Goal: Task Accomplishment & Management: Manage account settings

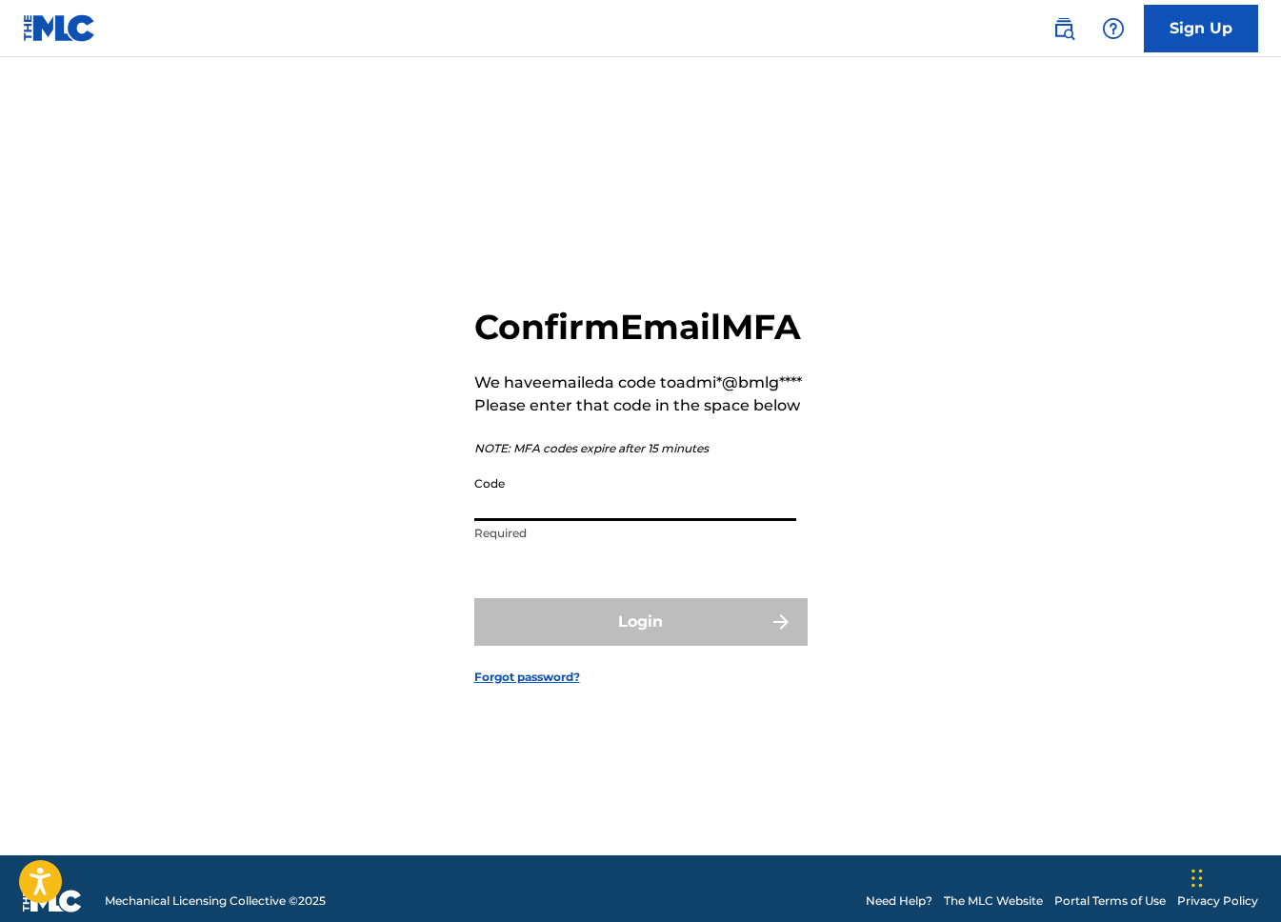
click at [523, 521] on input "Code" at bounding box center [635, 494] width 322 height 54
paste input "306578"
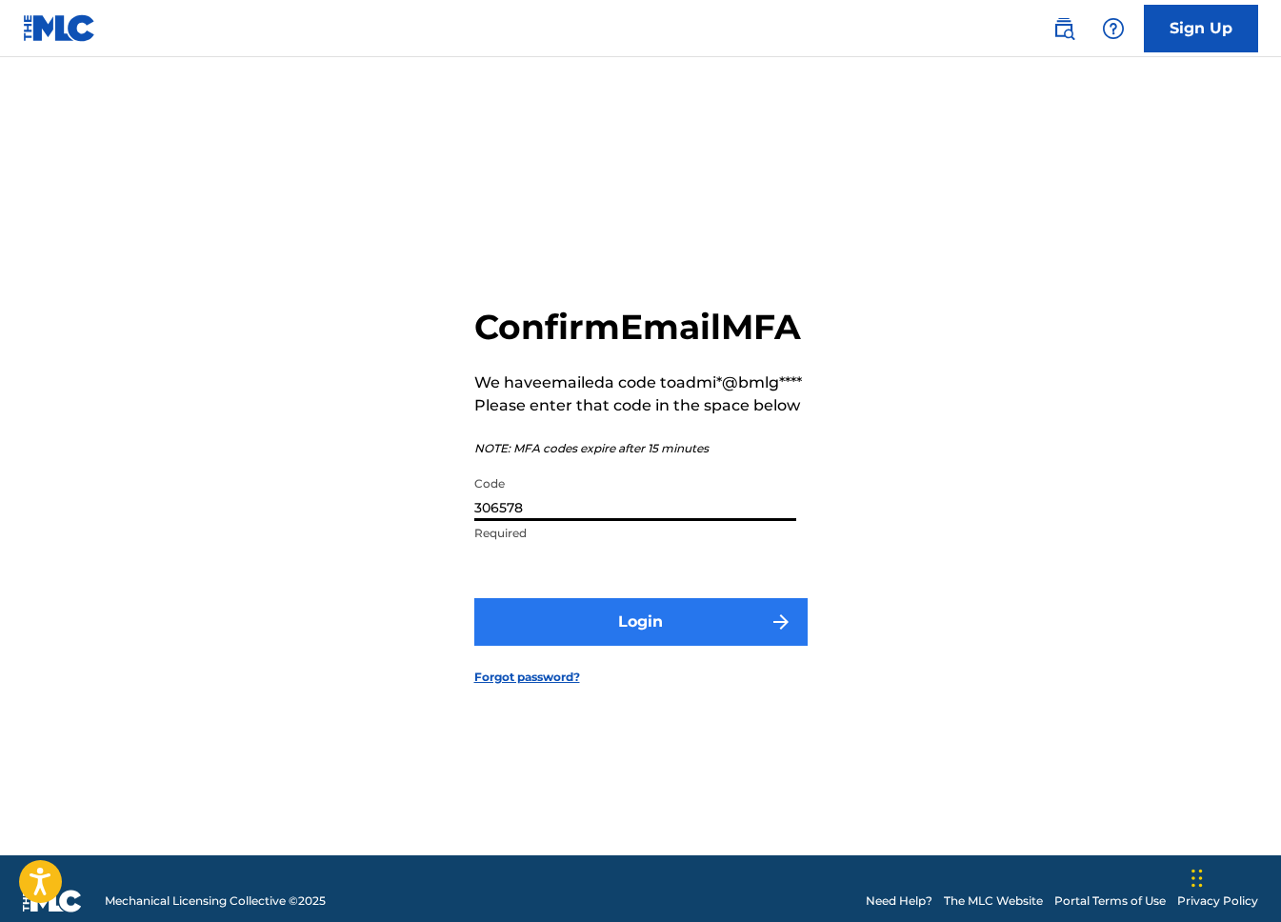
type input "306578"
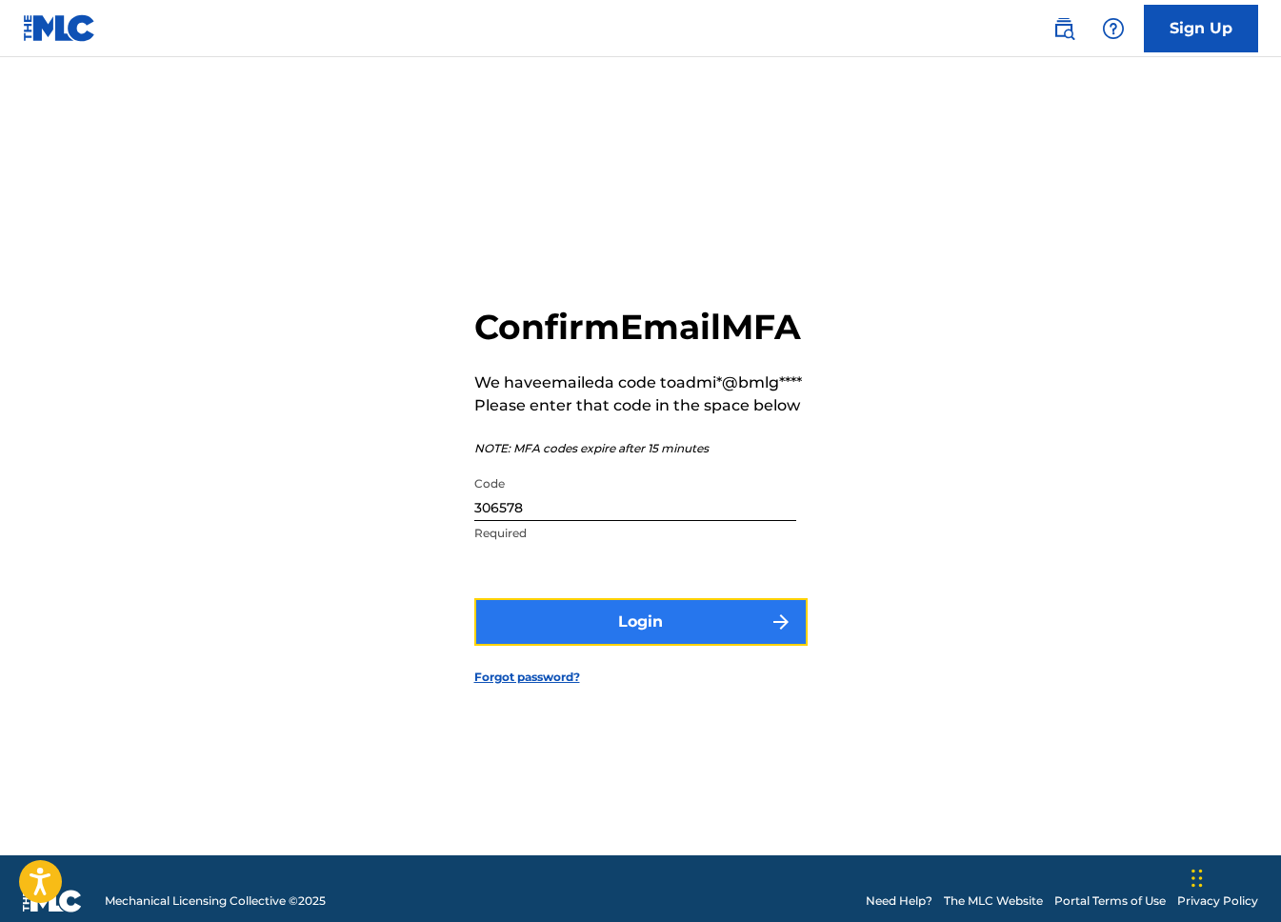
click at [567, 646] on button "Login" at bounding box center [640, 622] width 333 height 48
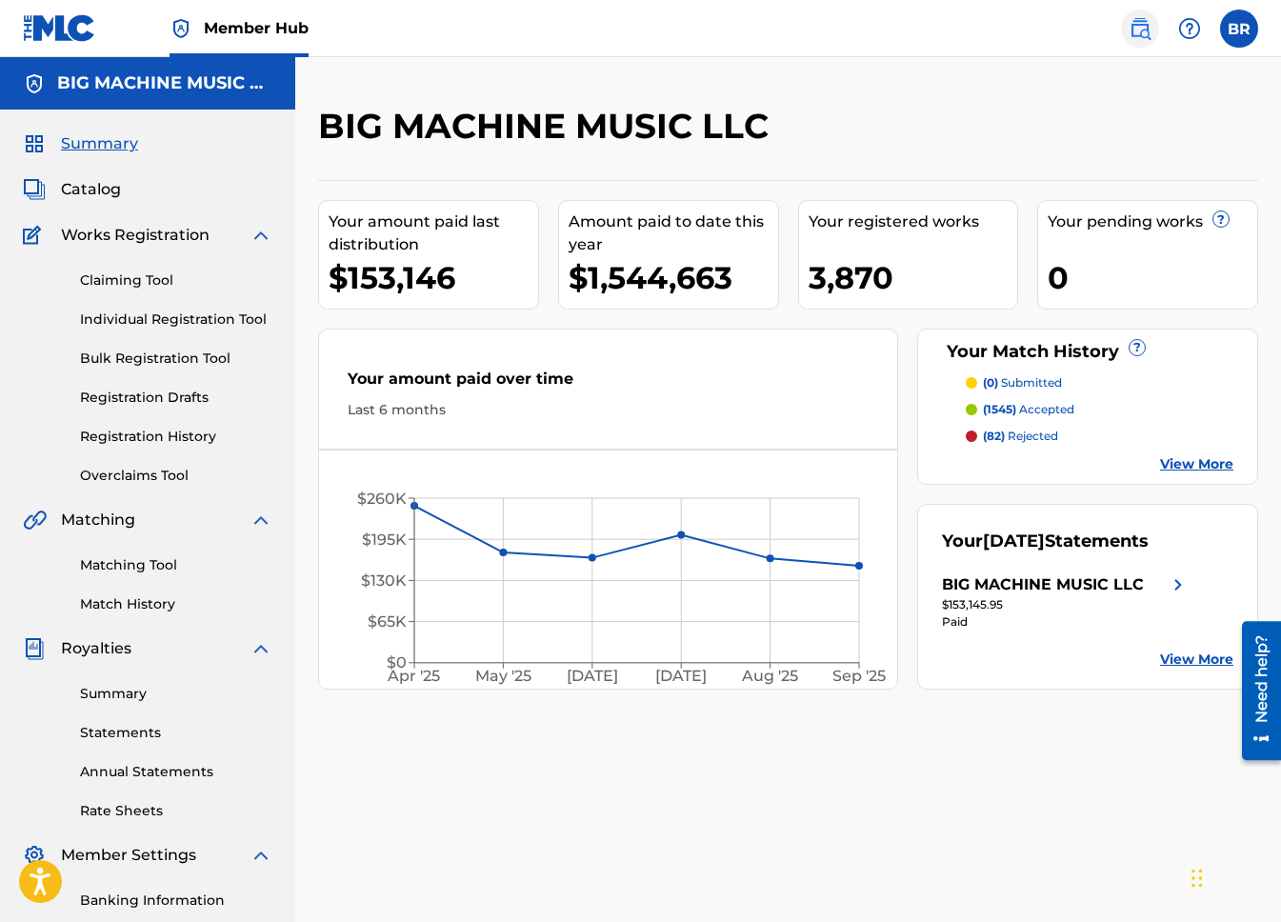
click at [1136, 33] on img at bounding box center [1139, 28] width 23 height 23
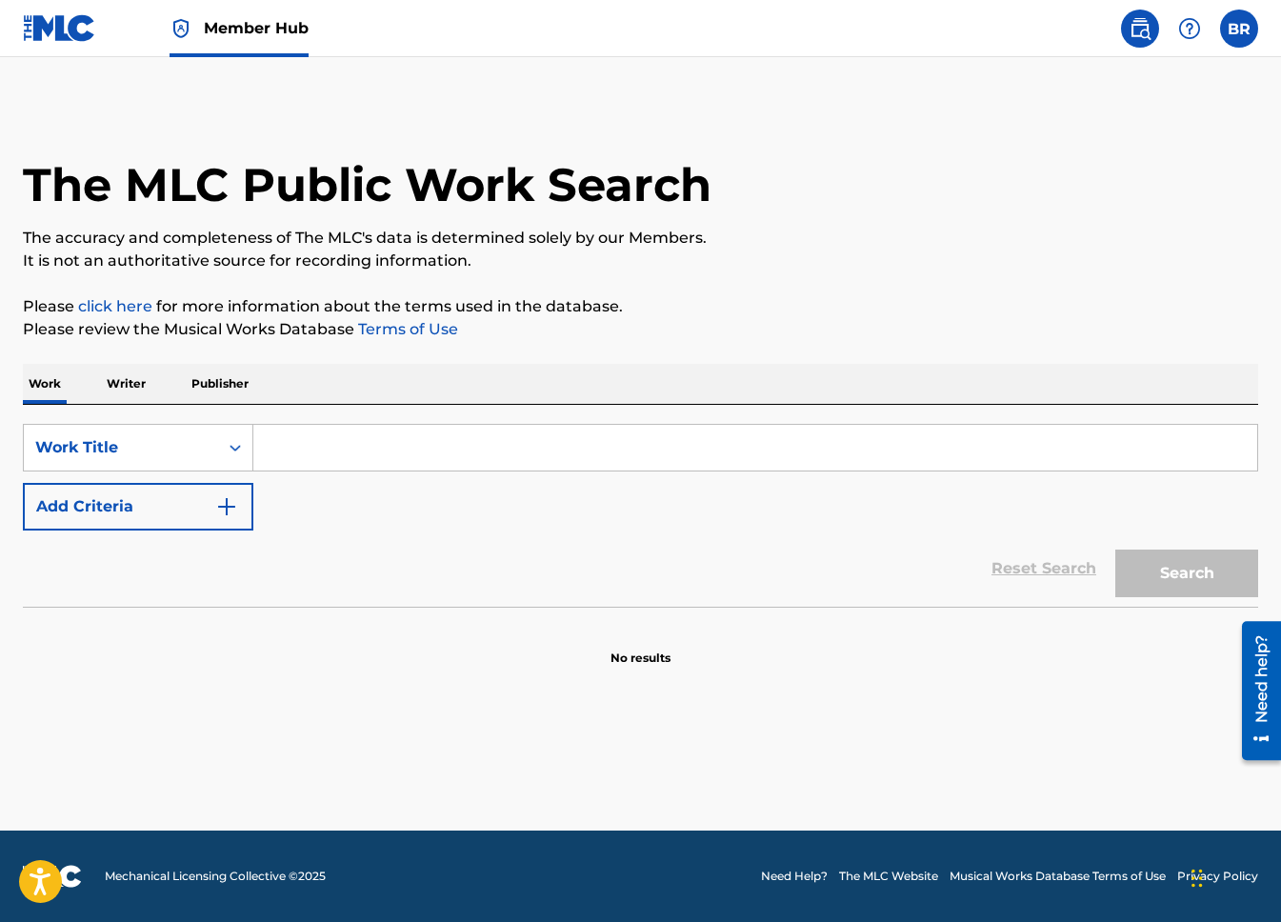
click at [651, 456] on input "Search Form" at bounding box center [755, 448] width 1004 height 46
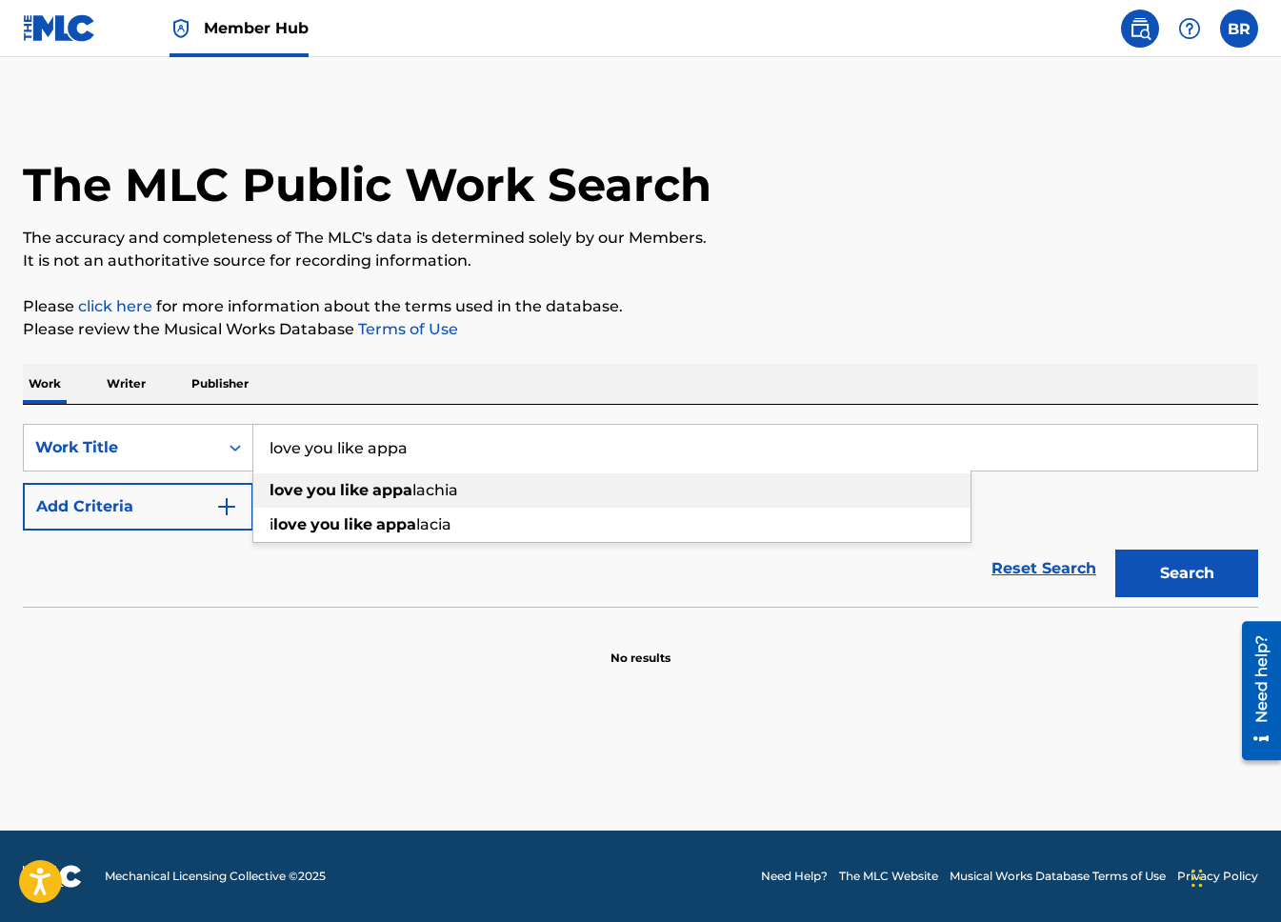
click at [547, 489] on div "love you like appa lachia" at bounding box center [611, 490] width 717 height 34
type input "love you like appalachia"
click at [1115, 549] on button "Search" at bounding box center [1186, 573] width 143 height 48
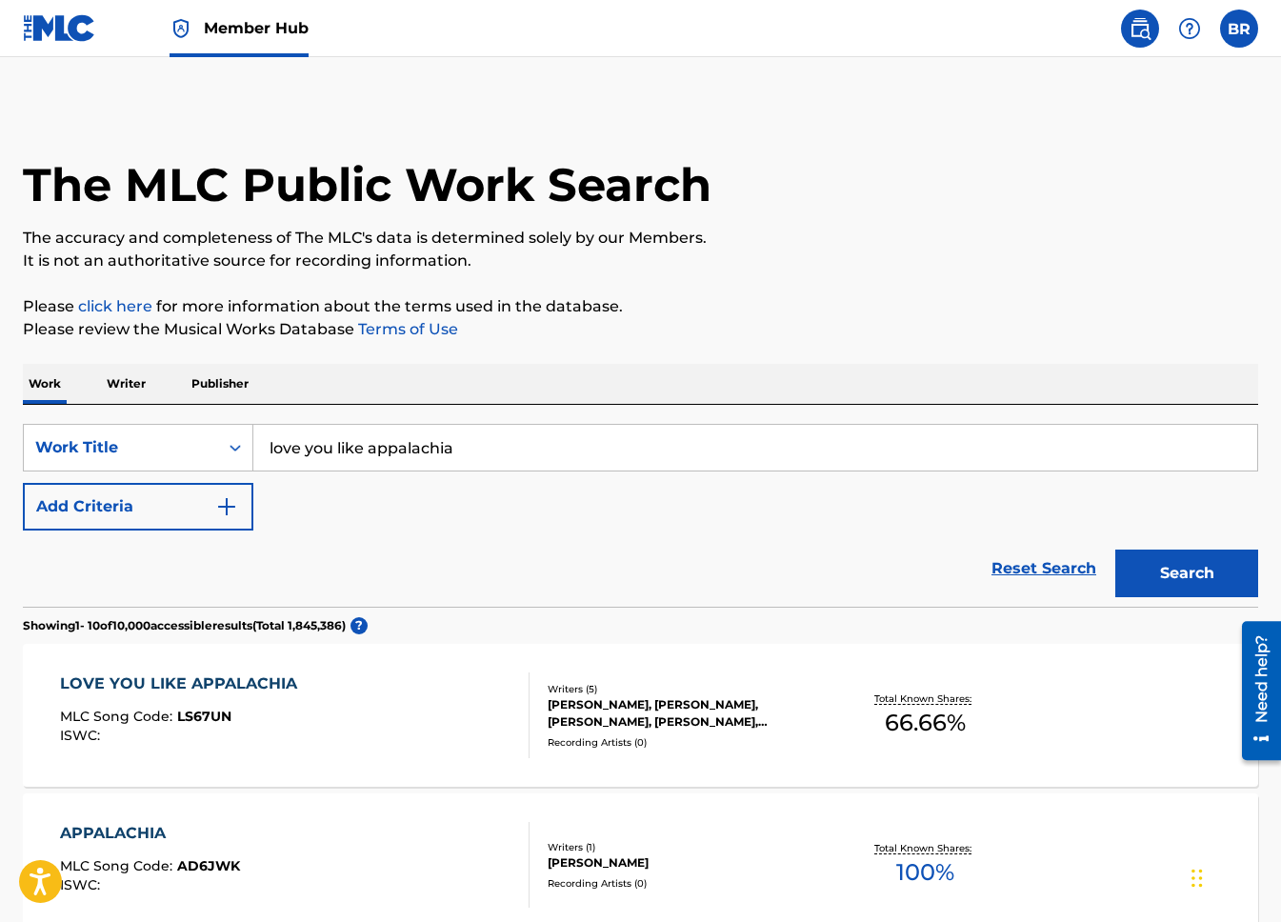
click at [227, 680] on div "LOVE YOU LIKE APPALACHIA" at bounding box center [183, 683] width 247 height 23
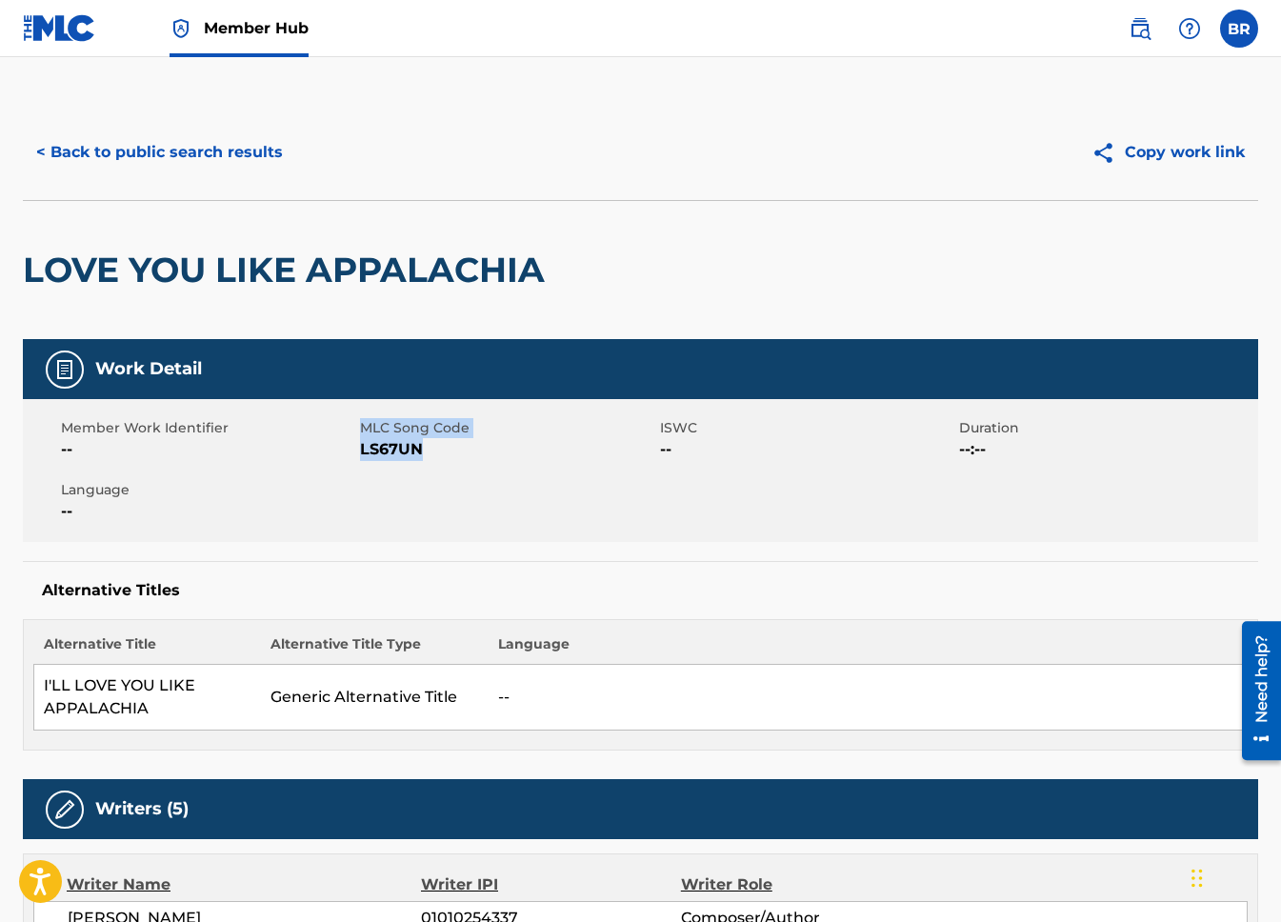
drag, startPoint x: 423, startPoint y: 448, endPoint x: 358, endPoint y: 450, distance: 64.8
click at [358, 450] on div "Member Work Identifier -- MLC Song Code LS67UN ISWC -- Duration --:-- Language …" at bounding box center [640, 470] width 1235 height 143
click at [442, 457] on span "LS67UN" at bounding box center [507, 449] width 294 height 23
drag, startPoint x: 430, startPoint y: 452, endPoint x: 365, endPoint y: 451, distance: 65.7
click at [365, 451] on span "LS67UN" at bounding box center [507, 449] width 294 height 23
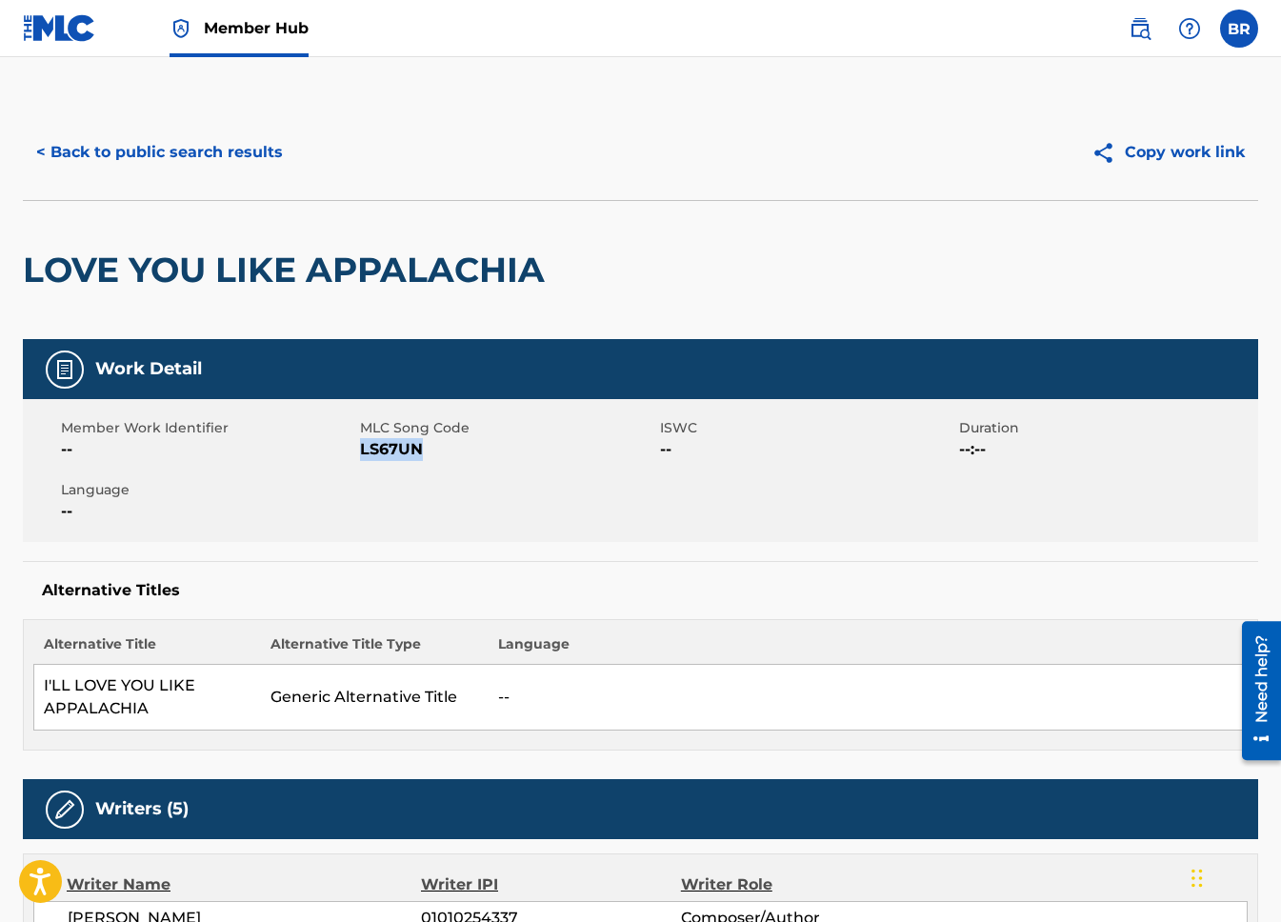
copy span "LS67UN"
click at [209, 146] on button "< Back to public search results" at bounding box center [159, 153] width 273 height 48
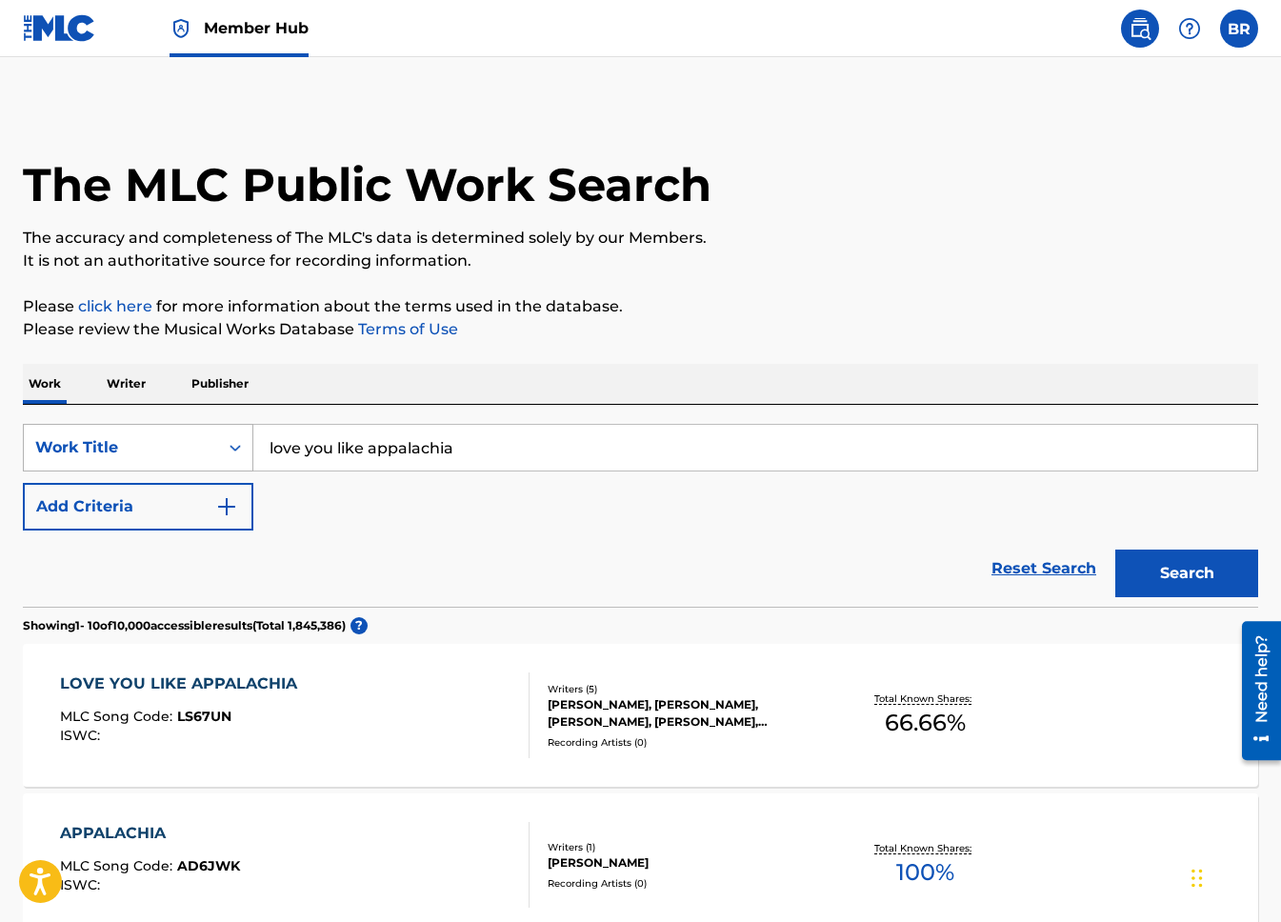
drag, startPoint x: 450, startPoint y: 447, endPoint x: 249, endPoint y: 447, distance: 201.9
click at [249, 447] on div "SearchWithCriteriaf217067a-5402-4039-be6c-c035b719607e Work Title love you like…" at bounding box center [640, 448] width 1235 height 48
type input "shooting memories with te"
click at [550, 431] on input "shooting memories with te" at bounding box center [755, 448] width 1004 height 46
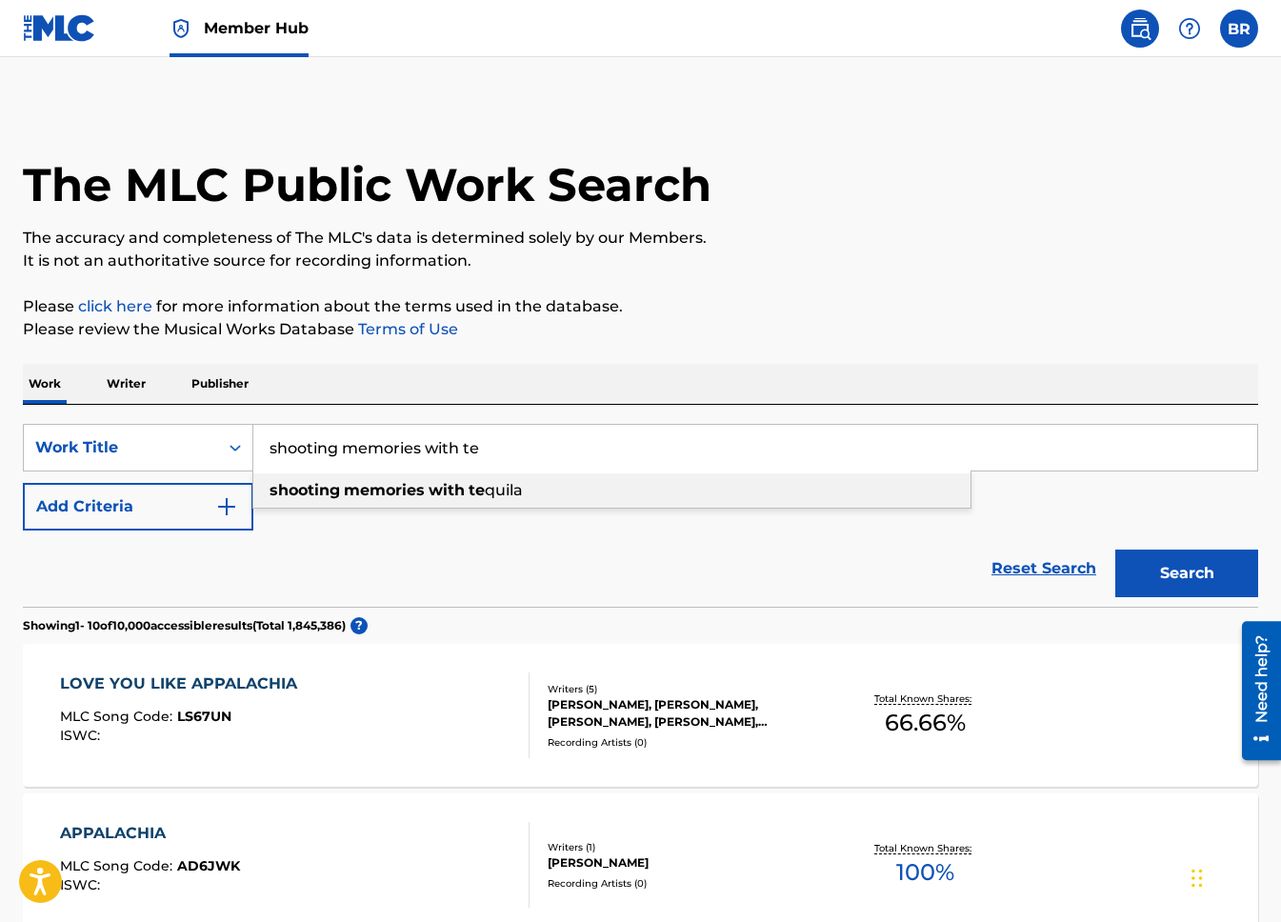
click at [527, 499] on div "shooting memories with te quila" at bounding box center [611, 490] width 717 height 34
type input "shooting memories with tequila"
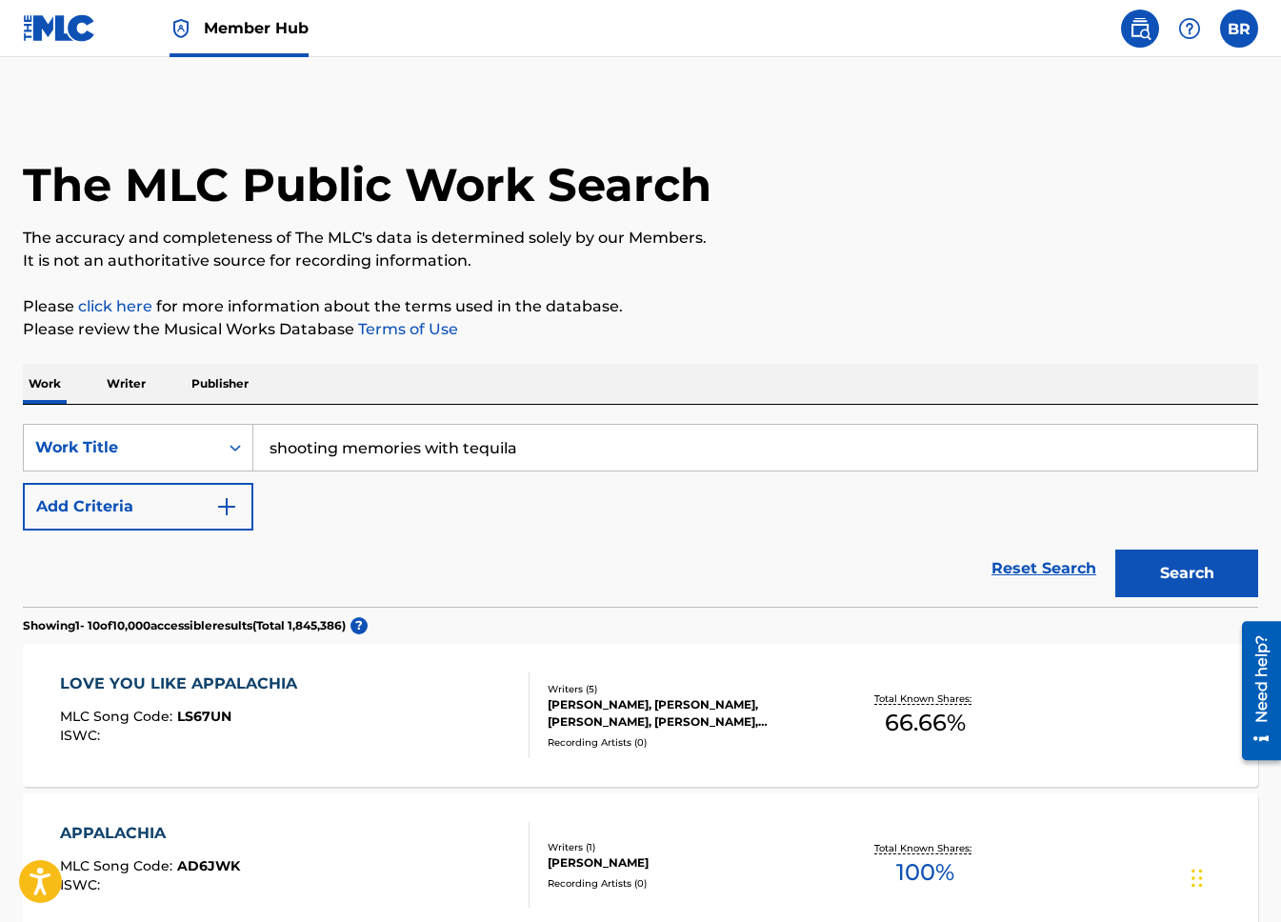
click at [1115, 549] on button "Search" at bounding box center [1186, 573] width 143 height 48
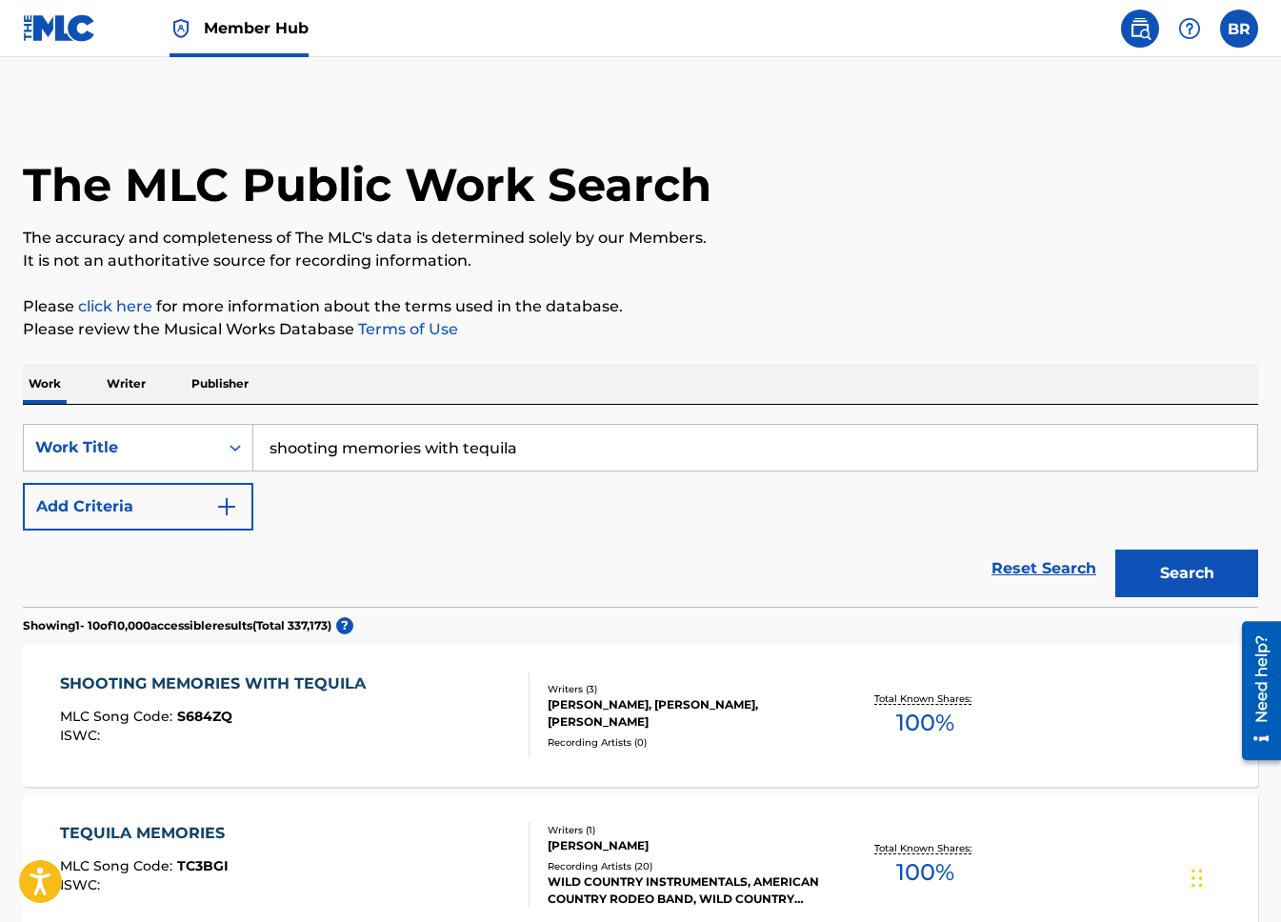
click at [335, 687] on div "SHOOTING MEMORIES WITH TEQUILA" at bounding box center [217, 683] width 315 height 23
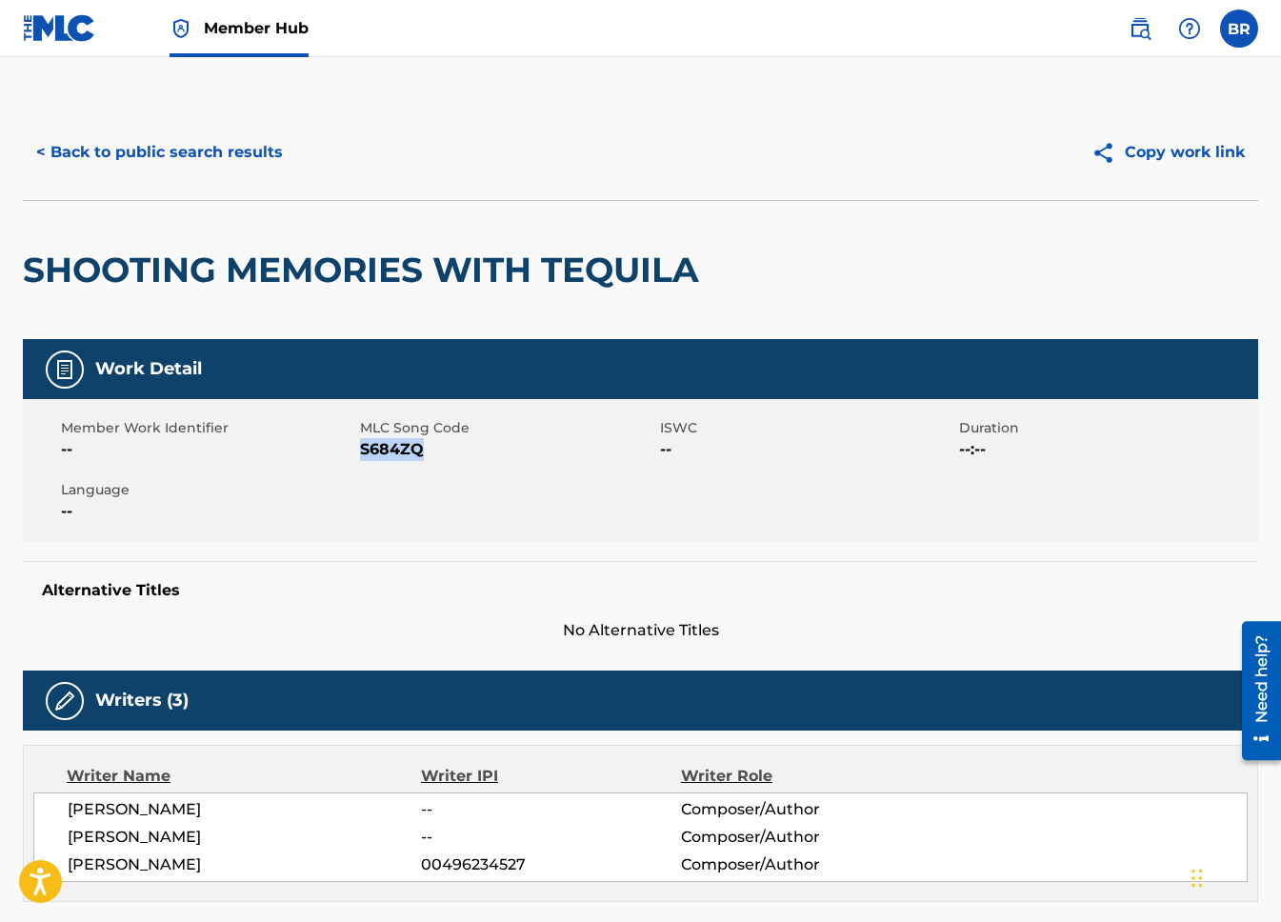
copy span "S684ZQ"
drag, startPoint x: 433, startPoint y: 450, endPoint x: 362, endPoint y: 450, distance: 71.4
click at [362, 450] on span "S684ZQ" at bounding box center [507, 449] width 294 height 23
click at [169, 155] on button "< Back to public search results" at bounding box center [159, 153] width 273 height 48
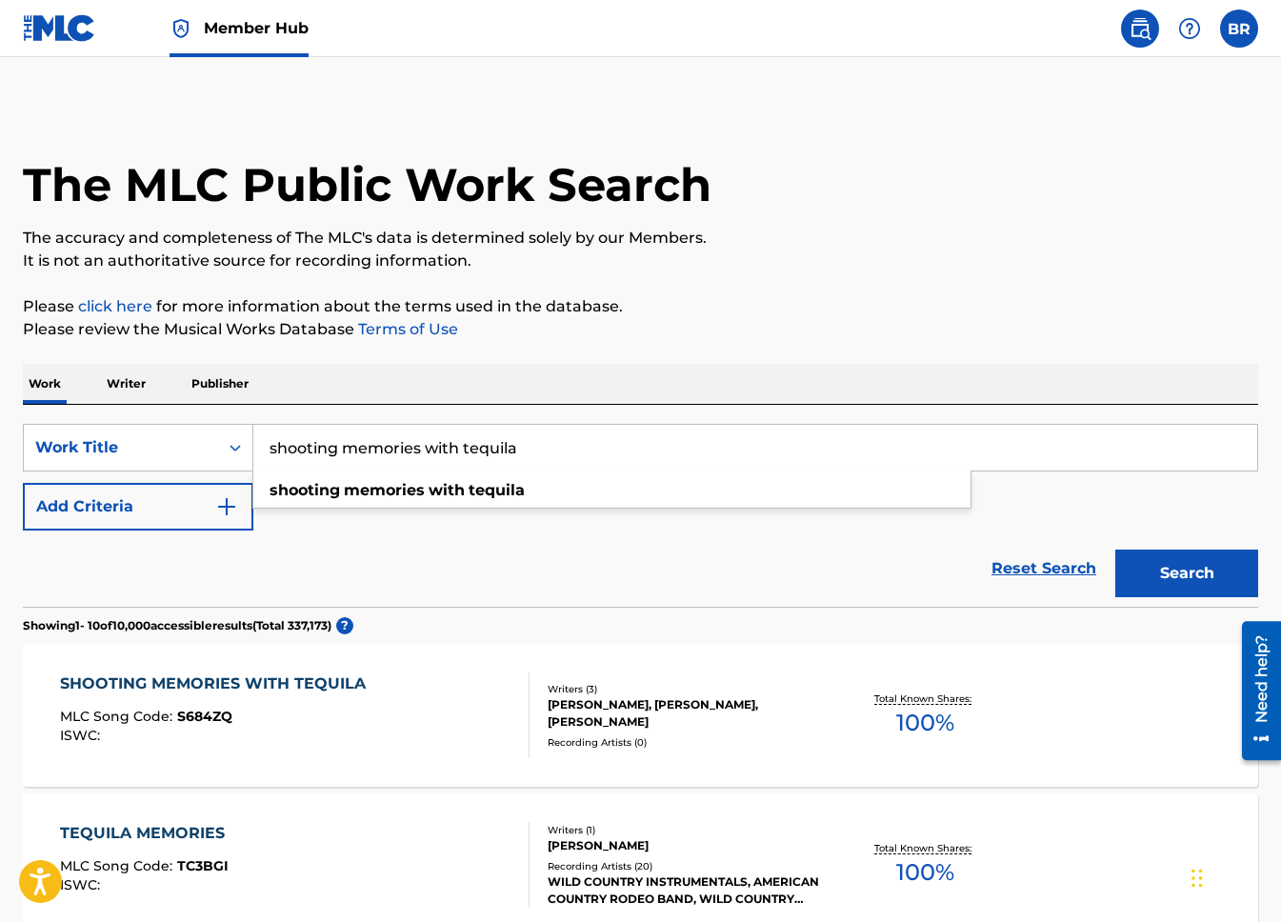
drag, startPoint x: 538, startPoint y: 434, endPoint x: 573, endPoint y: 449, distance: 38.4
click at [573, 449] on input "shooting memories with tequila" at bounding box center [755, 448] width 1004 height 46
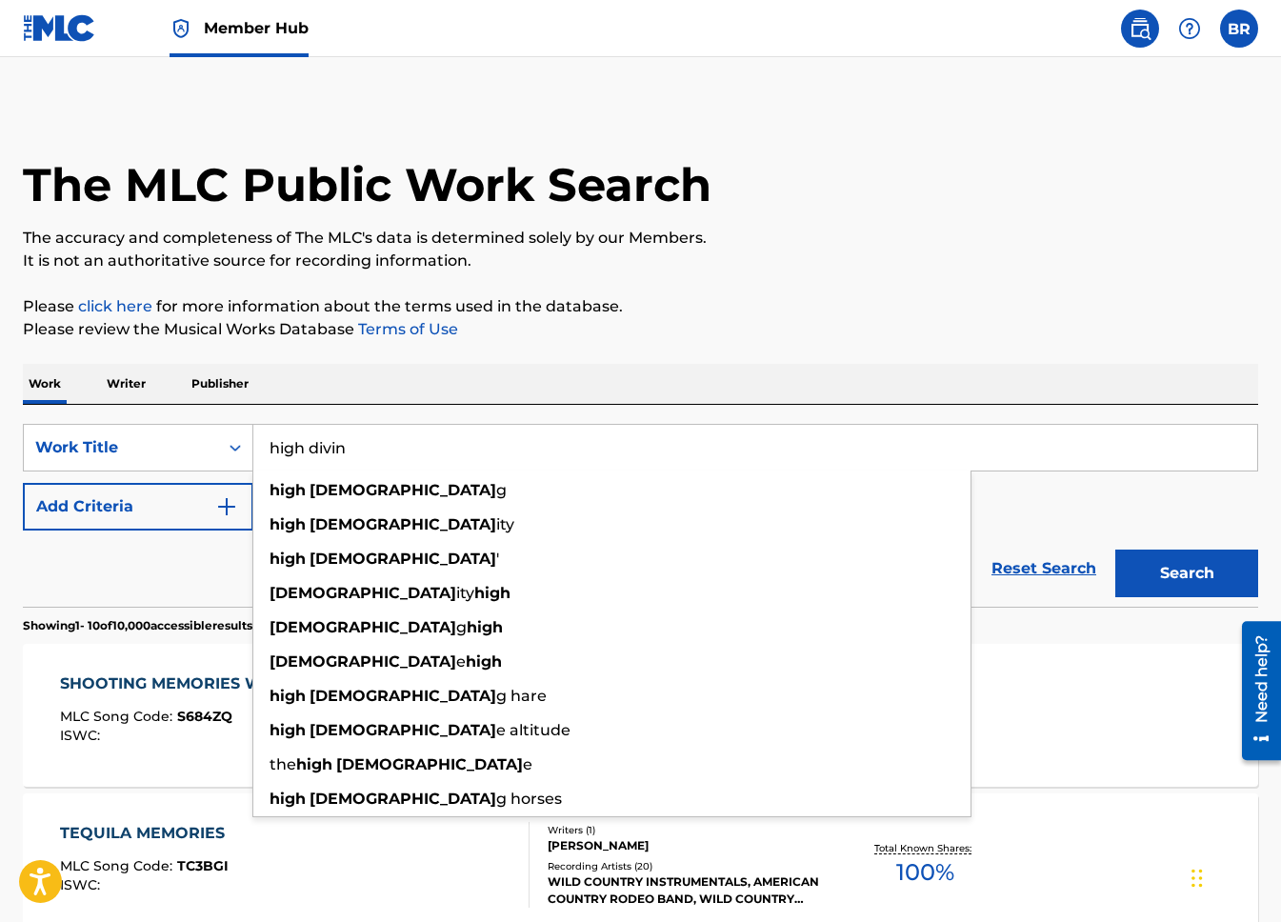
type input "high divin"
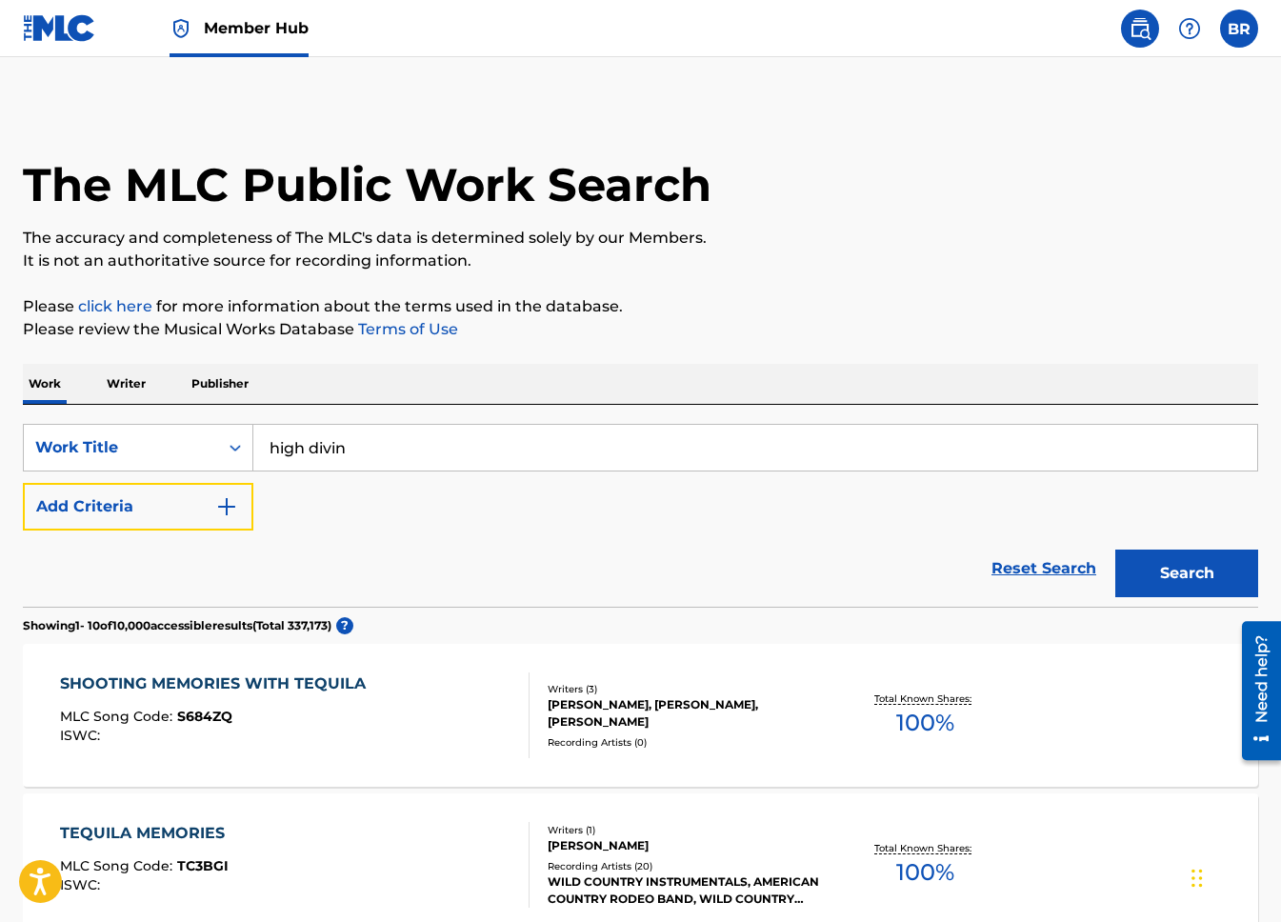
click at [23, 483] on button "Add Criteria" at bounding box center [138, 507] width 230 height 48
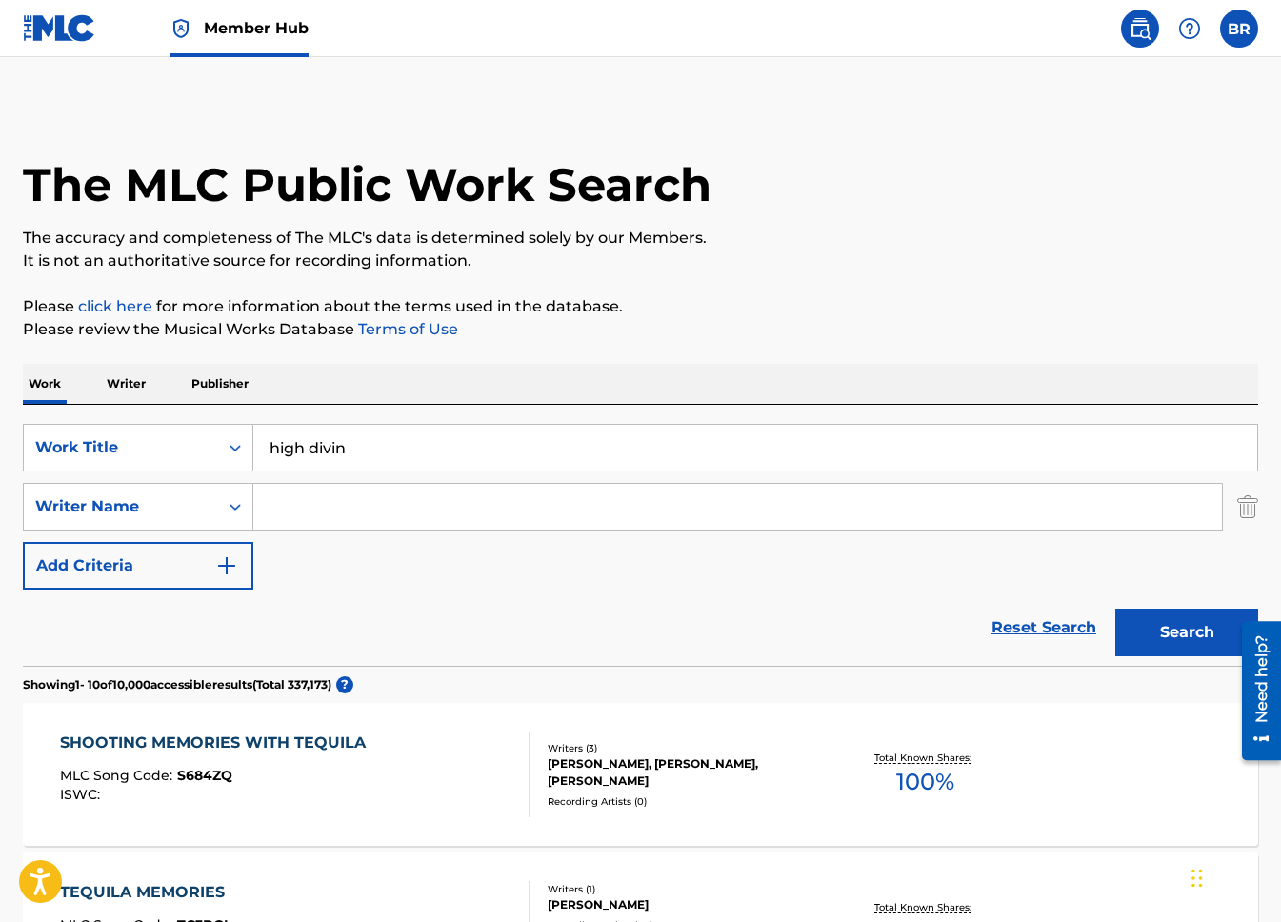
click at [500, 525] on input "Search Form" at bounding box center [737, 507] width 968 height 46
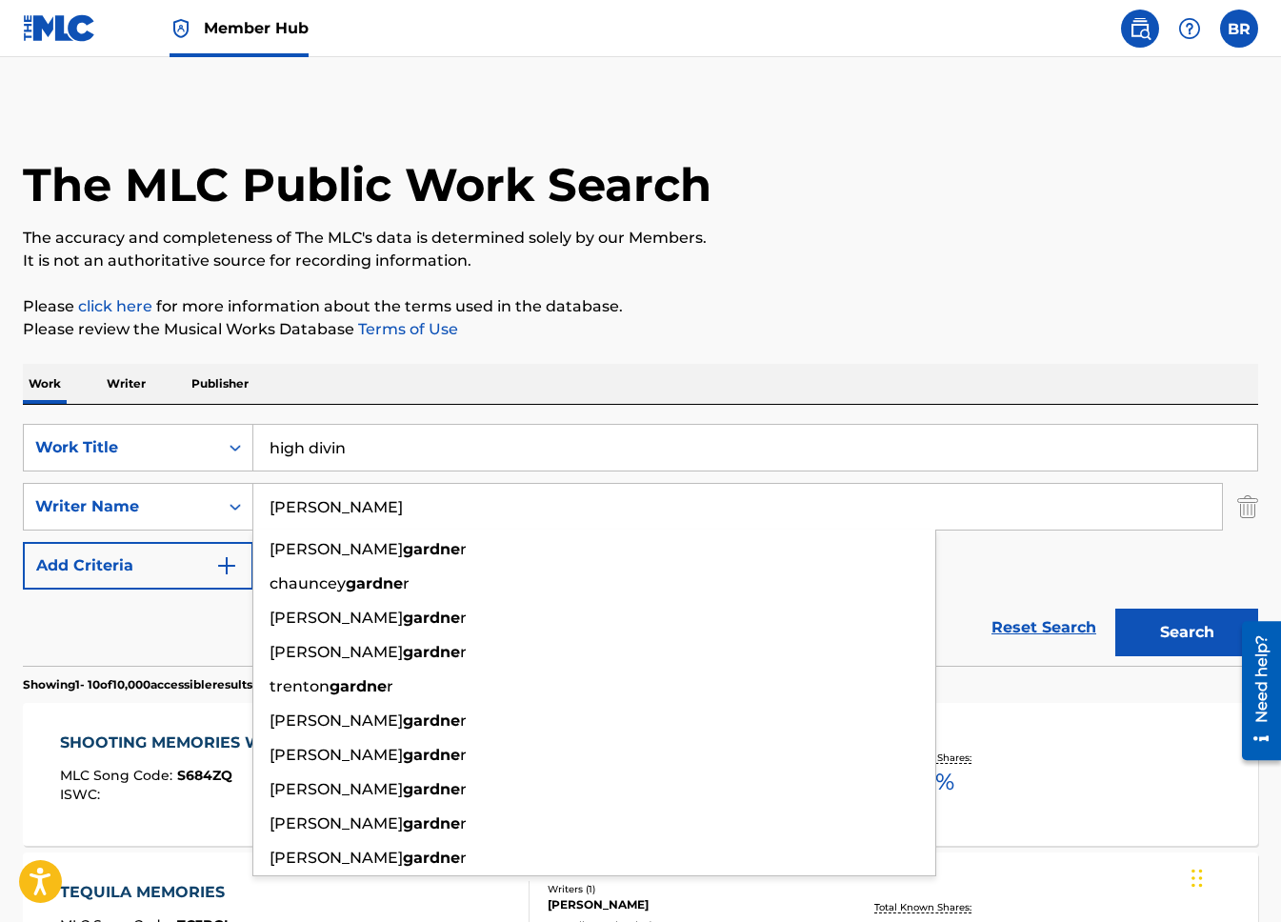
type input "Gardner"
click at [1115, 608] on button "Search" at bounding box center [1186, 632] width 143 height 48
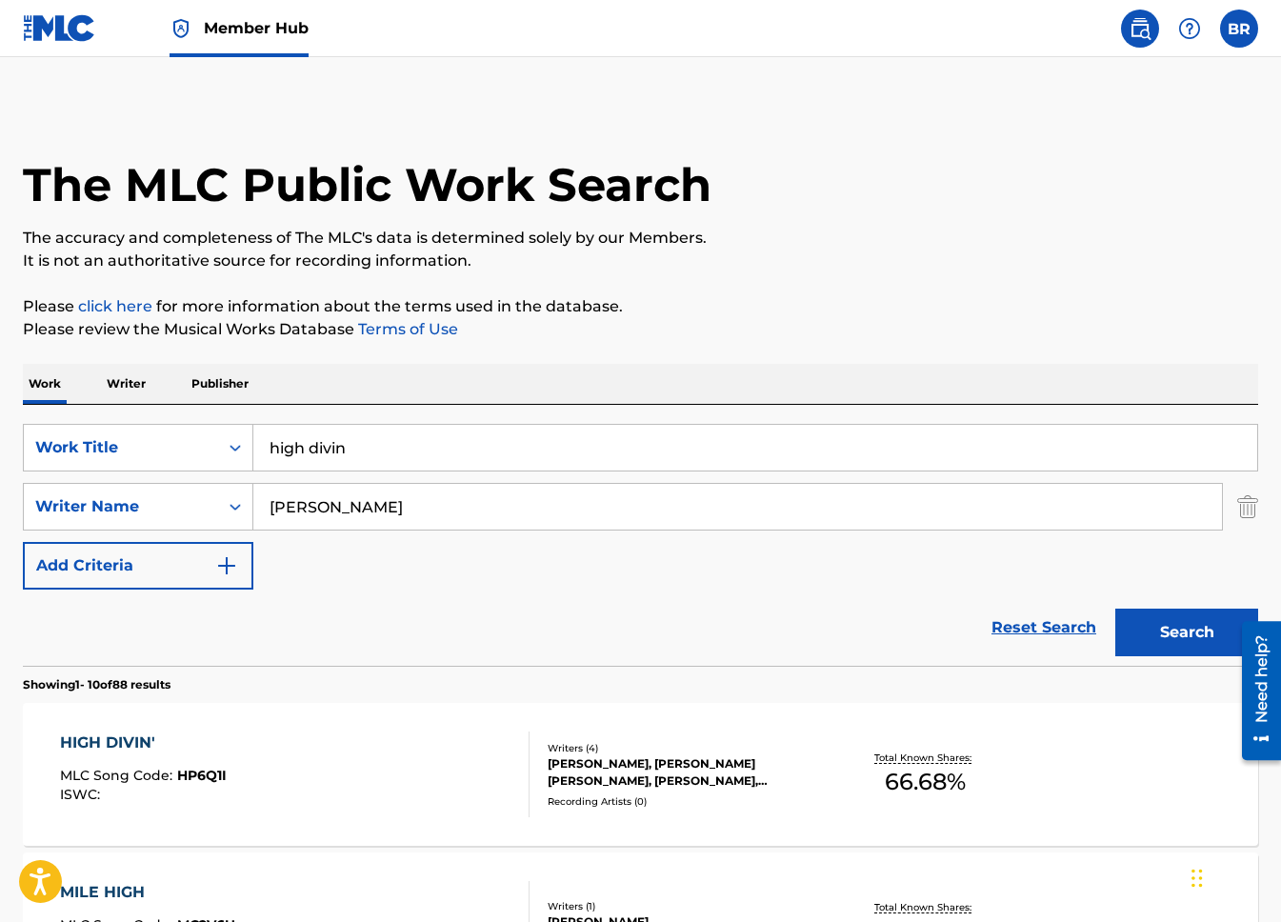
click at [109, 732] on div "HIGH DIVIN'" at bounding box center [143, 742] width 167 height 23
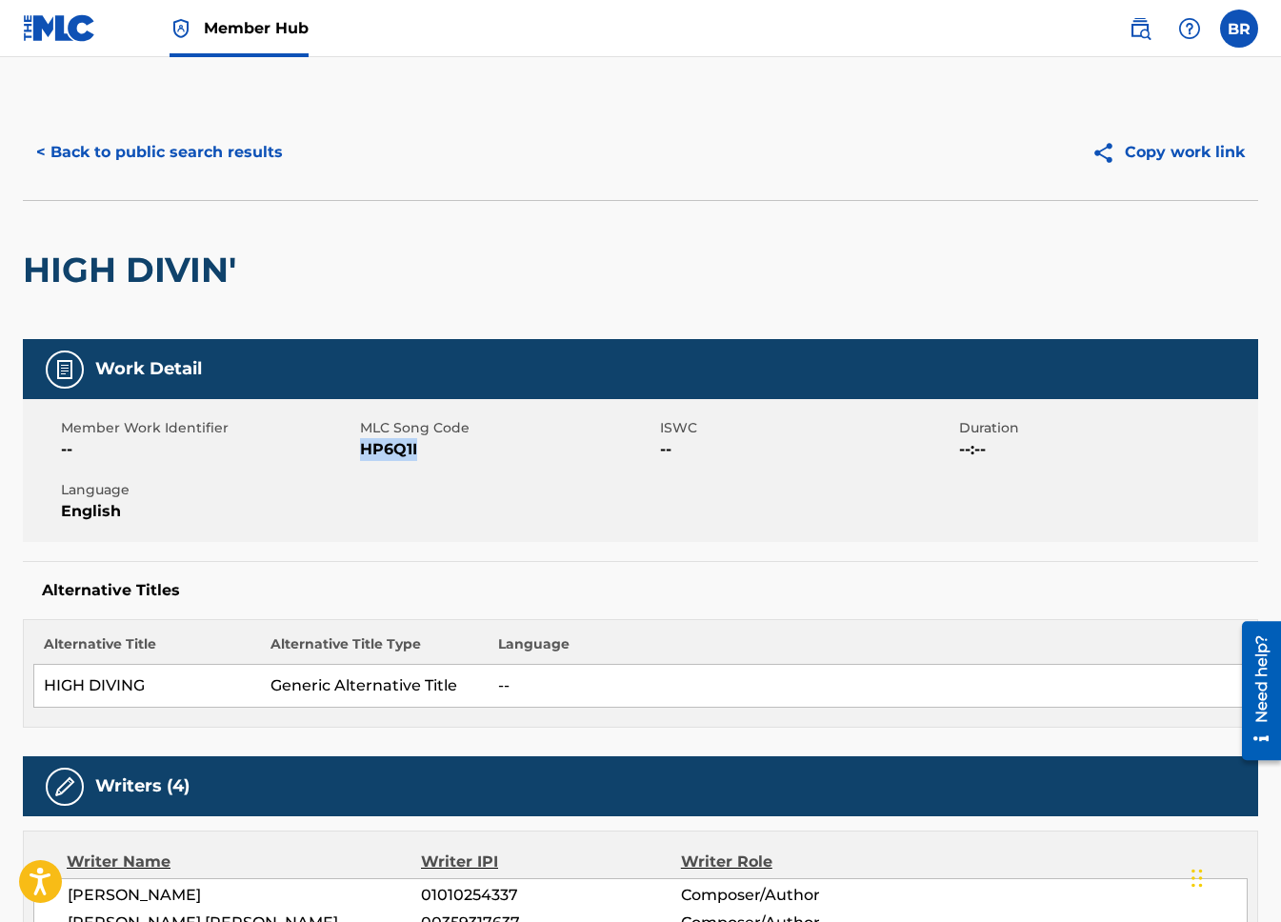
drag, startPoint x: 430, startPoint y: 451, endPoint x: 364, endPoint y: 453, distance: 66.7
click at [364, 452] on span "HP6Q1I" at bounding box center [507, 449] width 294 height 23
copy span "HP6Q1I"
click at [146, 159] on button "< Back to public search results" at bounding box center [159, 153] width 273 height 48
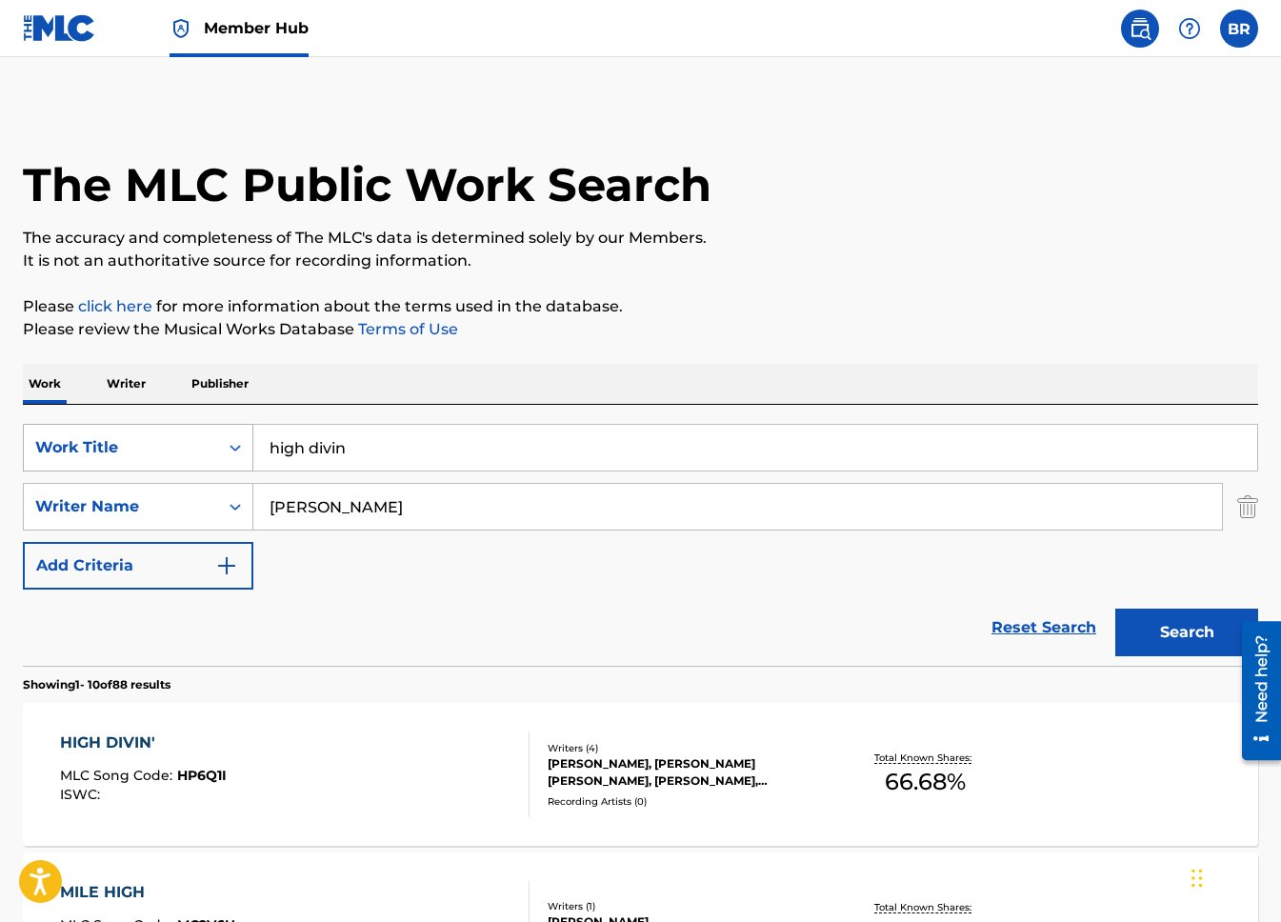
drag, startPoint x: 458, startPoint y: 446, endPoint x: 218, endPoint y: 445, distance: 239.9
click at [218, 445] on div "SearchWithCriteriaf217067a-5402-4039-be6c-c035b719607e Work Title high divin" at bounding box center [640, 448] width 1235 height 48
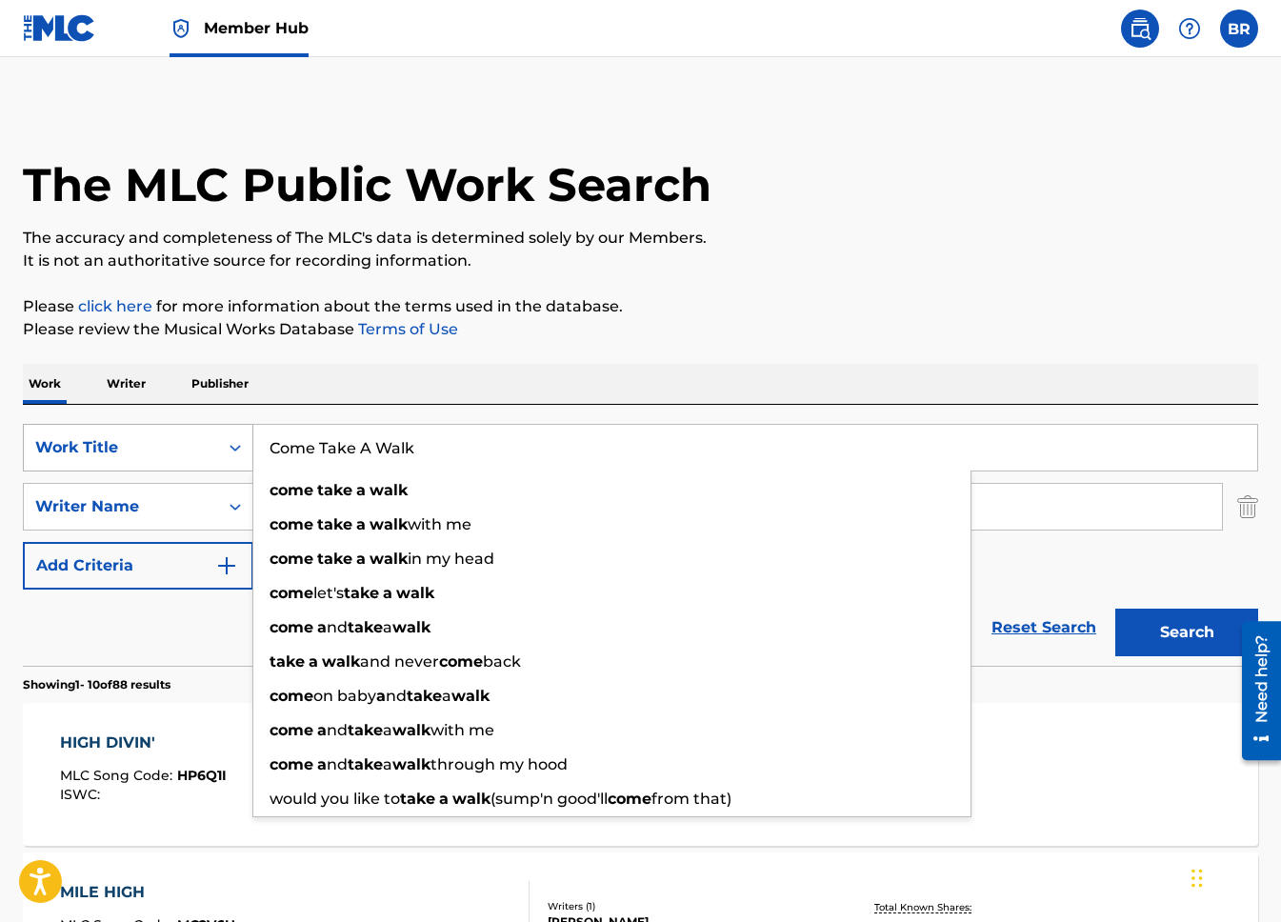
type input "Come Take A Walk"
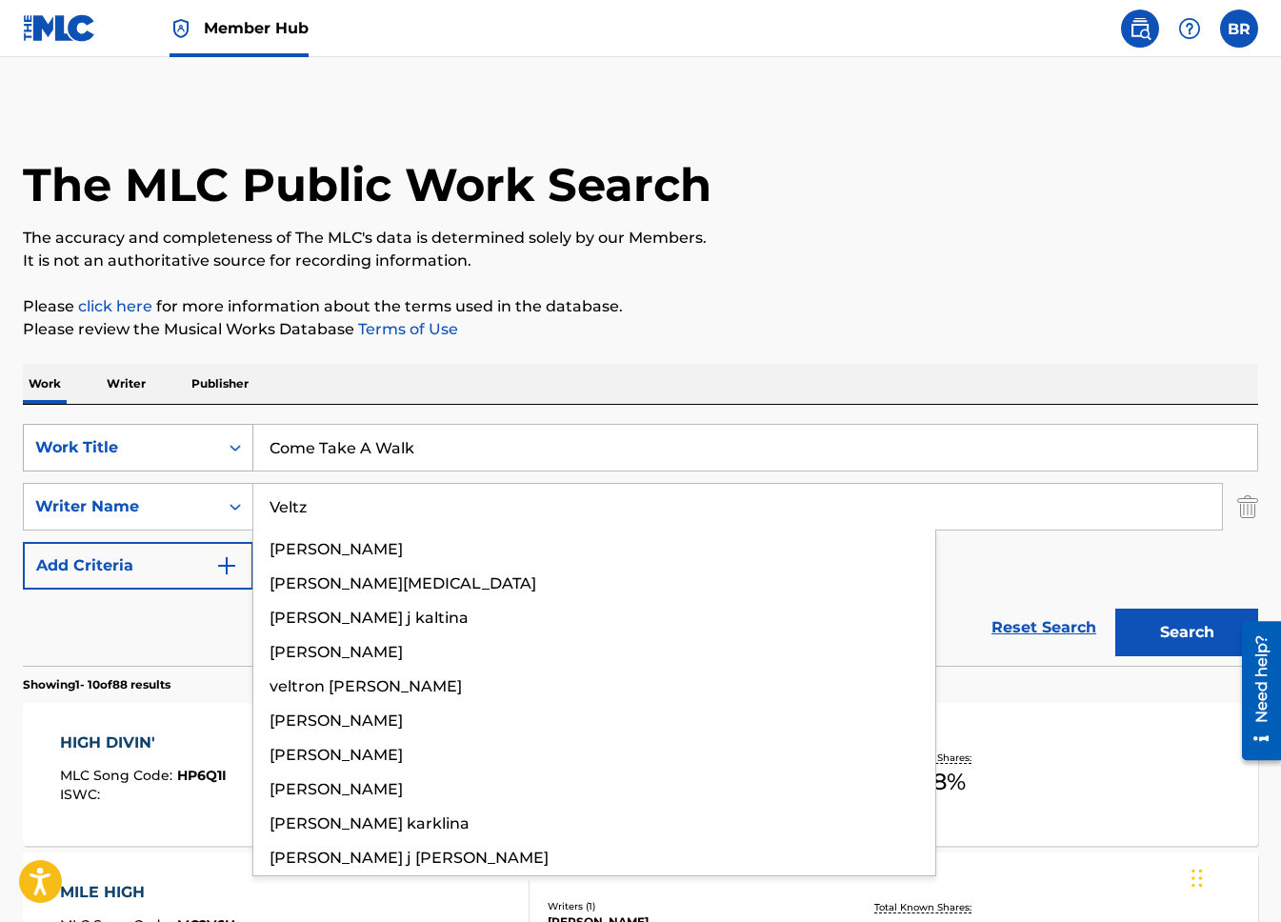
type input "Veltz"
click at [1115, 608] on button "Search" at bounding box center [1186, 632] width 143 height 48
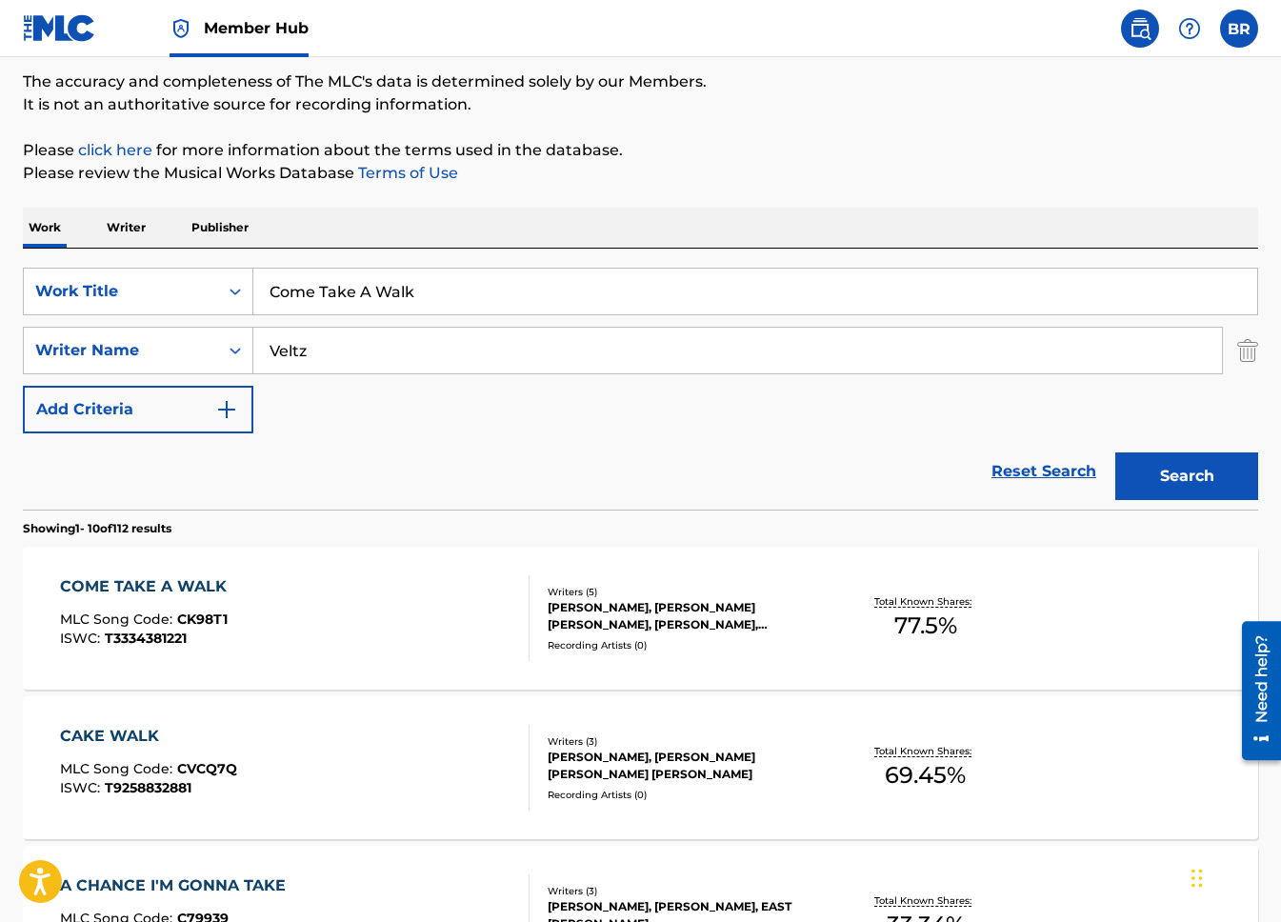
scroll to position [157, 0]
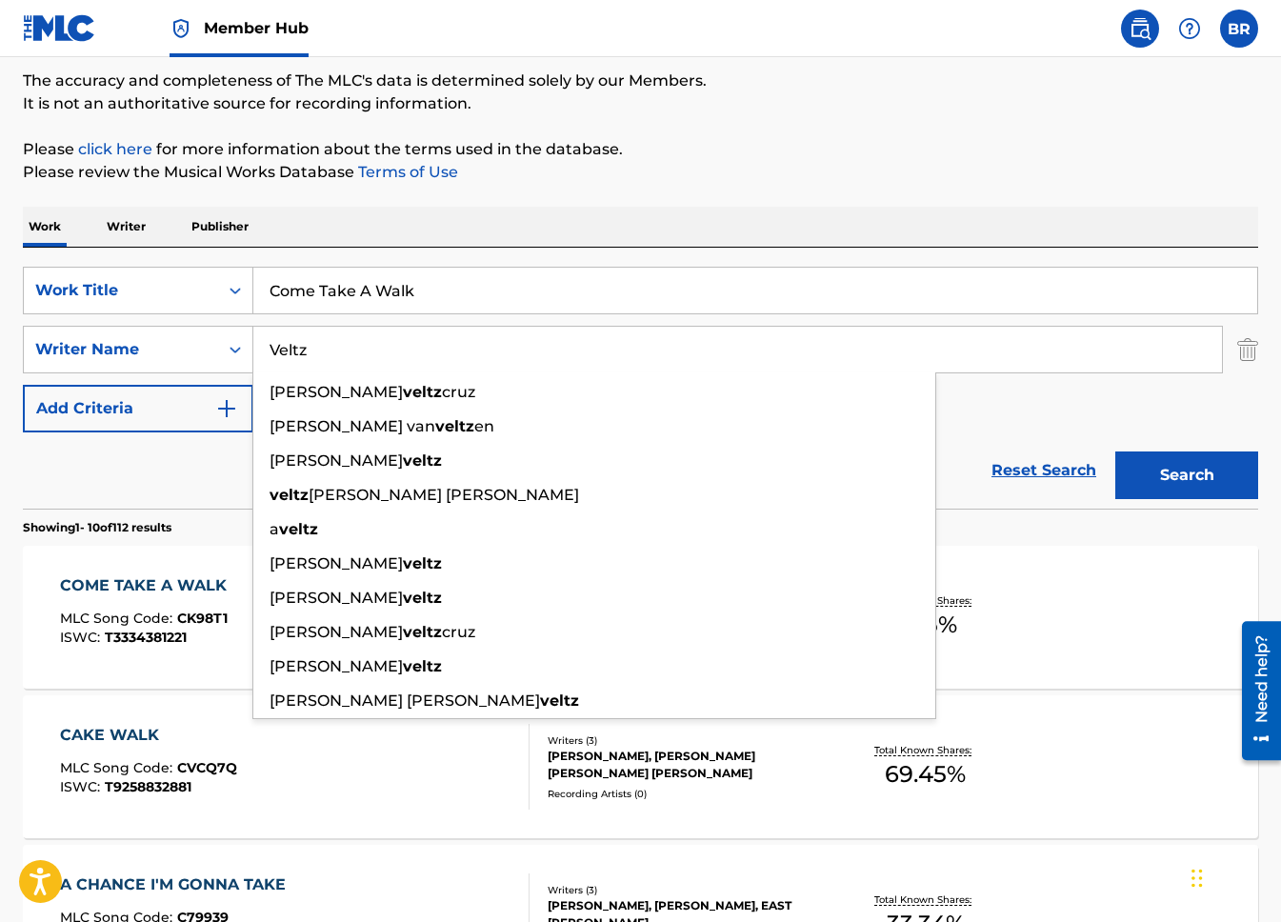
click at [185, 574] on div "COME TAKE A WALK" at bounding box center [148, 585] width 176 height 23
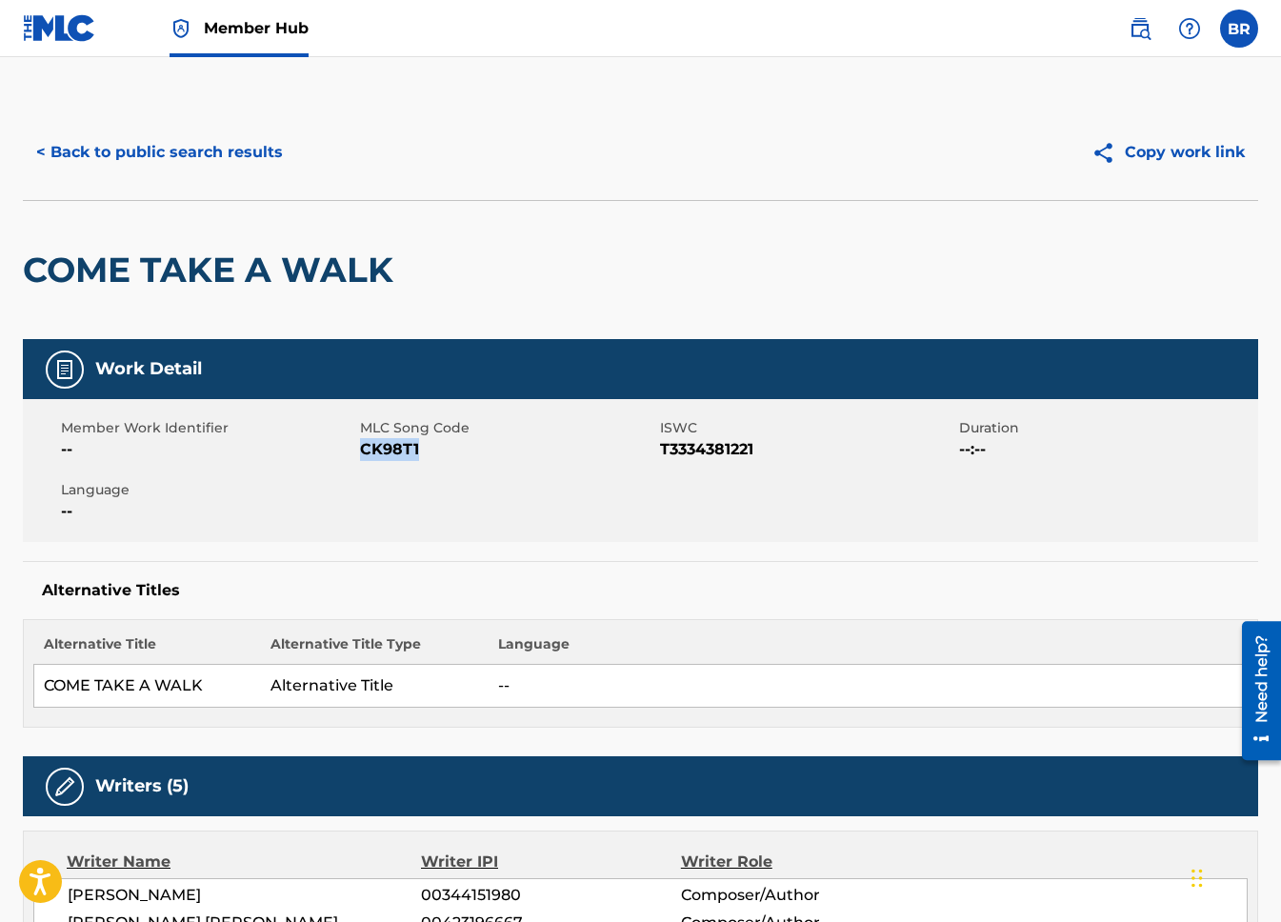
copy span "CK98T1"
drag, startPoint x: 429, startPoint y: 453, endPoint x: 364, endPoint y: 450, distance: 65.8
click at [364, 450] on span "CK98T1" at bounding box center [507, 449] width 294 height 23
click at [152, 158] on button "< Back to public search results" at bounding box center [159, 153] width 273 height 48
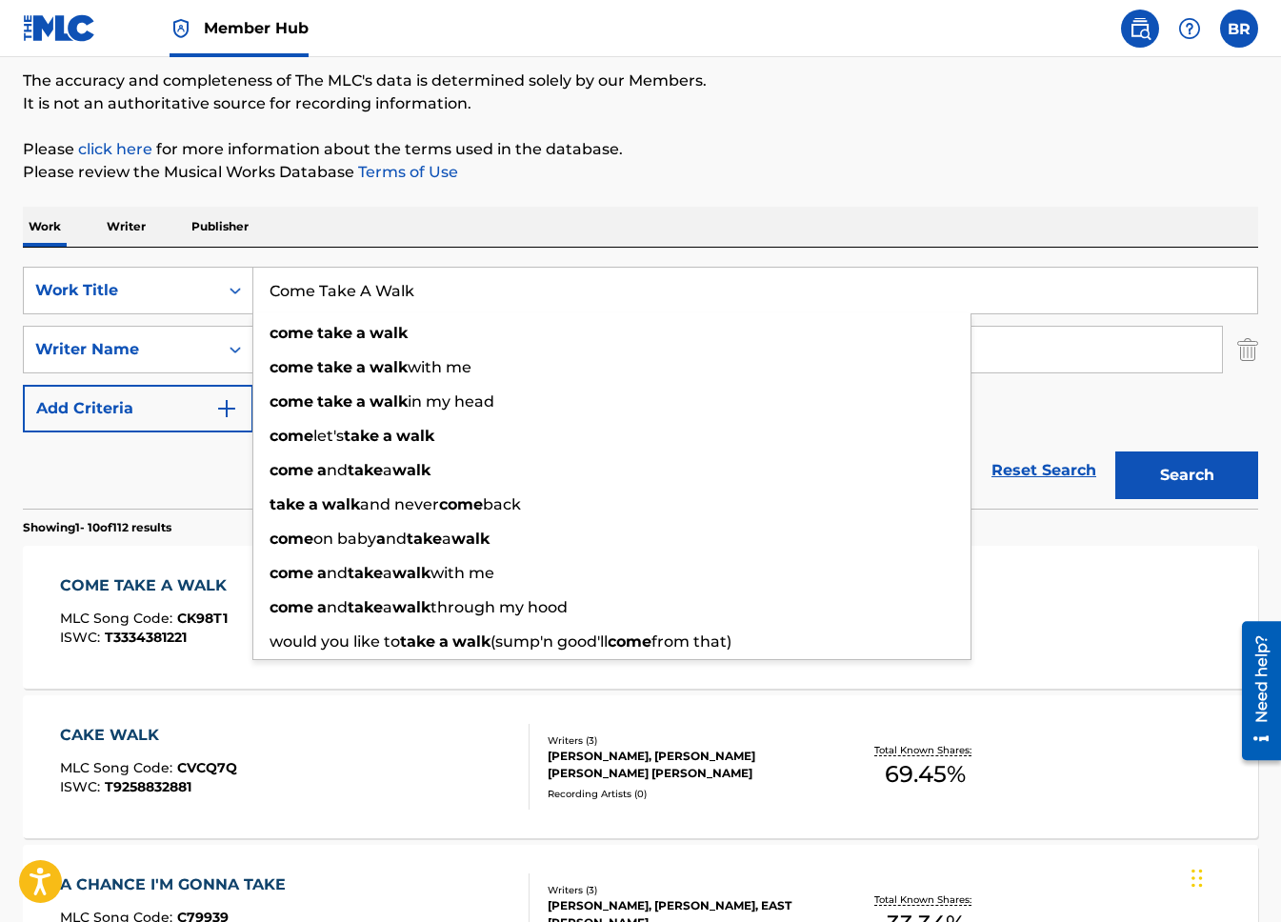
drag, startPoint x: 490, startPoint y: 308, endPoint x: 257, endPoint y: 296, distance: 233.6
click at [257, 296] on input "Come Take A Walk" at bounding box center [755, 291] width 1004 height 46
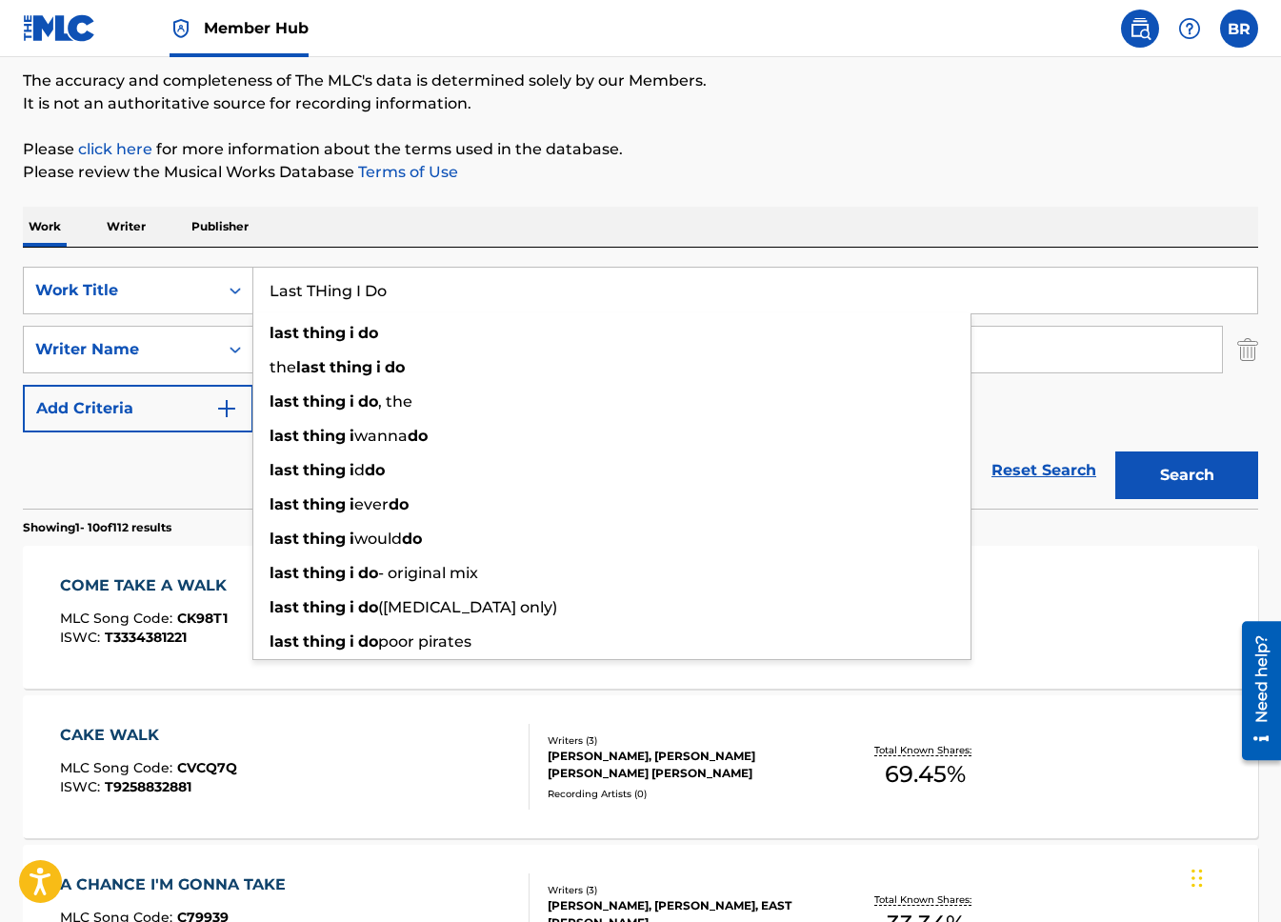
type input "Last THing I Do"
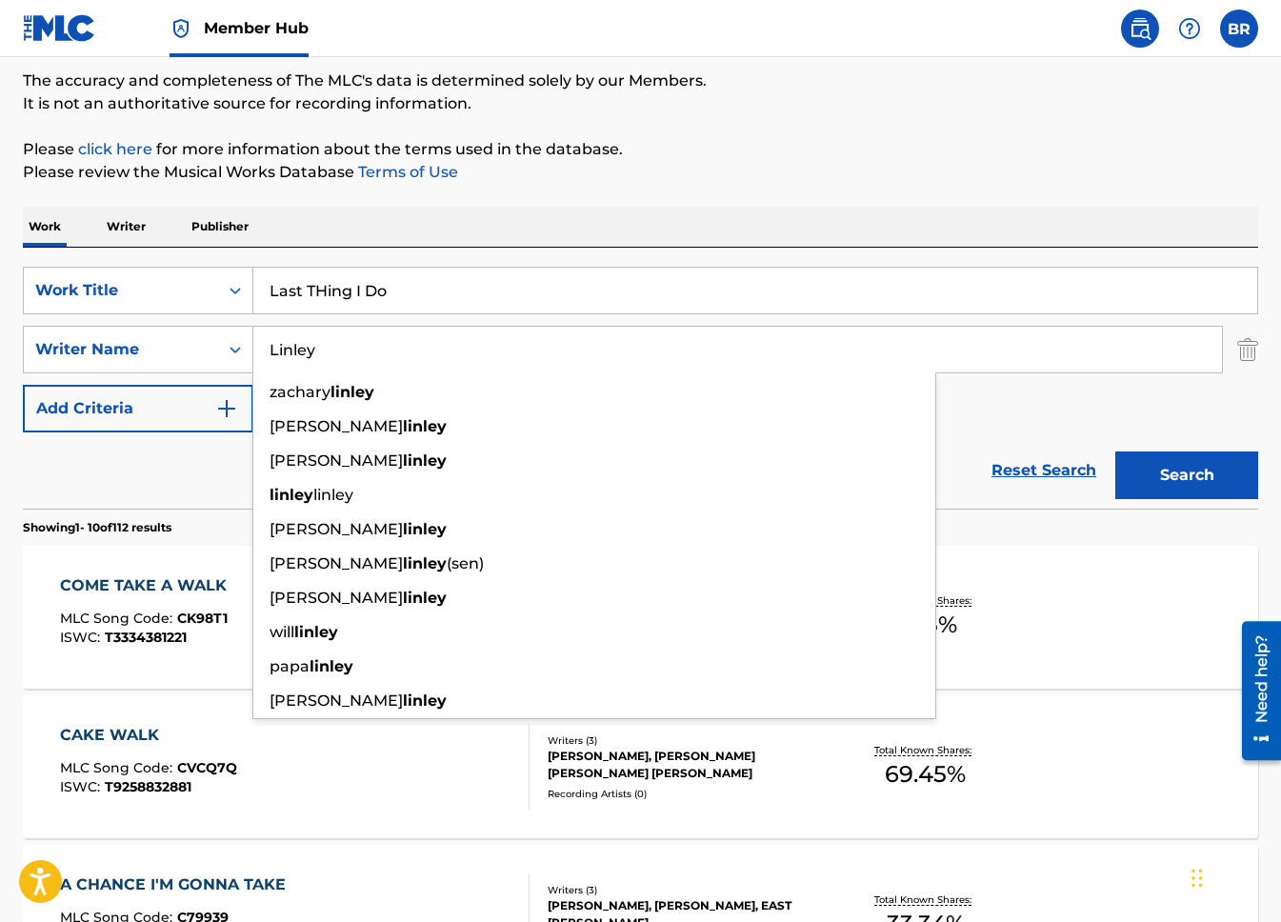
type input "Linley"
click at [1115, 451] on button "Search" at bounding box center [1186, 475] width 143 height 48
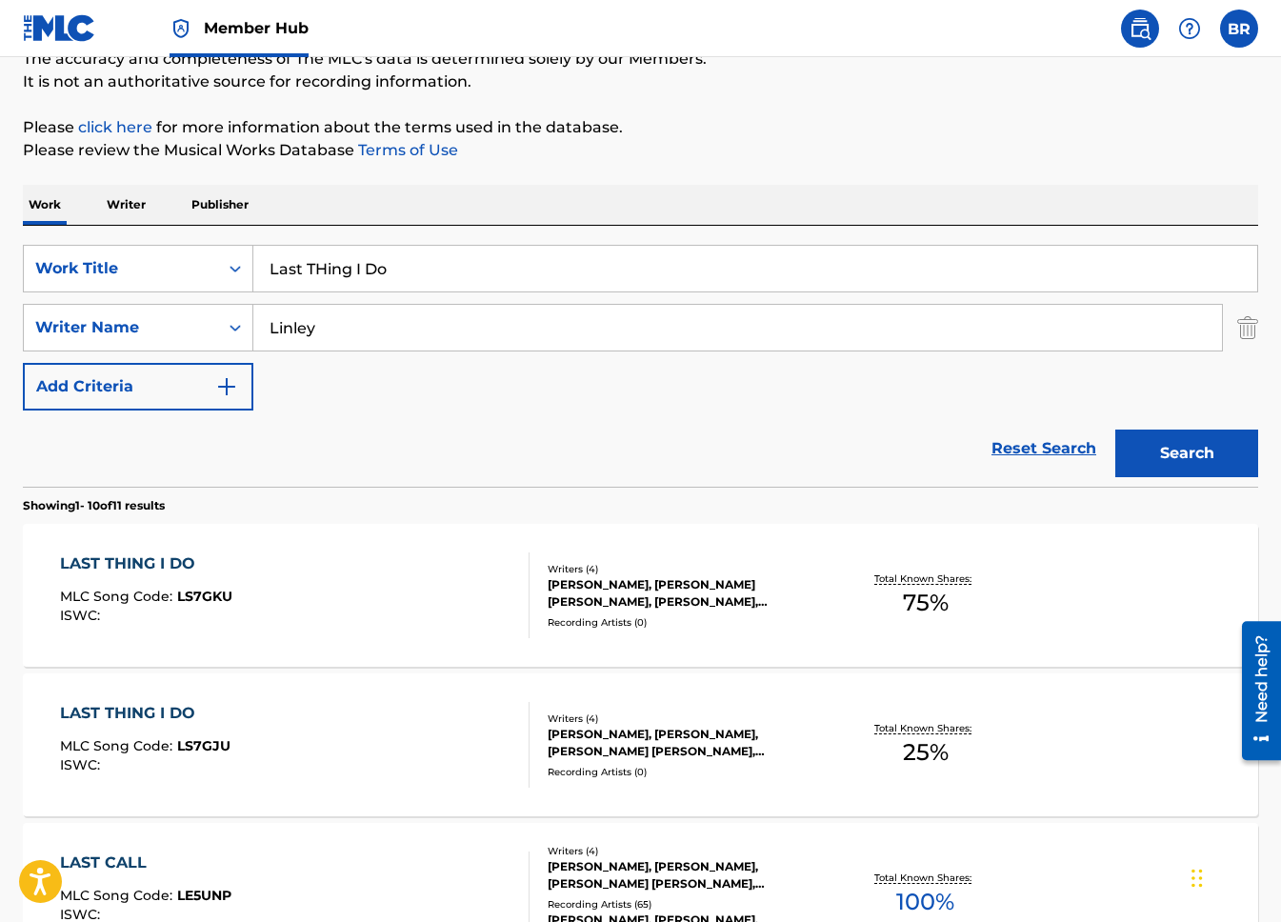
scroll to position [181, 0]
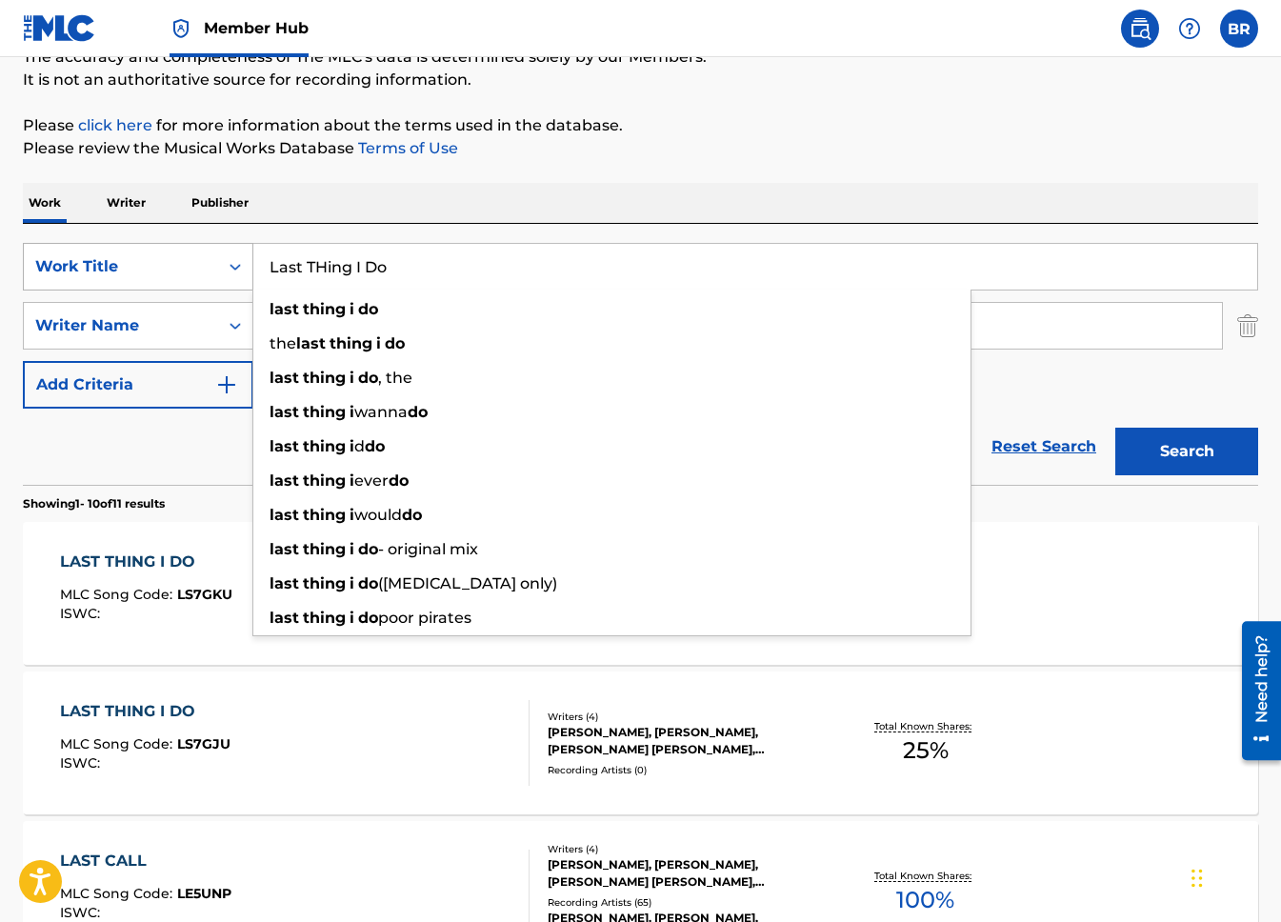
drag, startPoint x: 399, startPoint y: 264, endPoint x: 174, endPoint y: 263, distance: 224.7
click at [174, 263] on div "SearchWithCriteriaf217067a-5402-4039-be6c-c035b719607e Work Title Last THing I …" at bounding box center [640, 267] width 1235 height 48
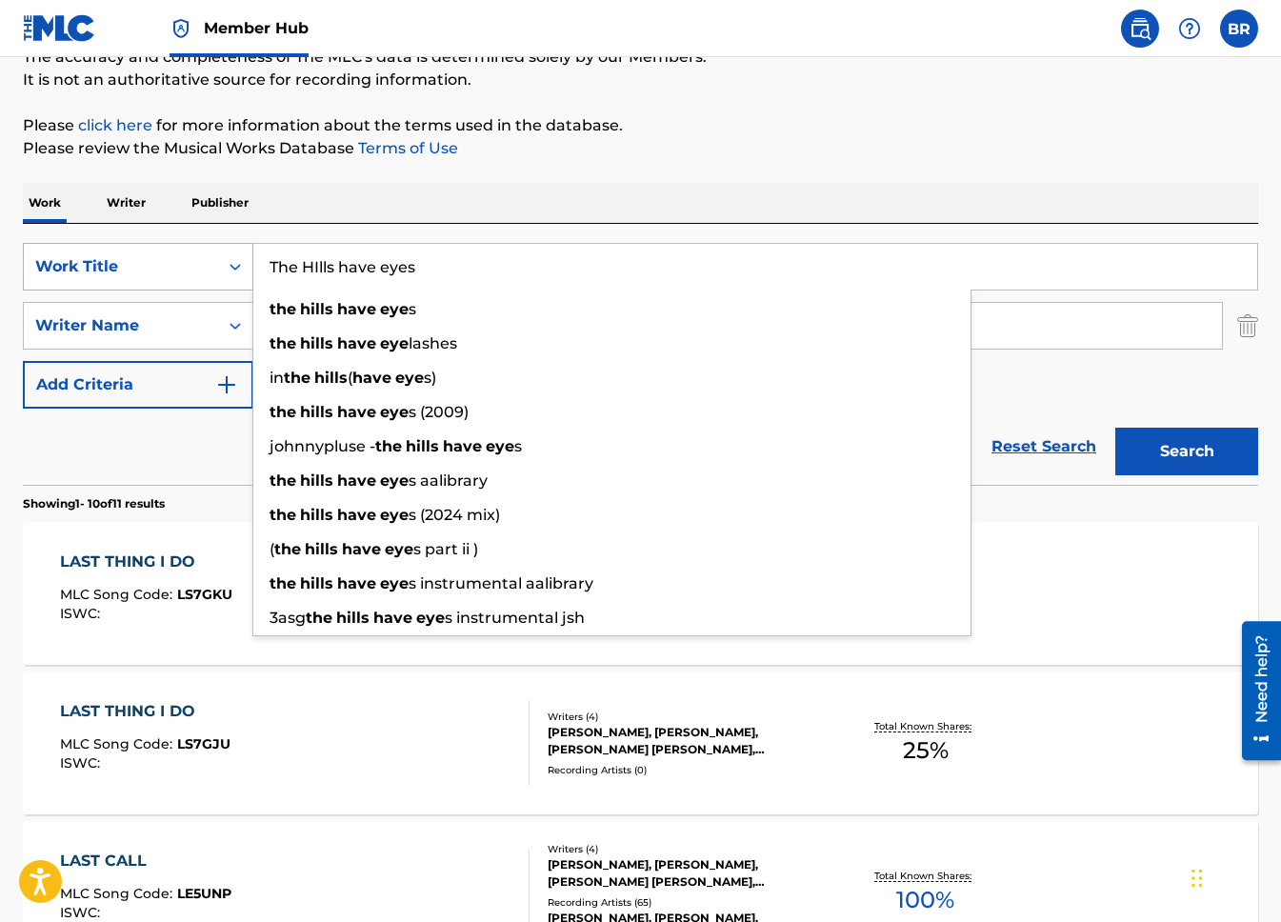
type input "The HIlls have eyes"
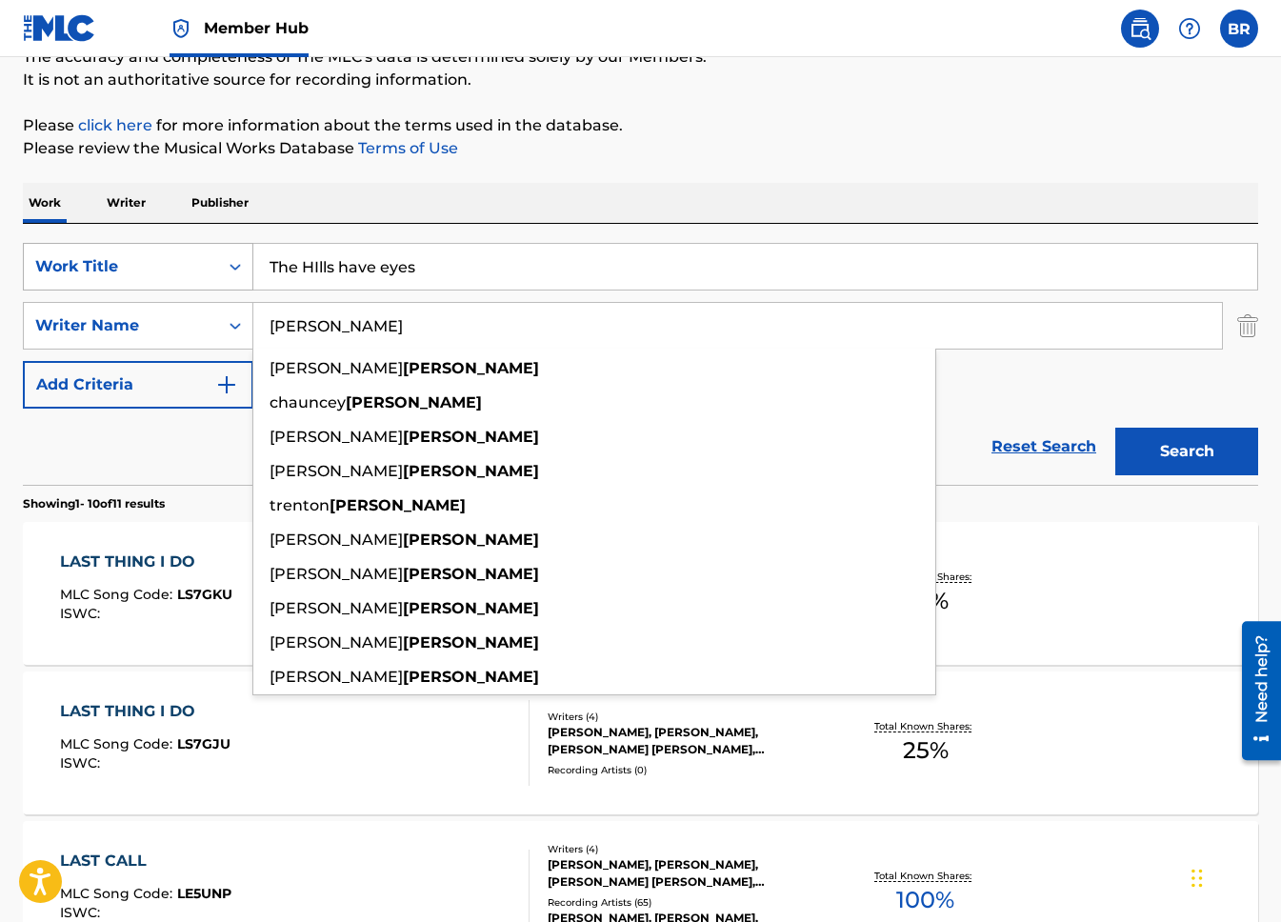
type input "Gardner"
click at [1115, 428] on button "Search" at bounding box center [1186, 452] width 143 height 48
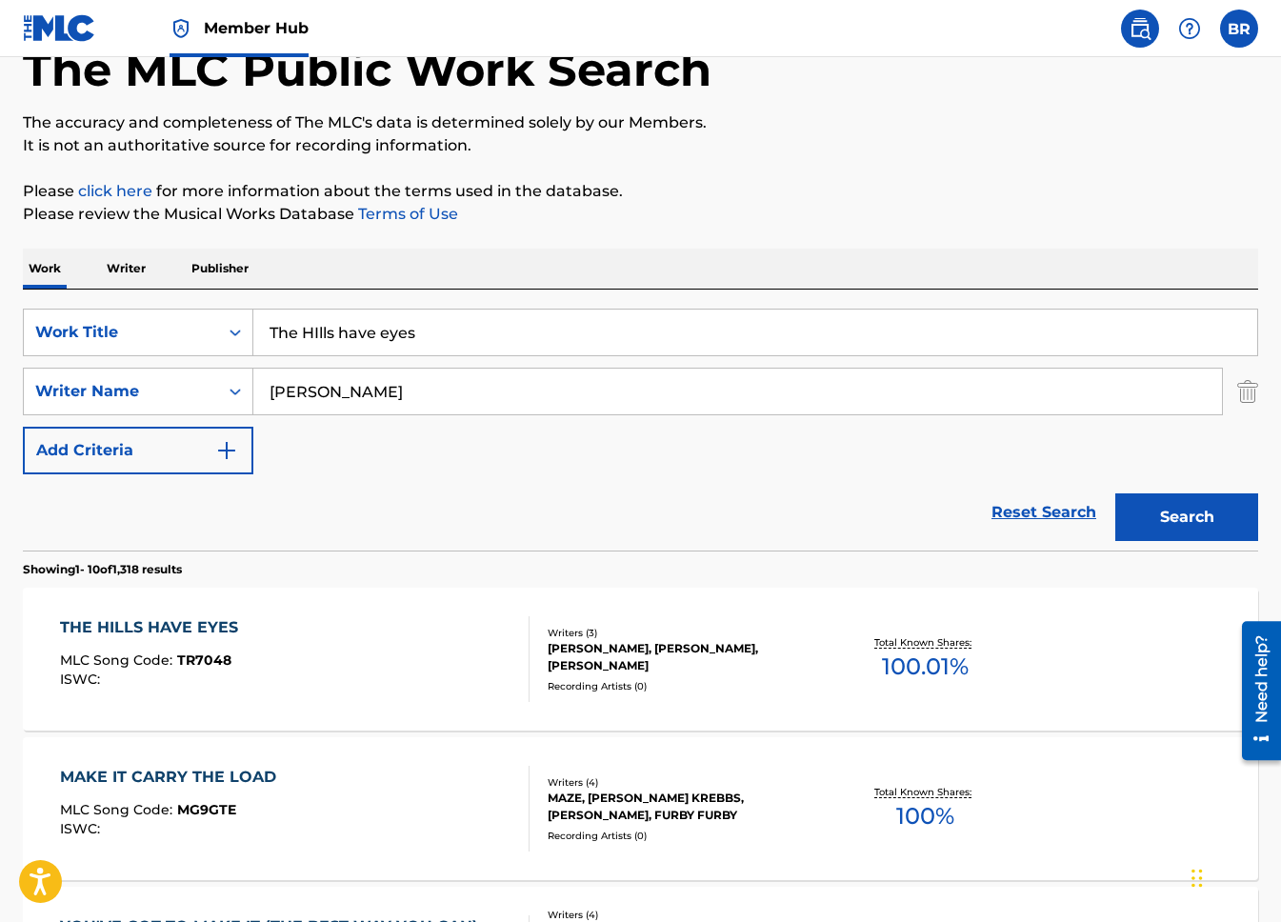
scroll to position [122, 0]
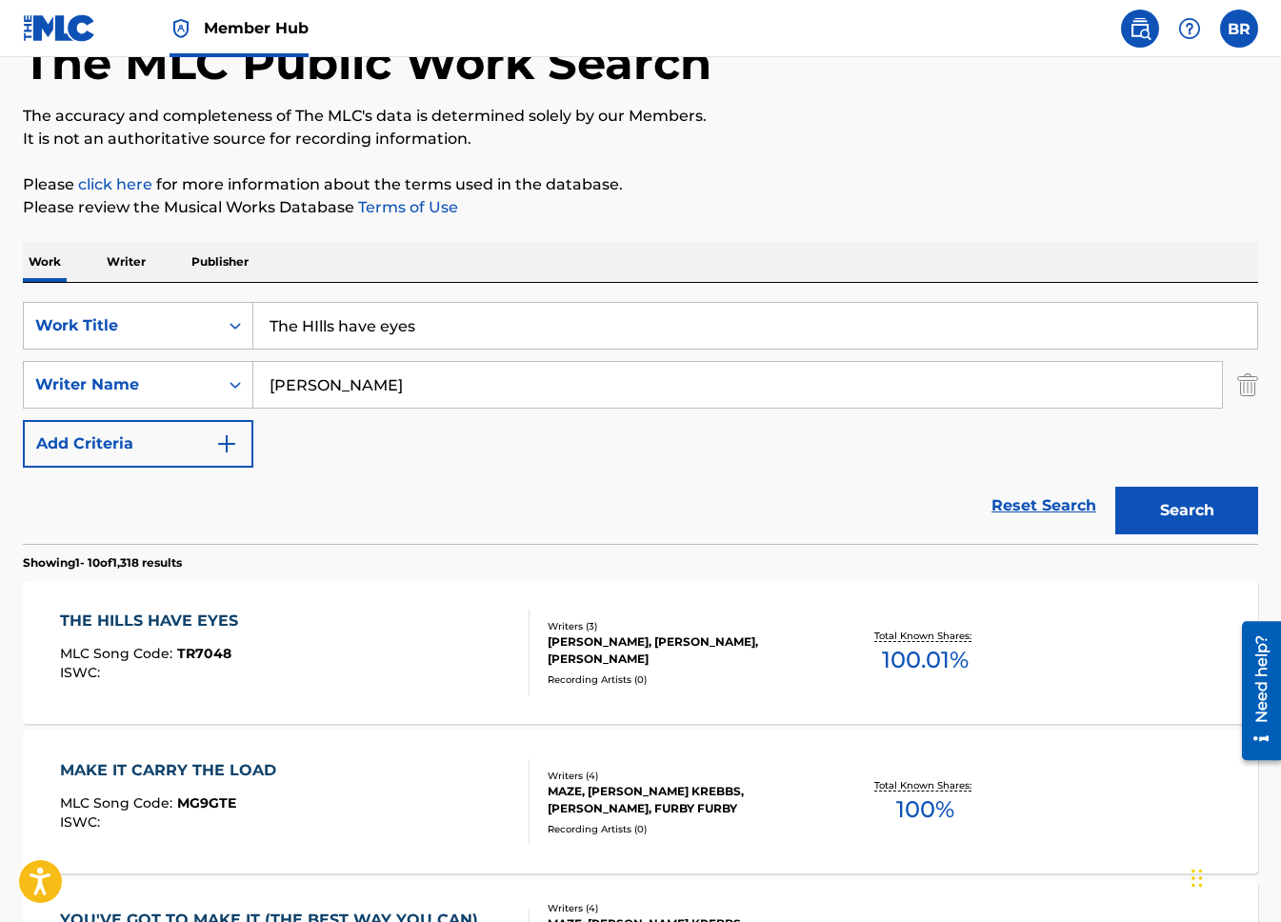
click at [159, 624] on div "THE HILLS HAVE EYES" at bounding box center [154, 620] width 188 height 23
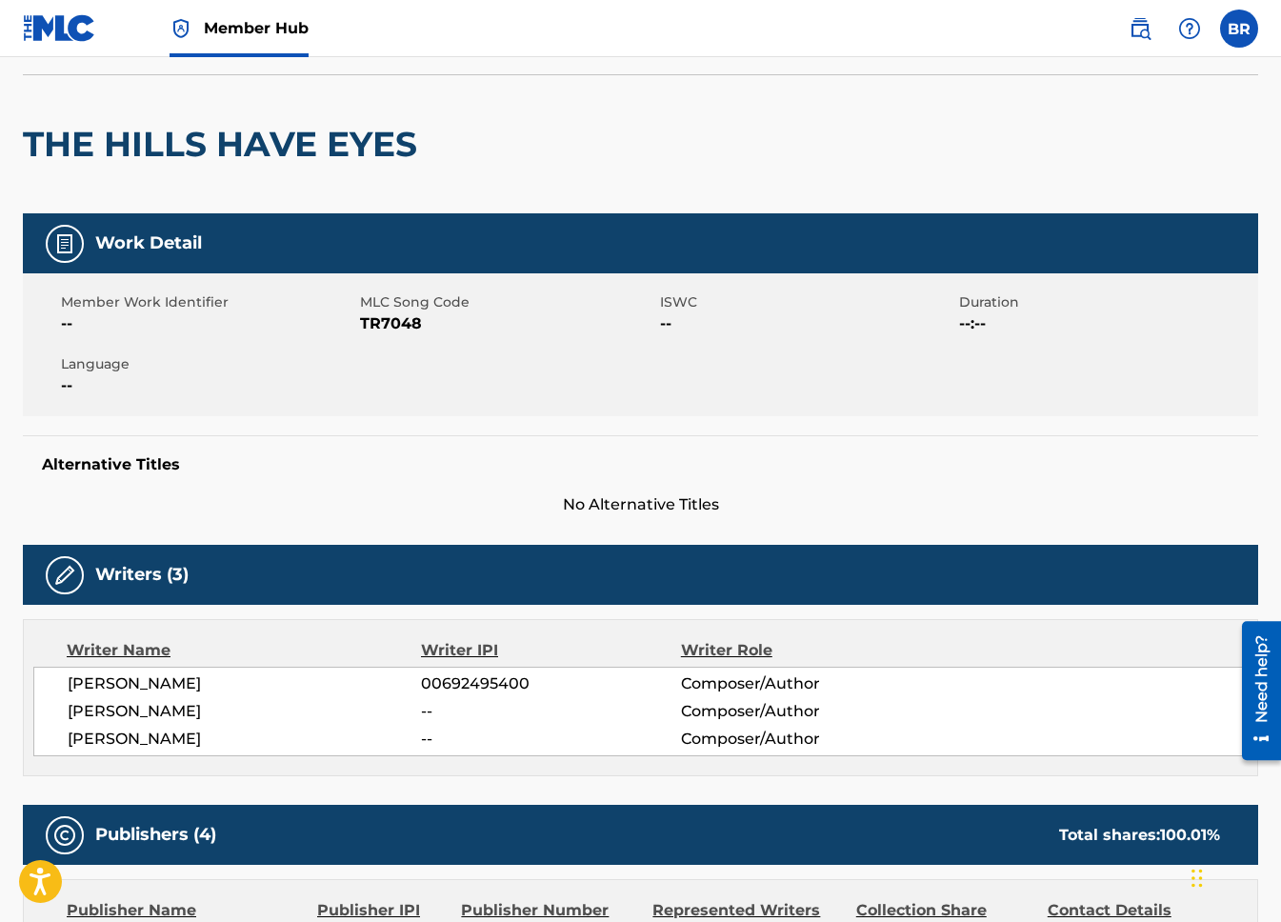
scroll to position [58, 0]
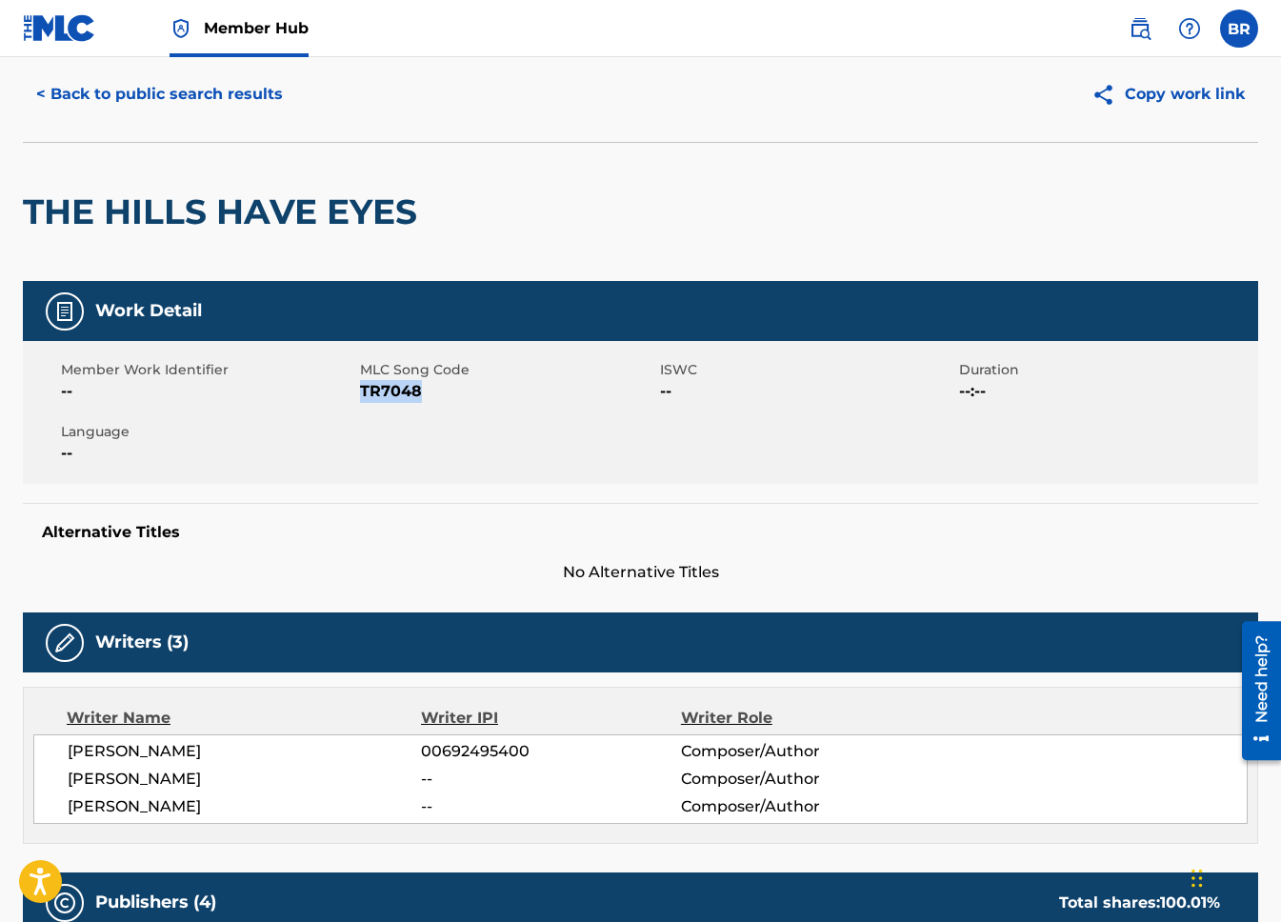
drag, startPoint x: 434, startPoint y: 393, endPoint x: 362, endPoint y: 391, distance: 72.4
click at [362, 391] on span "TR7048" at bounding box center [507, 391] width 294 height 23
copy span "TR7048"
click at [90, 103] on button "< Back to public search results" at bounding box center [159, 94] width 273 height 48
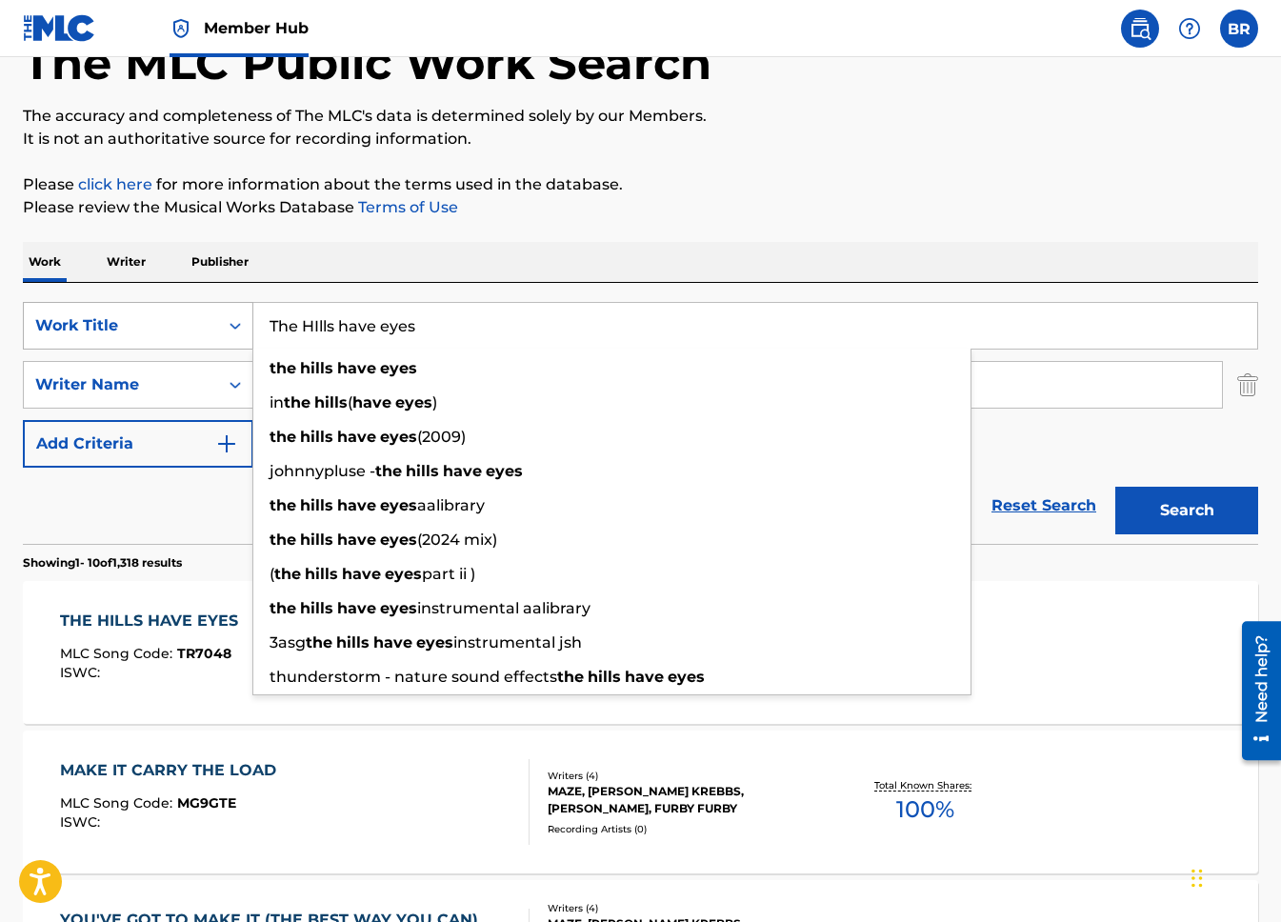
drag, startPoint x: 469, startPoint y: 326, endPoint x: 150, endPoint y: 323, distance: 319.0
click at [150, 323] on div "SearchWithCriteriaf217067a-5402-4039-be6c-c035b719607e Work Title The HIlls hav…" at bounding box center [640, 326] width 1235 height 48
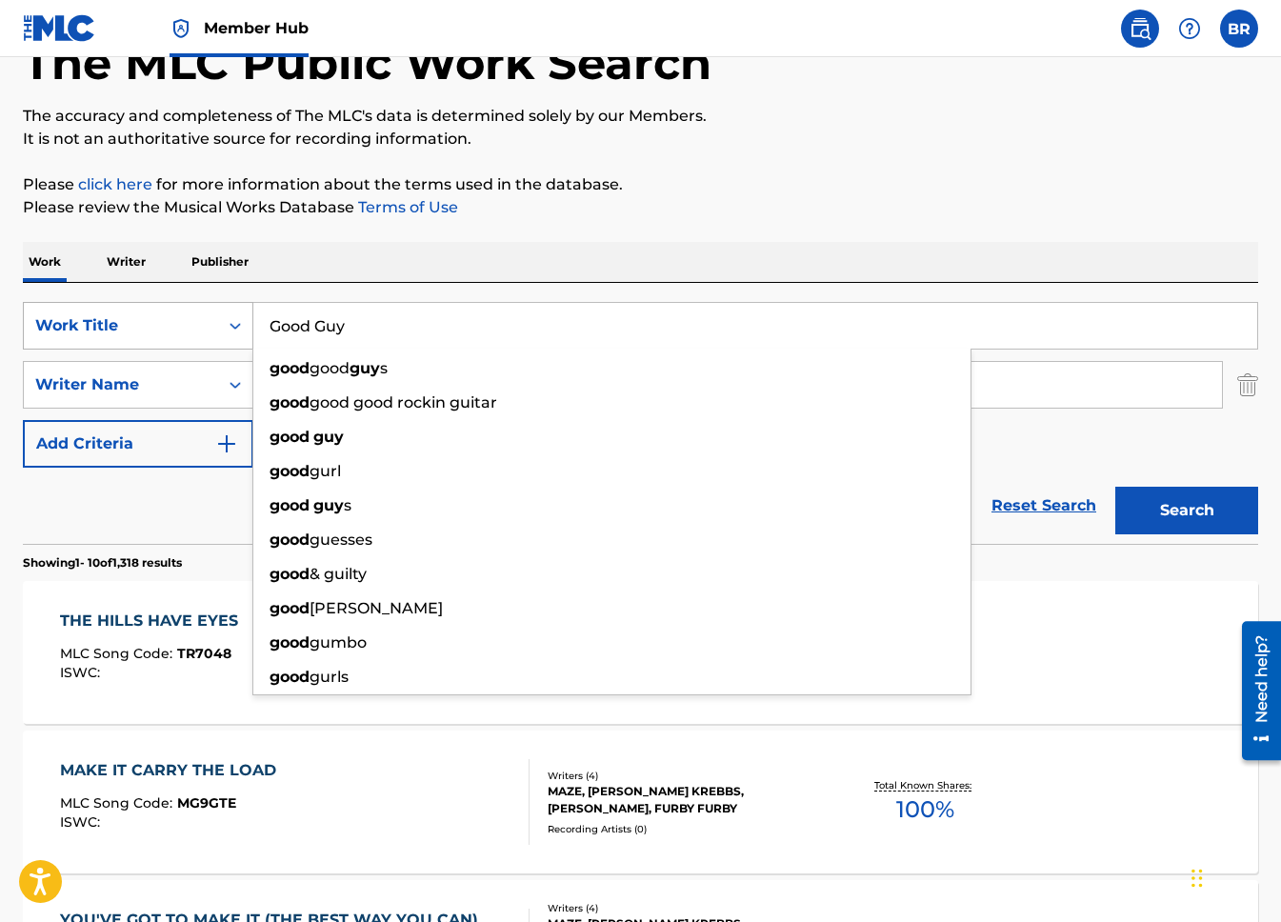
type input "Good Guy"
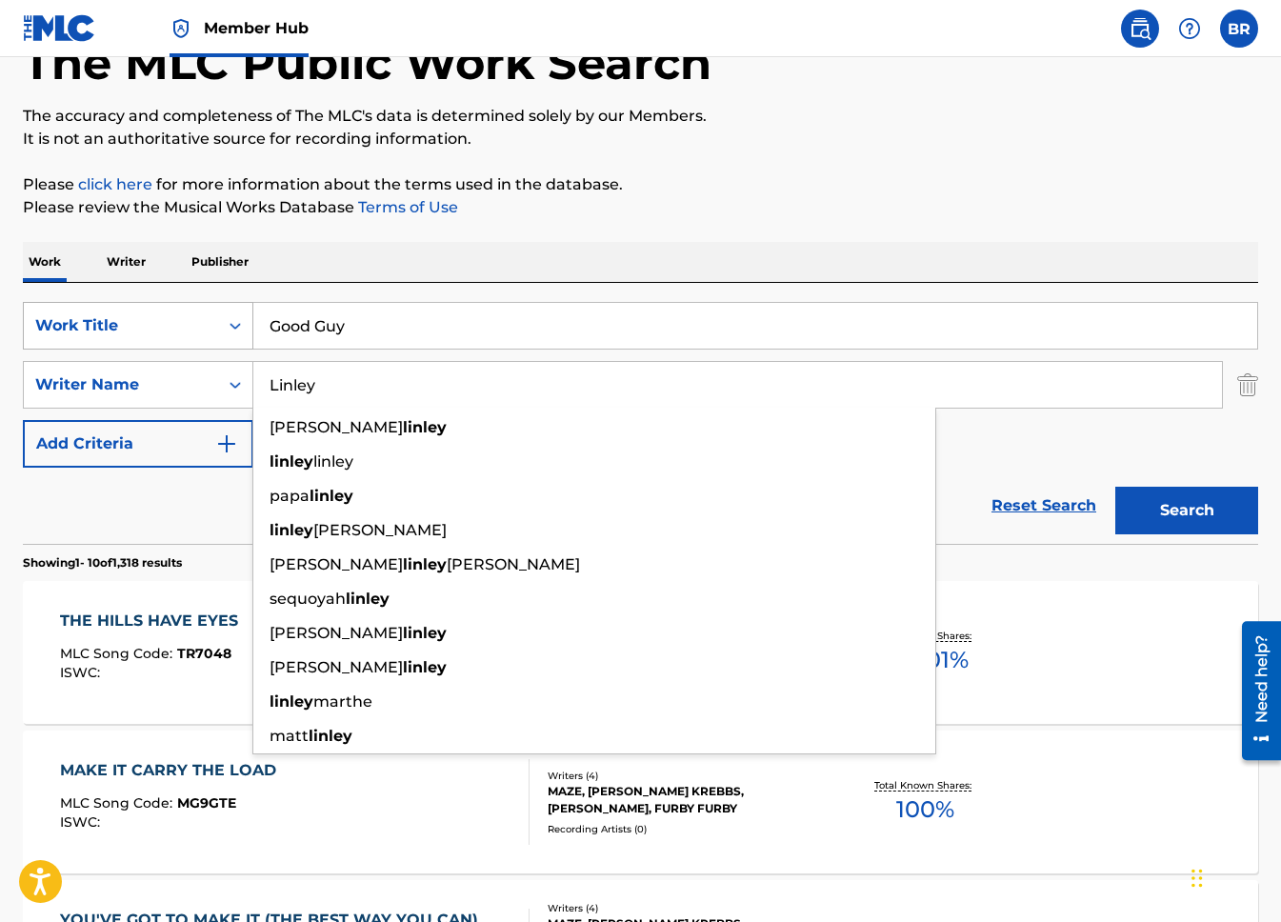
type input "Linley"
click at [1115, 487] on button "Search" at bounding box center [1186, 511] width 143 height 48
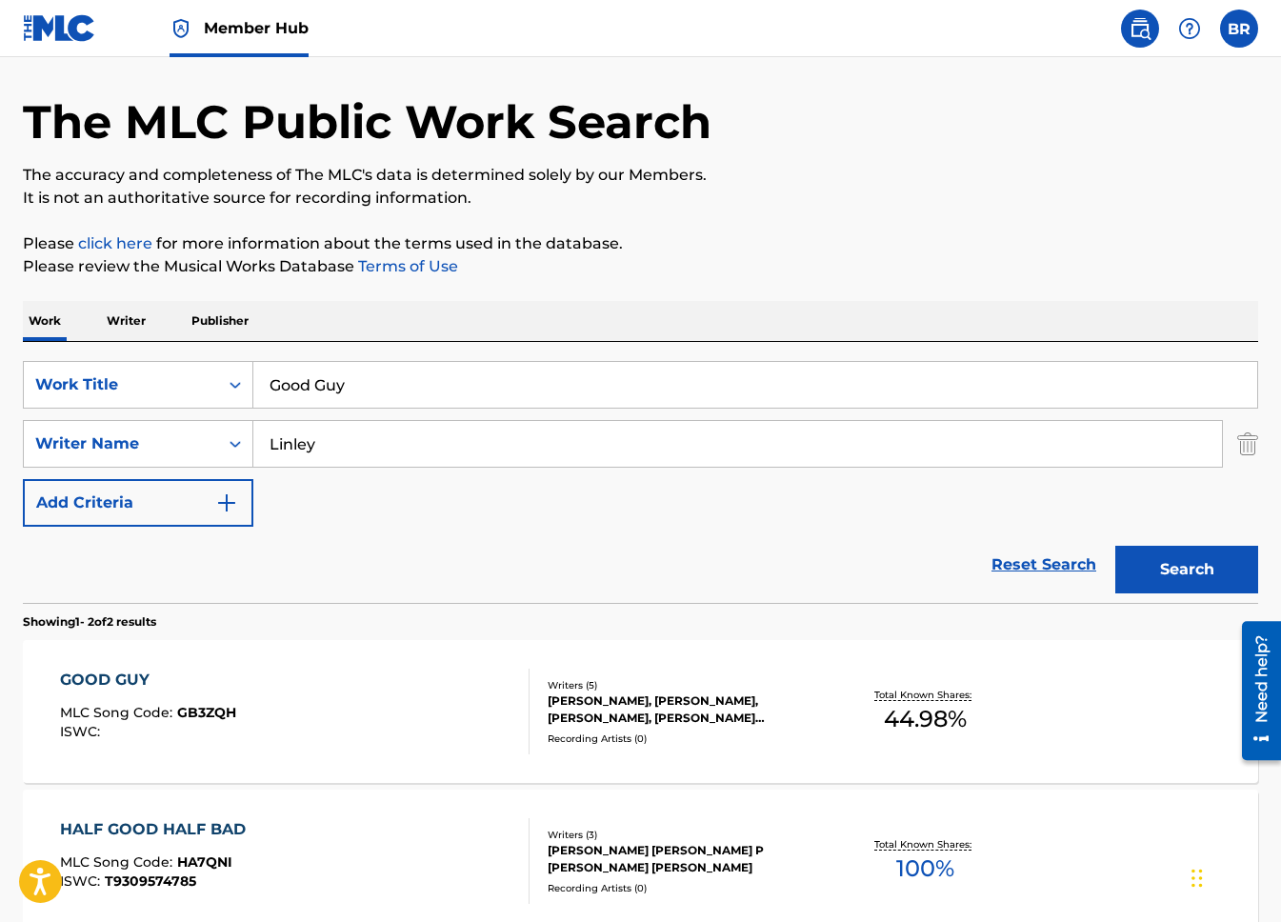
scroll to position [66, 0]
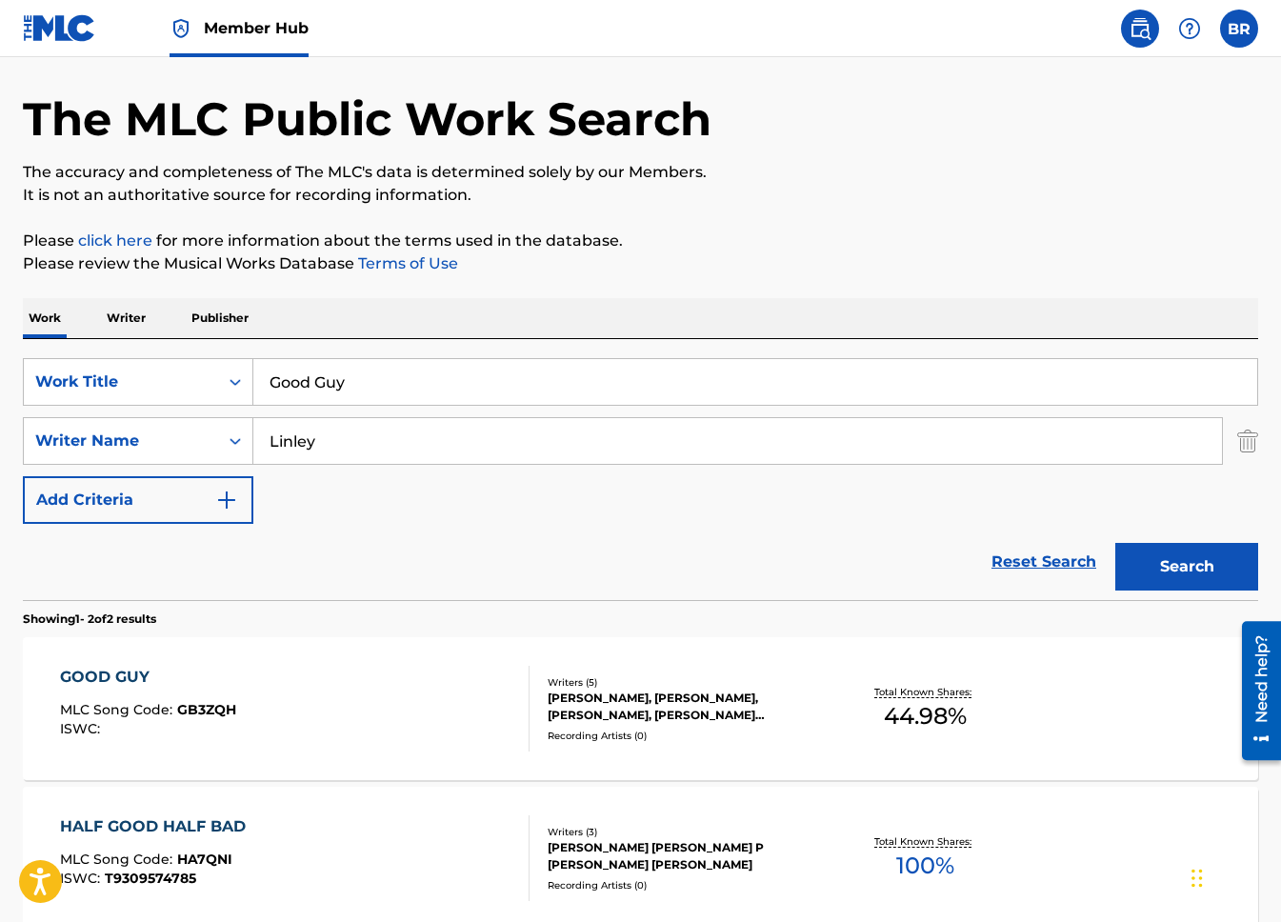
click at [813, 224] on div "The MLC Public Work Search The accuracy and completeness of The MLC's data is d…" at bounding box center [640, 529] width 1281 height 980
click at [269, 673] on div "GOOD GUY MLC Song Code : GB3ZQH ISWC :" at bounding box center [294, 709] width 469 height 86
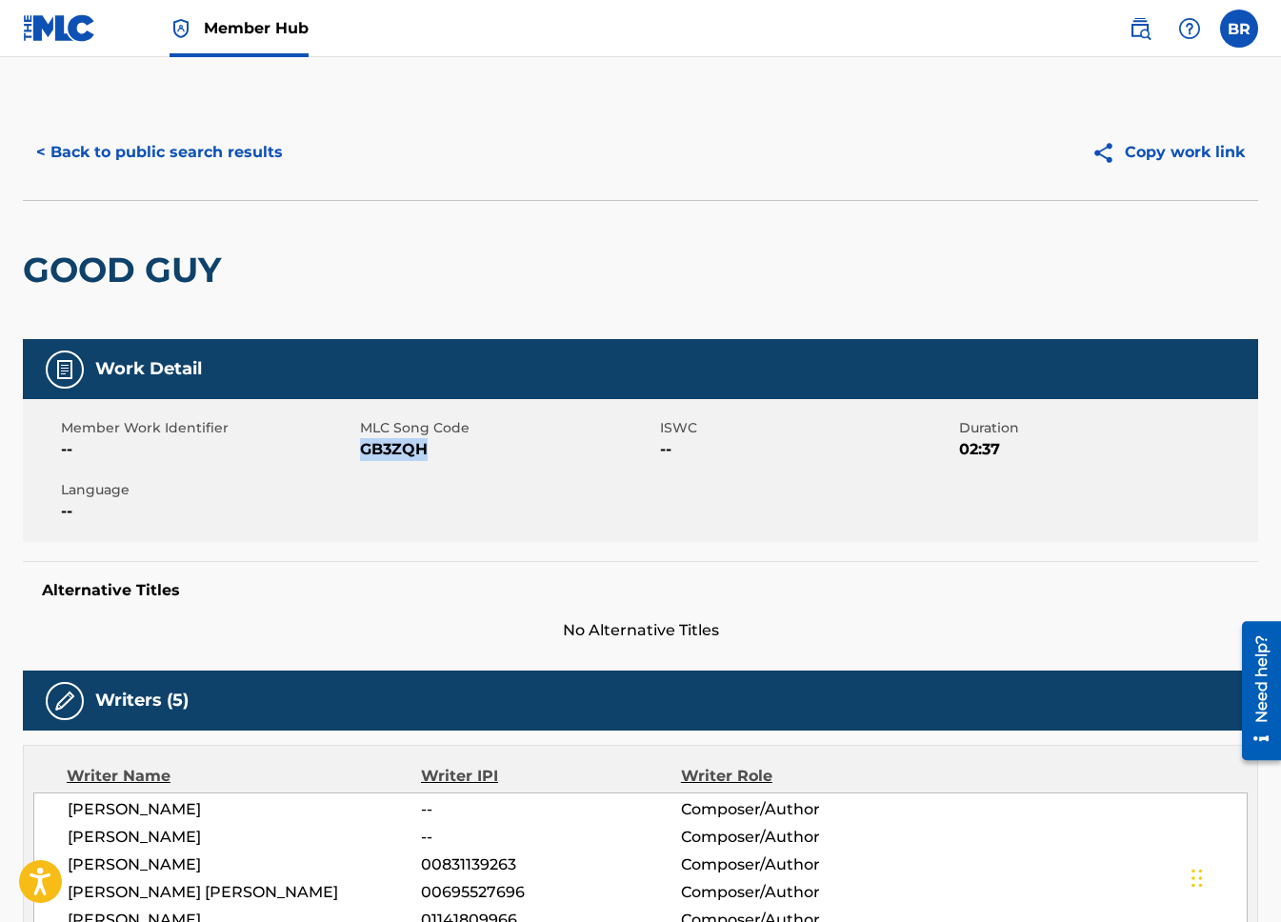
copy span "GB3ZQH"
drag, startPoint x: 440, startPoint y: 454, endPoint x: 361, endPoint y: 455, distance: 79.0
click at [361, 455] on span "GB3ZQH" at bounding box center [507, 449] width 294 height 23
click at [151, 139] on button "< Back to public search results" at bounding box center [159, 153] width 273 height 48
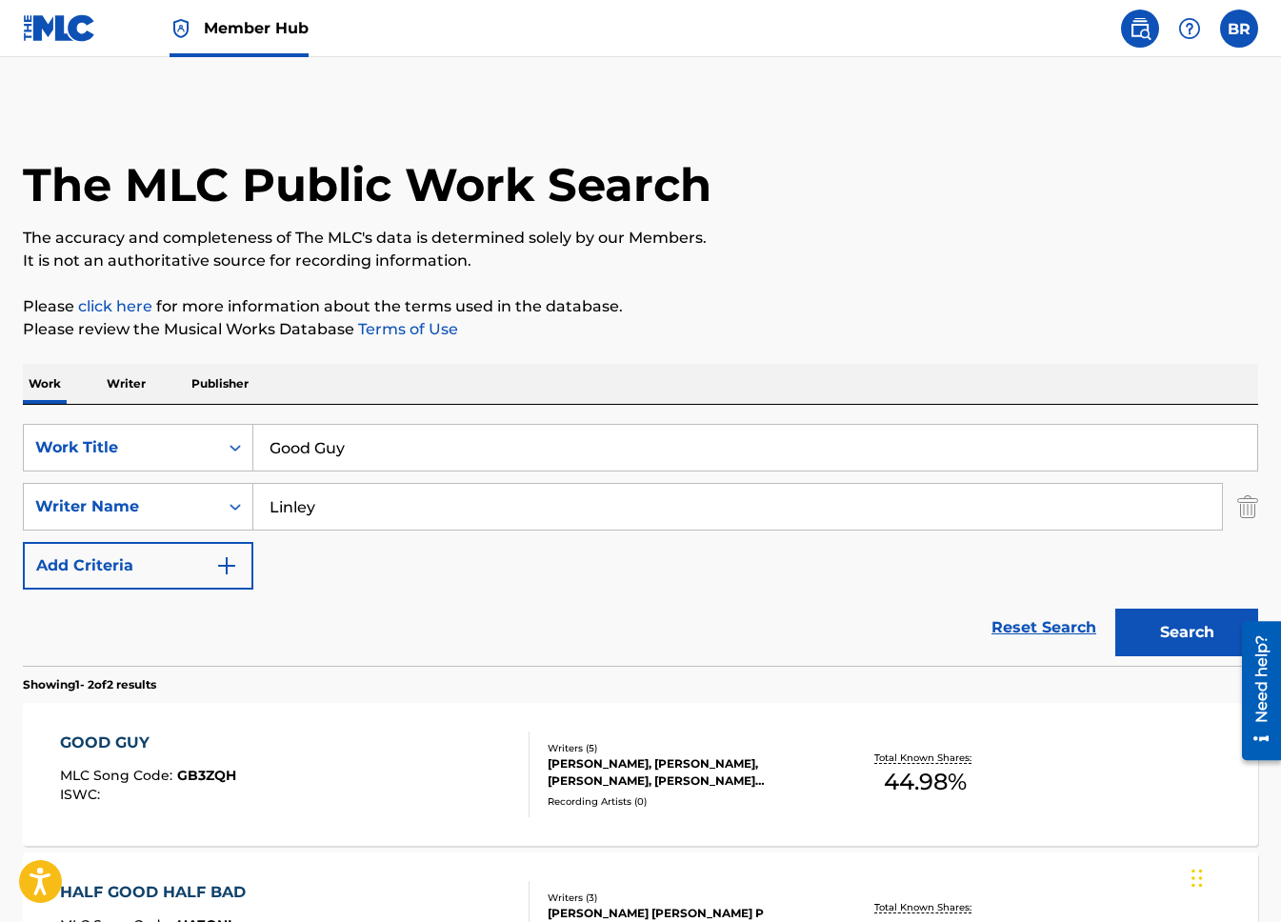
scroll to position [66, 0]
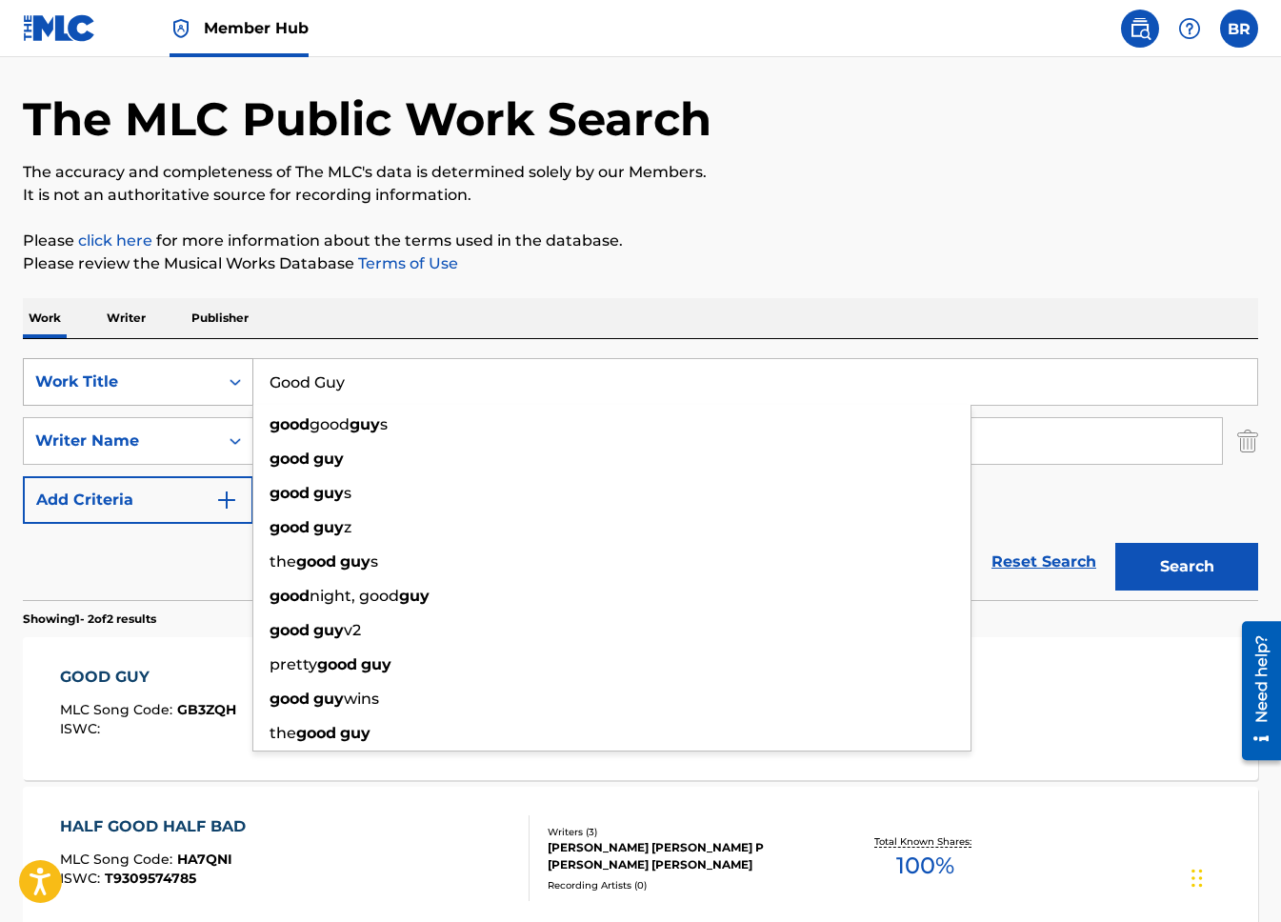
drag, startPoint x: 375, startPoint y: 380, endPoint x: 177, endPoint y: 369, distance: 198.3
click at [178, 370] on div "SearchWithCriteriaf217067a-5402-4039-be6c-c035b719607e Work Title Good Guy good…" at bounding box center [640, 382] width 1235 height 48
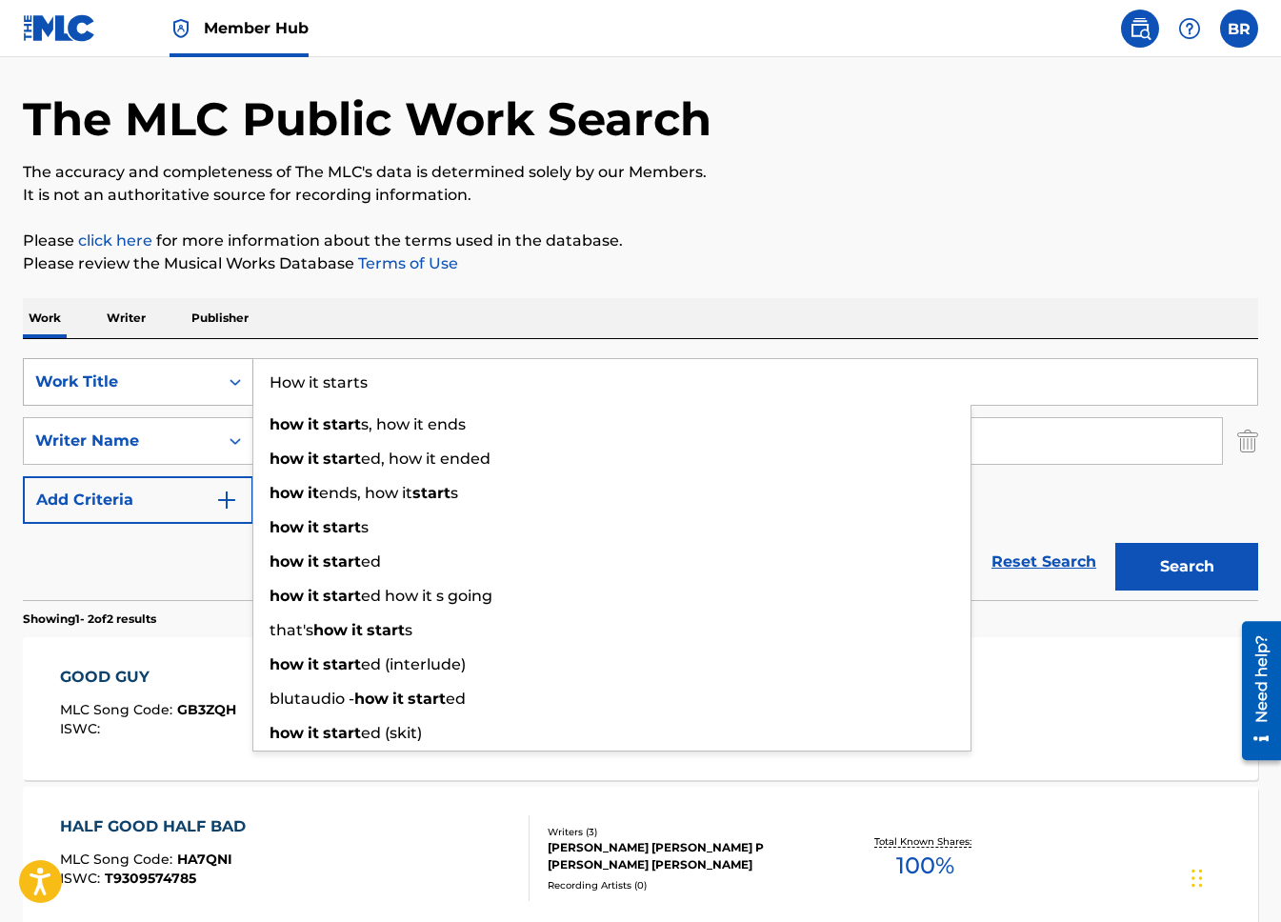
type input "How it starts"
click at [1115, 543] on button "Search" at bounding box center [1186, 567] width 143 height 48
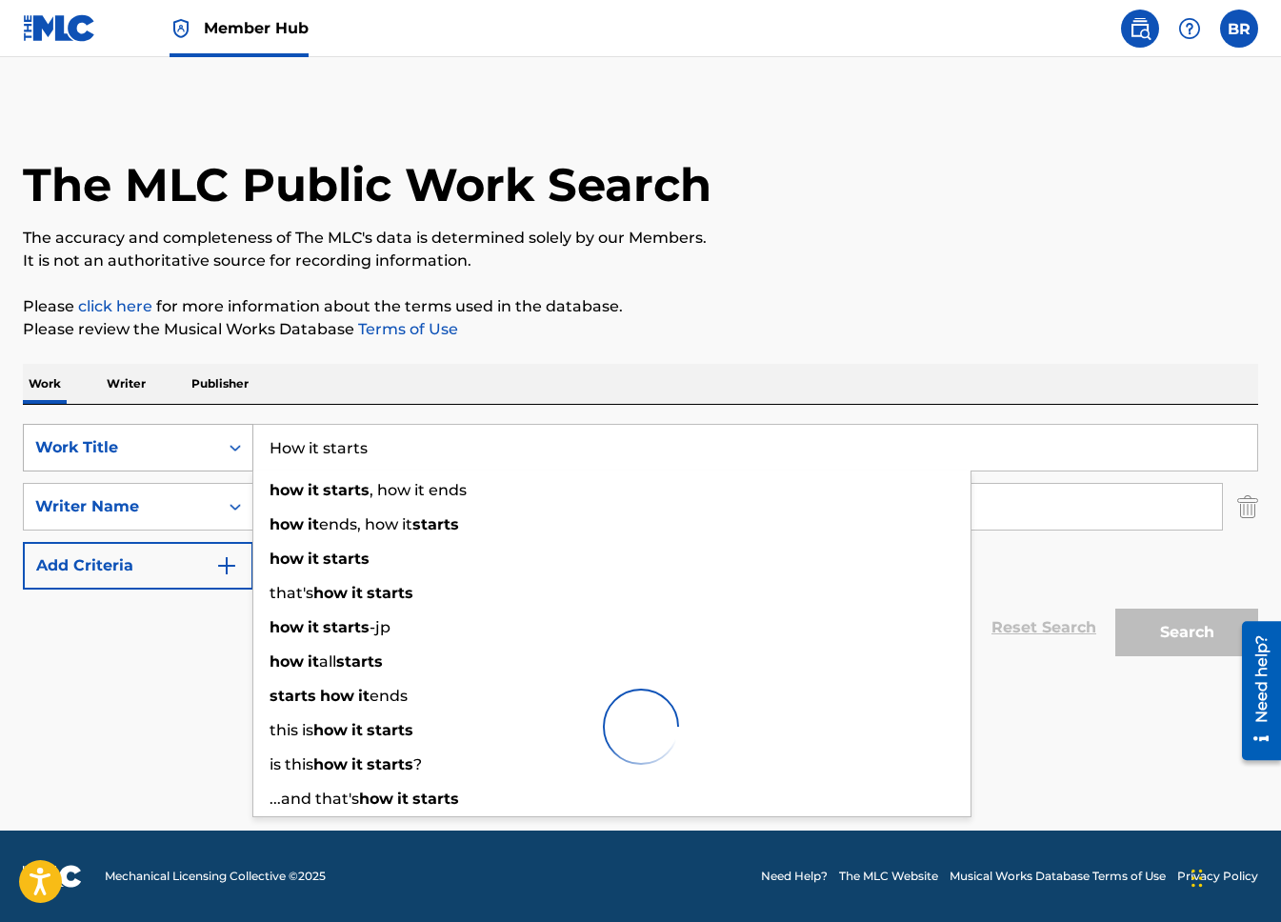
scroll to position [0, 0]
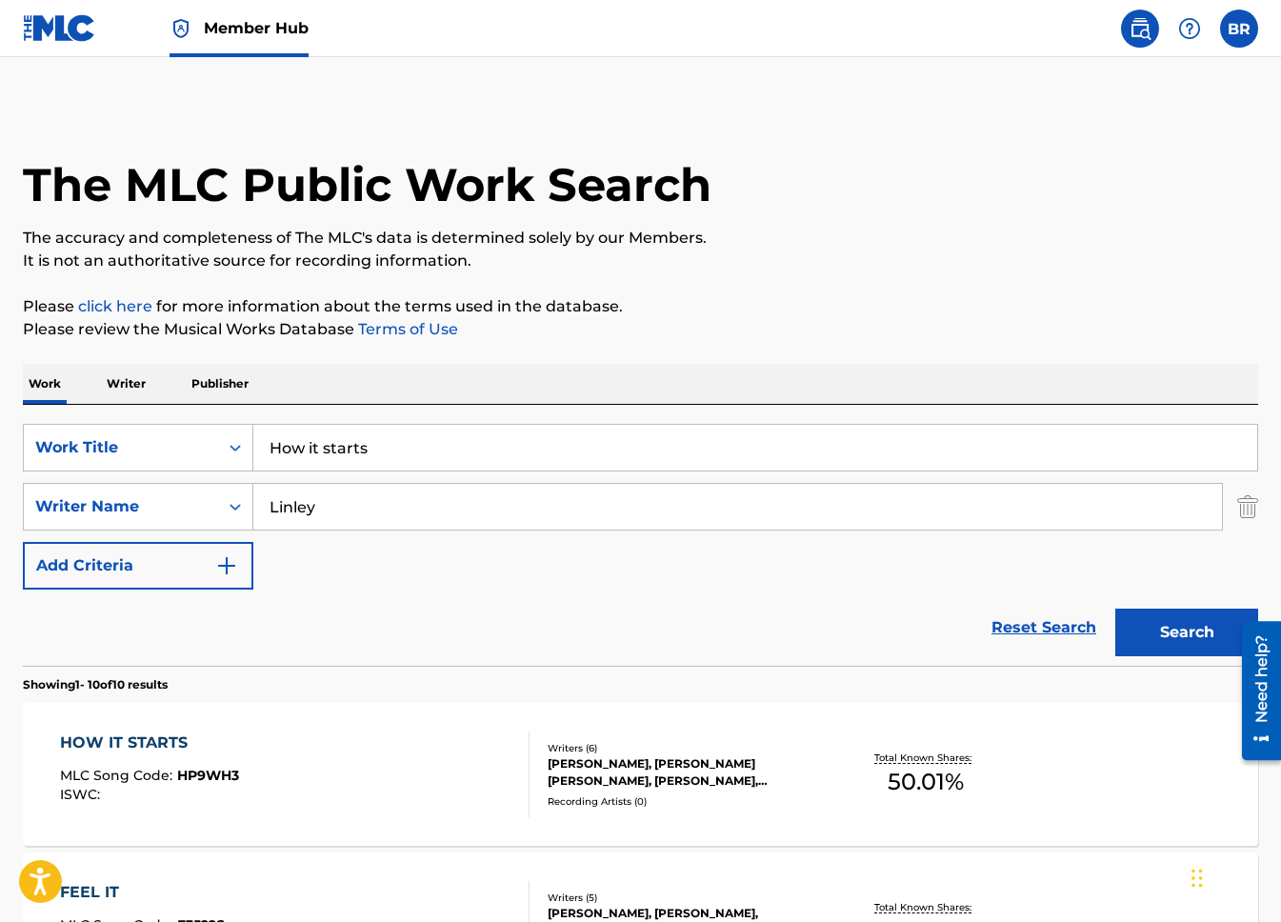
click at [150, 742] on div "HOW IT STARTS" at bounding box center [149, 742] width 179 height 23
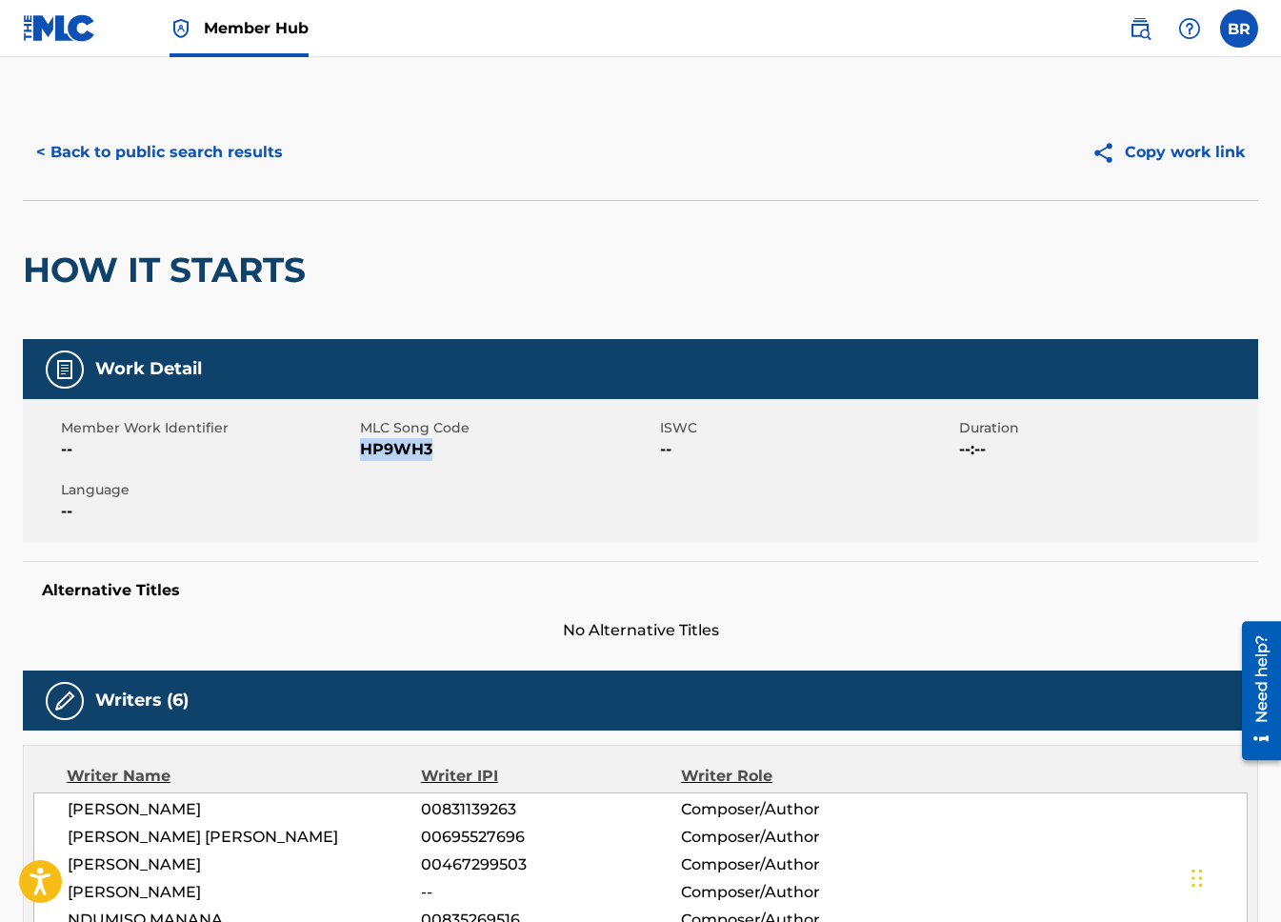
copy span "HP9WH3"
drag, startPoint x: 447, startPoint y: 447, endPoint x: 363, endPoint y: 447, distance: 84.7
click at [363, 447] on span "HP9WH3" at bounding box center [507, 449] width 294 height 23
click at [231, 159] on button "< Back to public search results" at bounding box center [159, 153] width 273 height 48
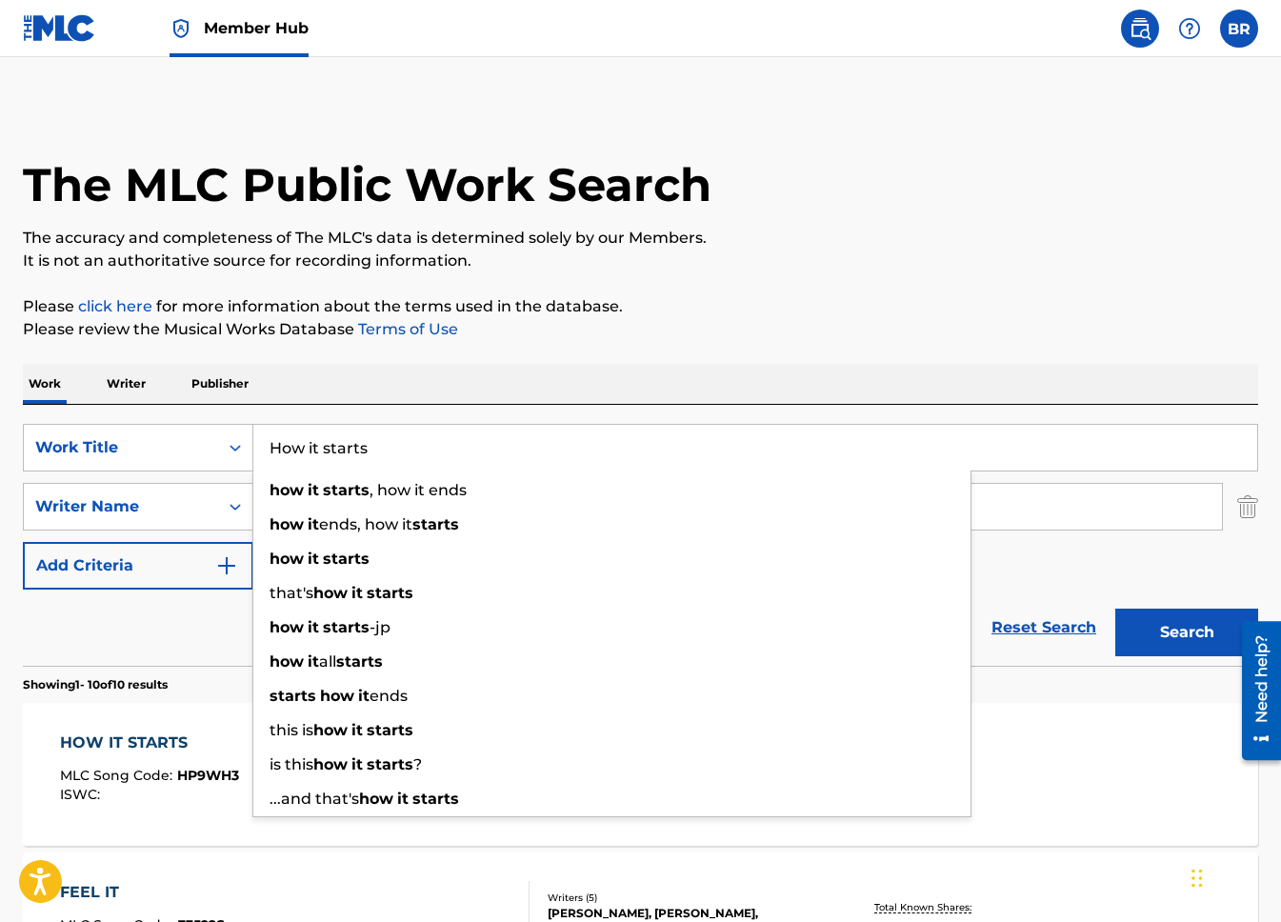
drag, startPoint x: 416, startPoint y: 435, endPoint x: 533, endPoint y: 447, distance: 117.8
click at [533, 447] on input "How it starts" at bounding box center [755, 448] width 1004 height 46
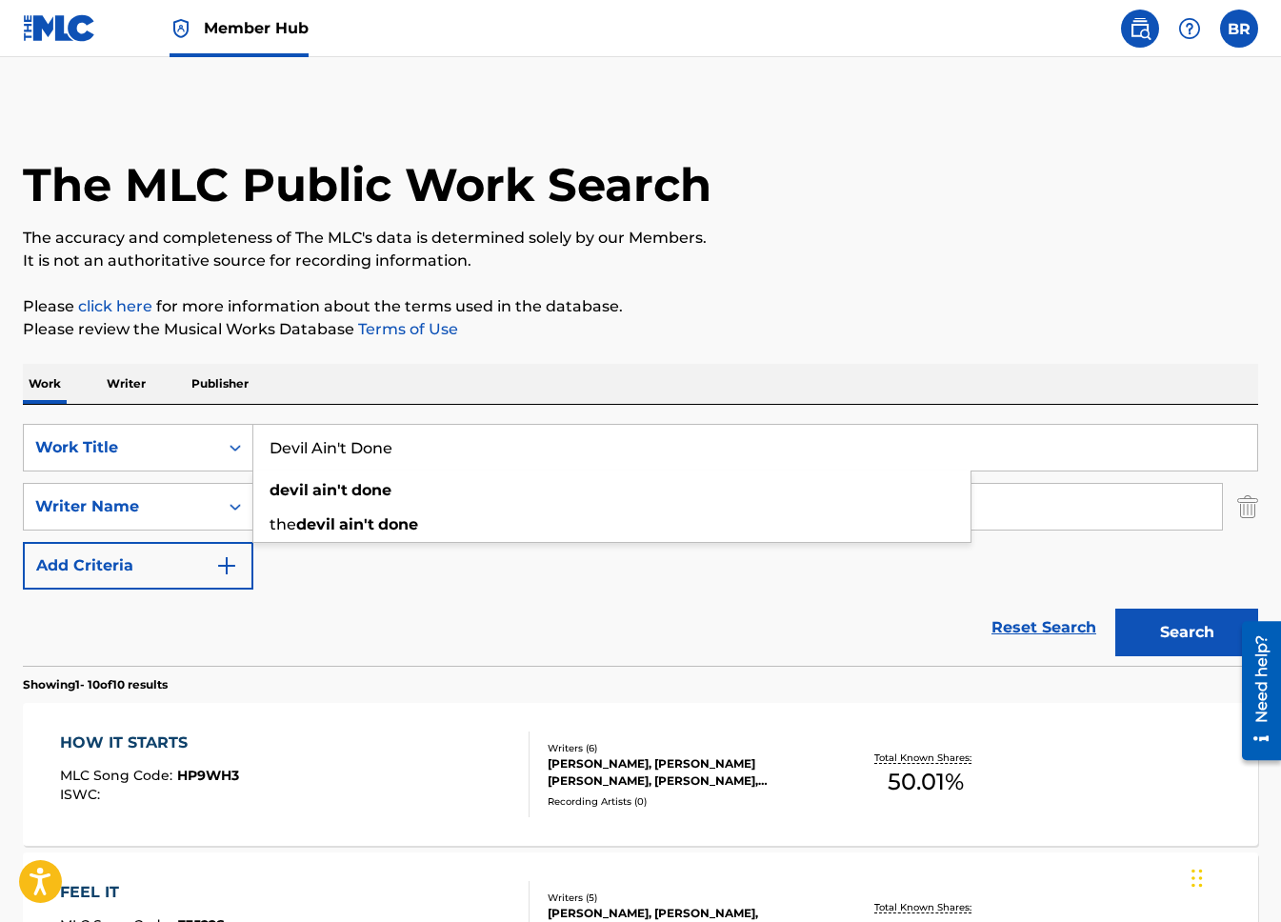
type input "Devil Ain't Done"
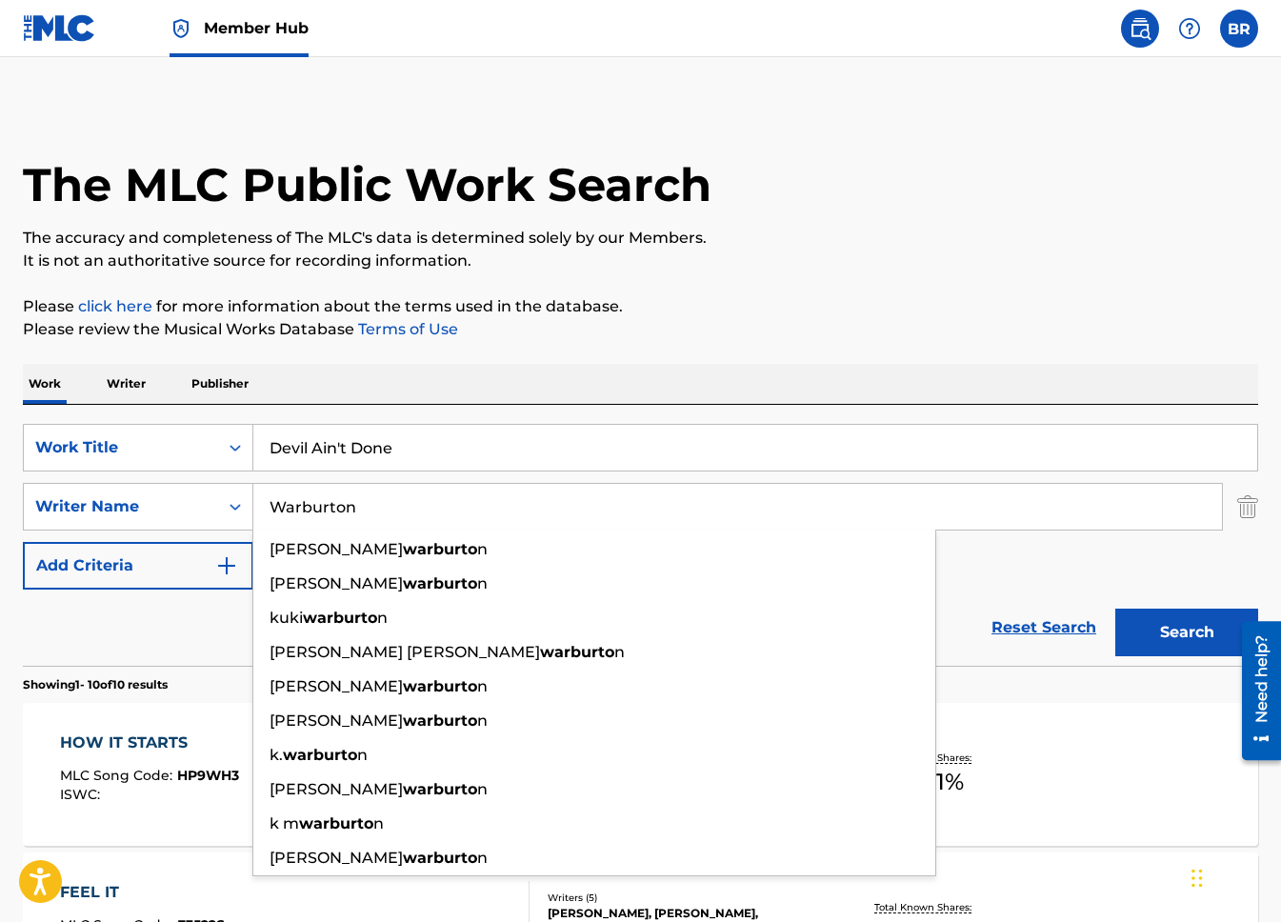
type input "Warburton"
click at [1115, 608] on button "Search" at bounding box center [1186, 632] width 143 height 48
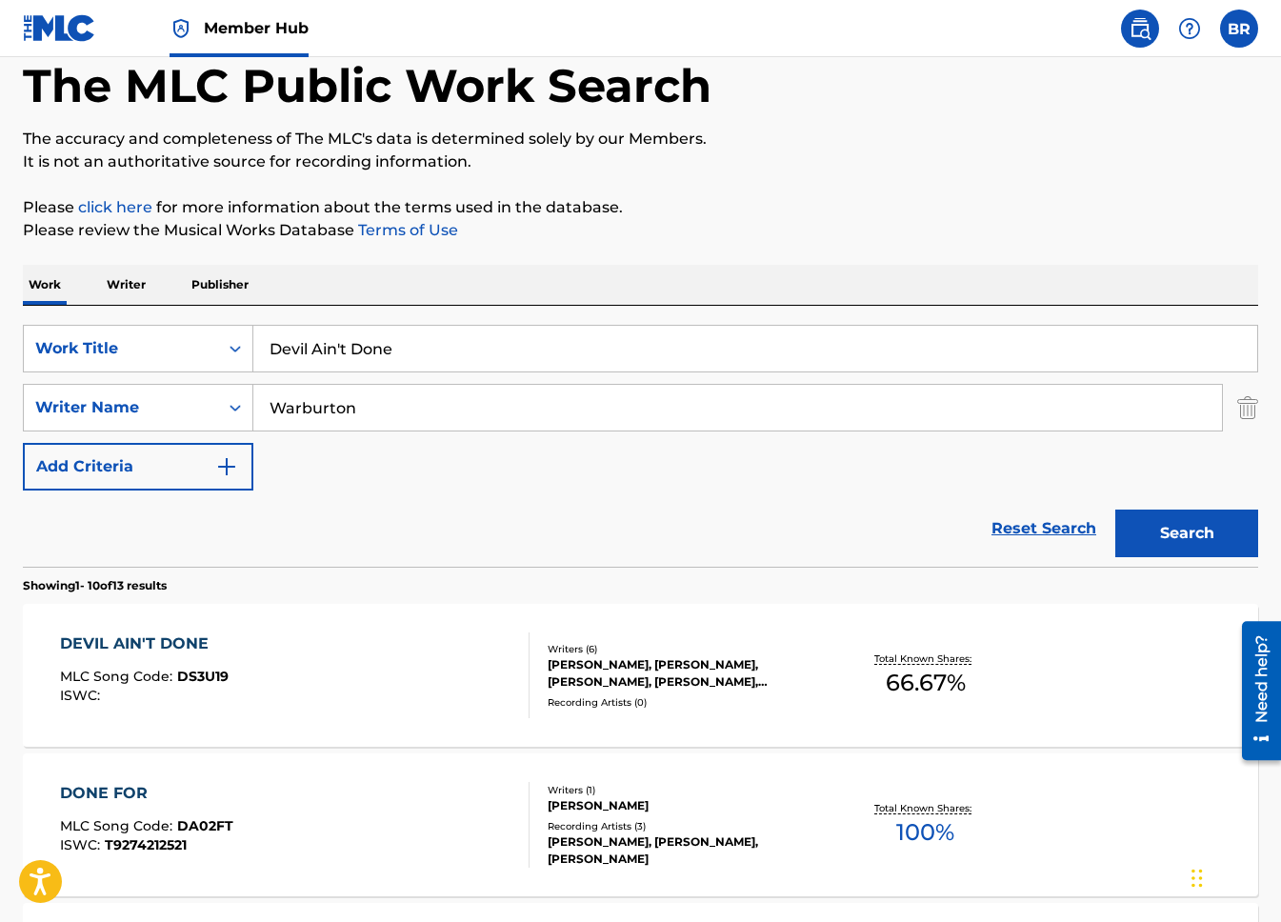
scroll to position [104, 0]
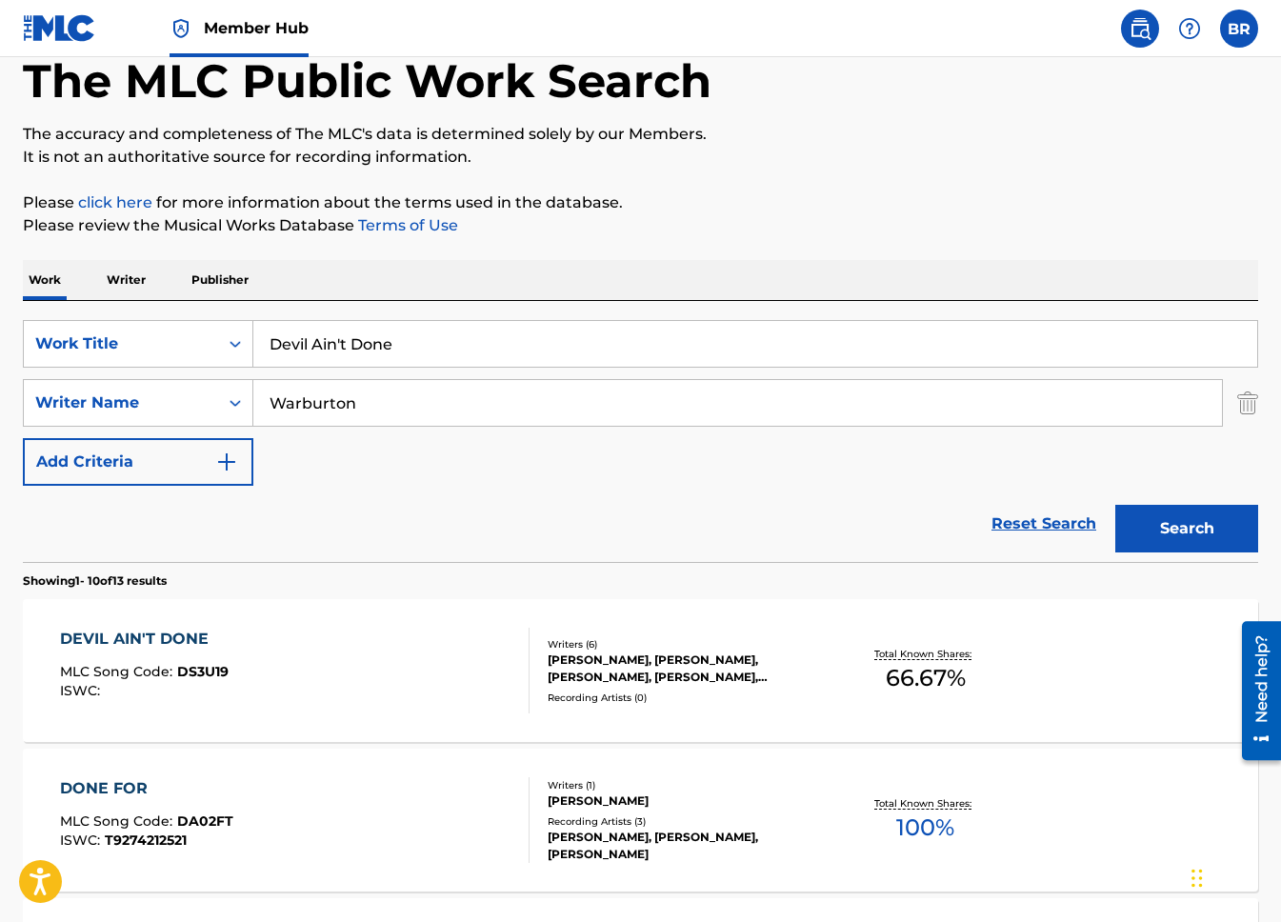
click at [157, 648] on div "DEVIL AIN'T DONE" at bounding box center [144, 638] width 169 height 23
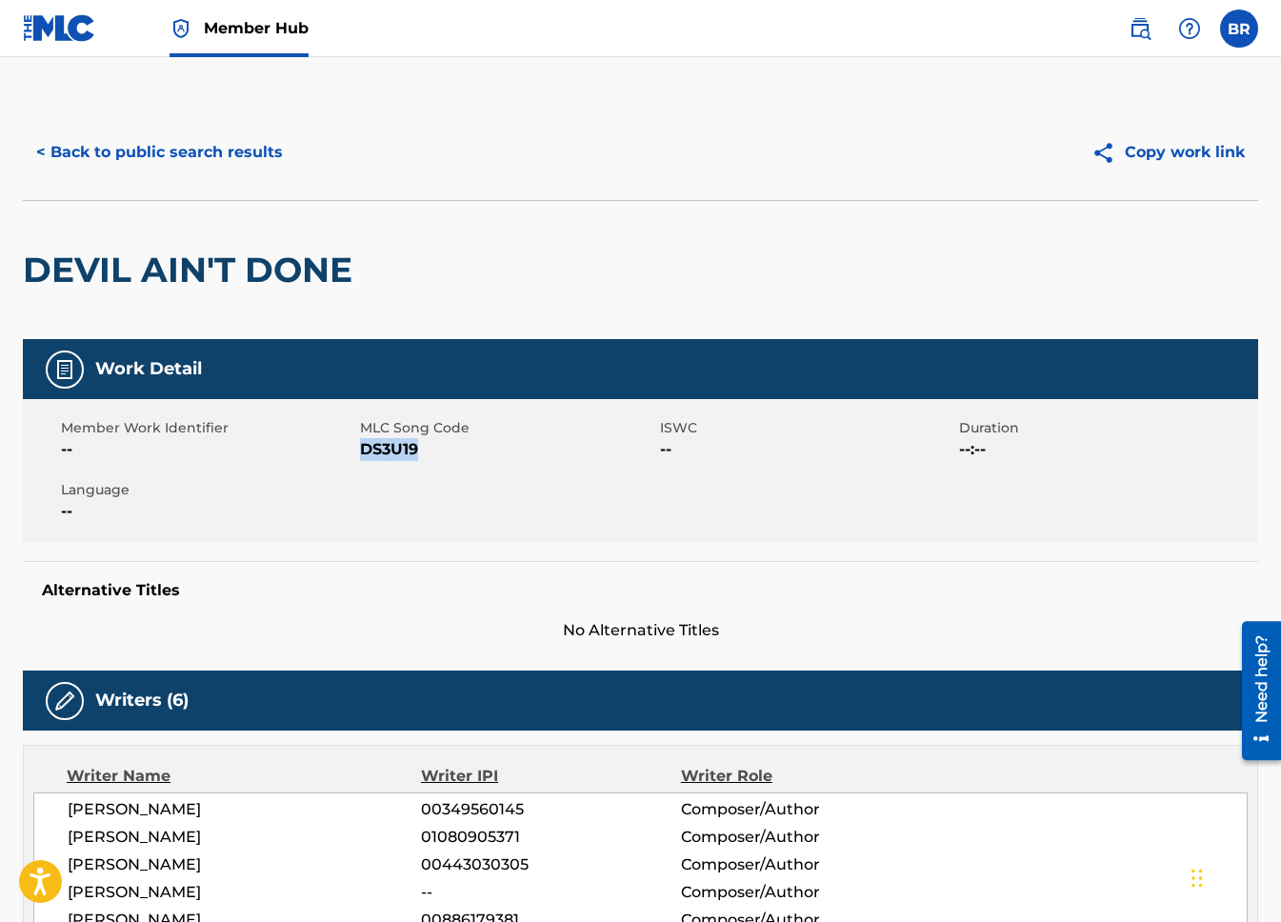
copy span "DS3U19"
drag, startPoint x: 428, startPoint y: 451, endPoint x: 360, endPoint y: 449, distance: 68.6
click at [360, 449] on span "DS3U19" at bounding box center [507, 449] width 294 height 23
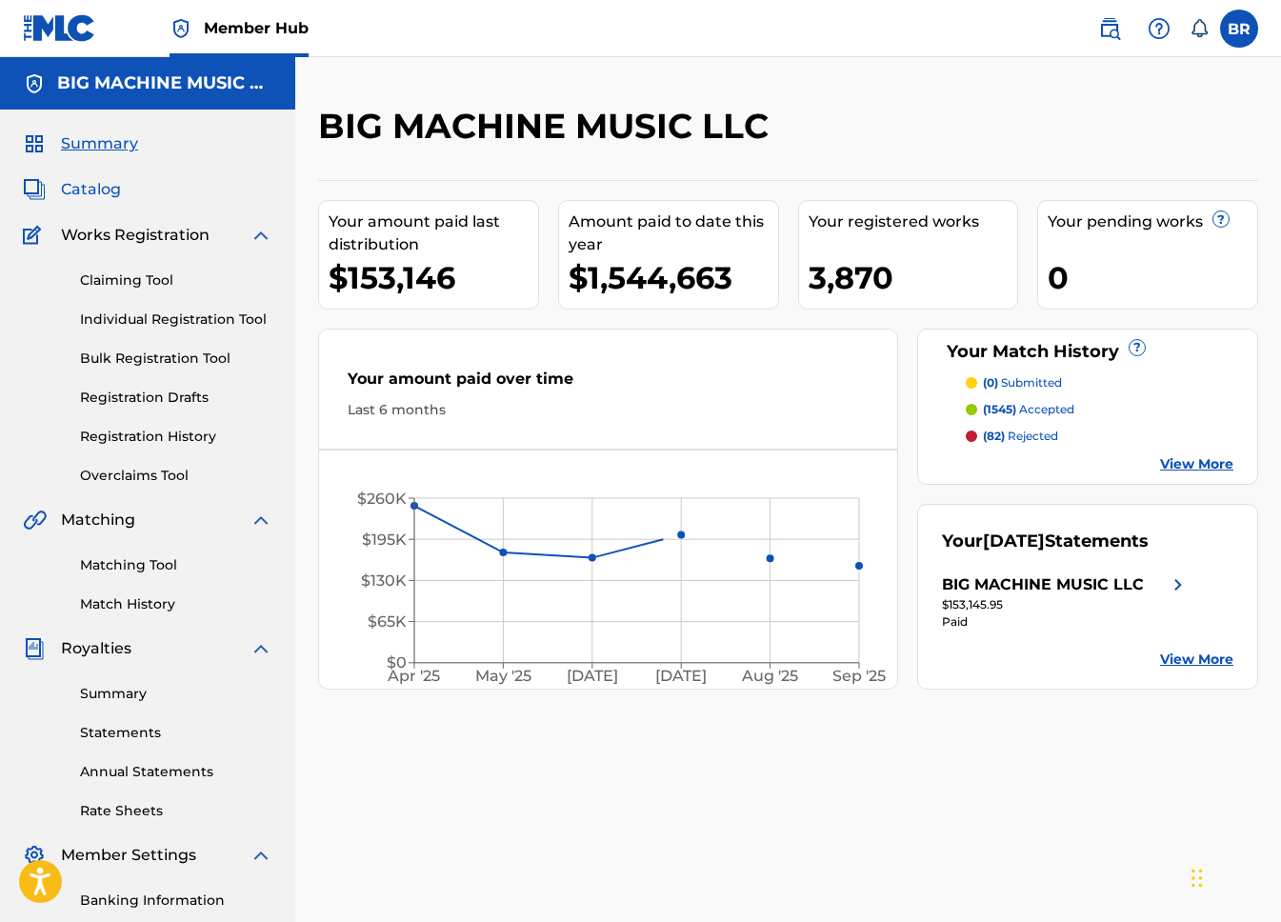
click at [103, 186] on span "Catalog" at bounding box center [91, 189] width 60 height 23
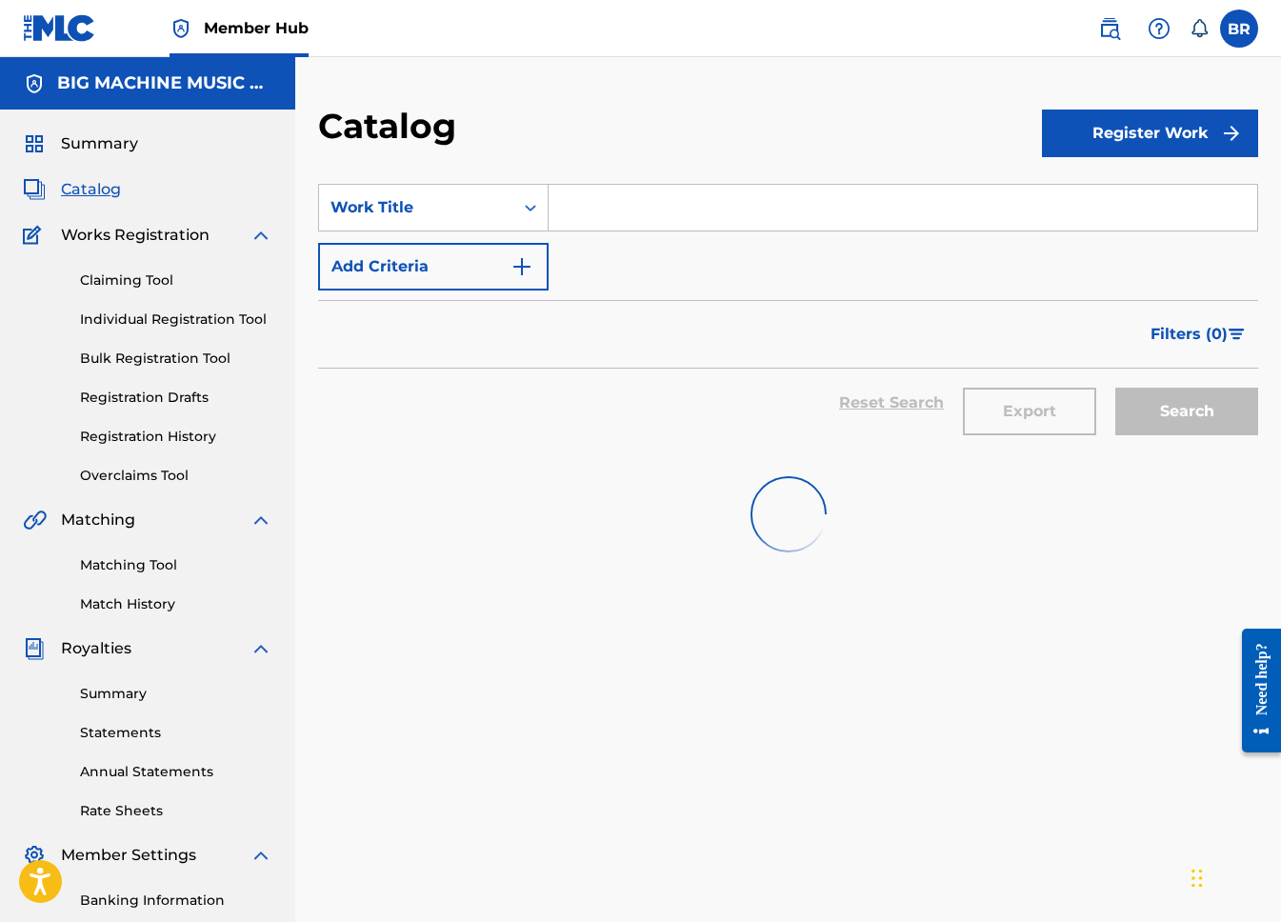
click at [584, 201] on input "Search Form" at bounding box center [902, 208] width 708 height 46
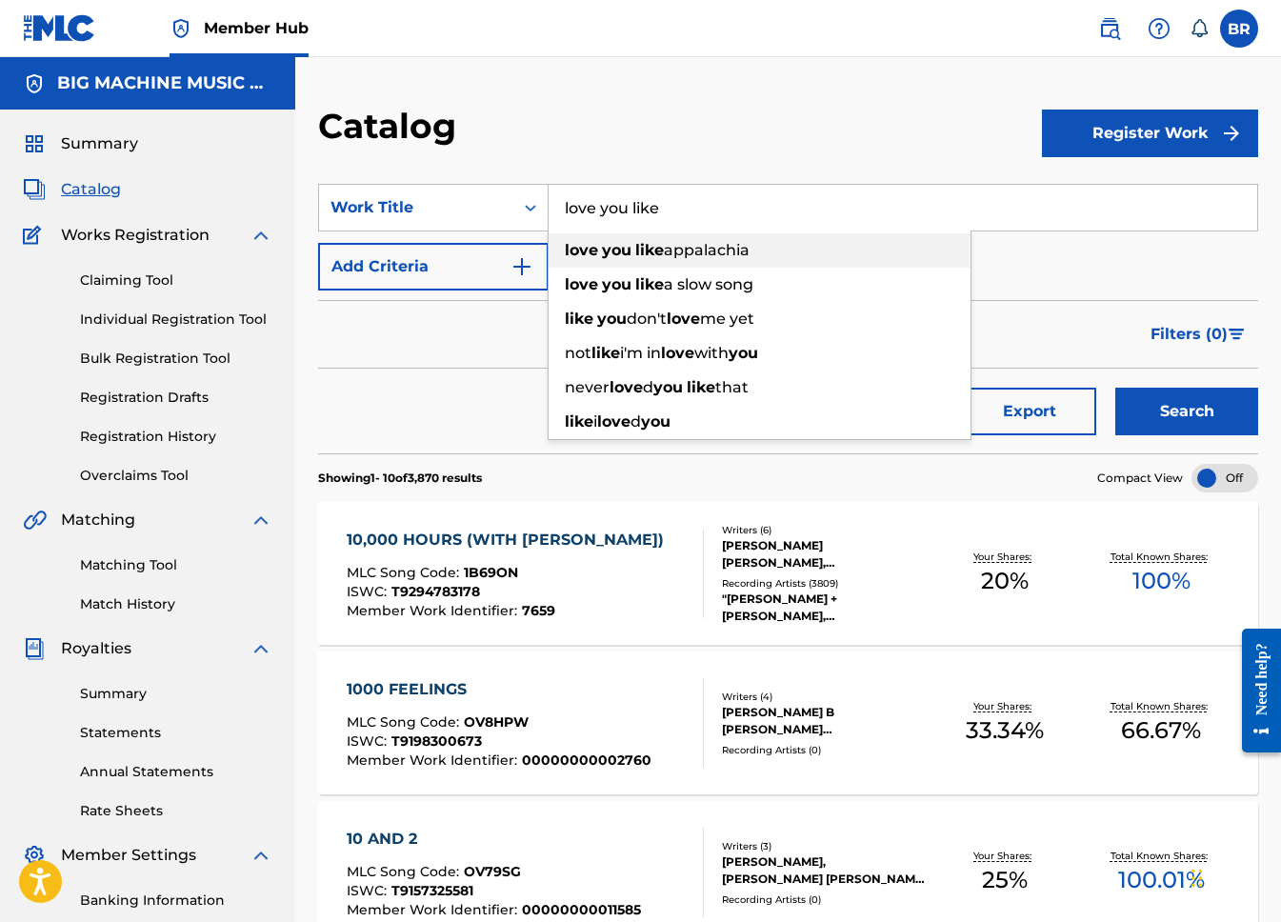
click at [791, 247] on div "love you like appalachia" at bounding box center [759, 250] width 422 height 34
type input "love you like appalachia"
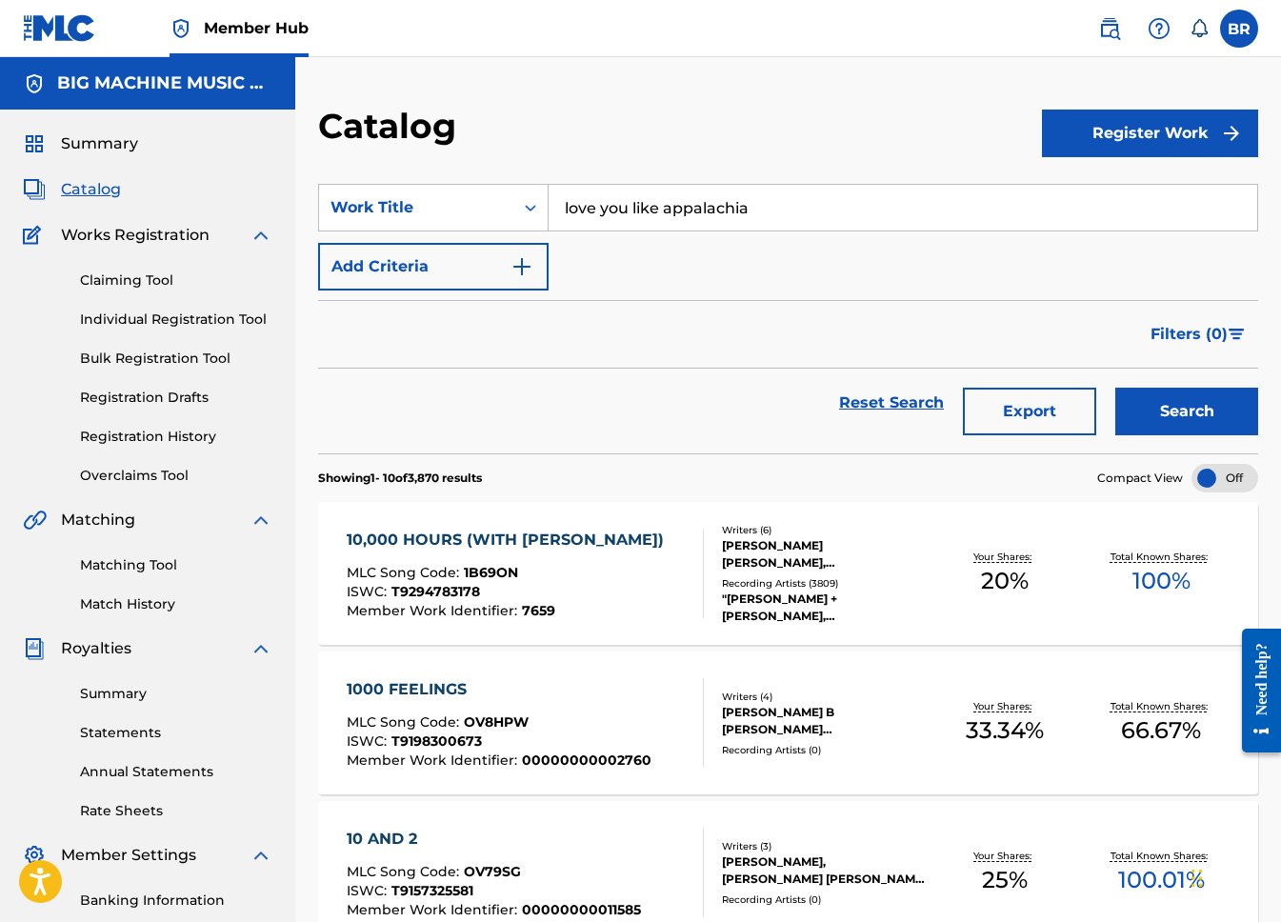
click at [1115, 388] on button "Search" at bounding box center [1186, 412] width 143 height 48
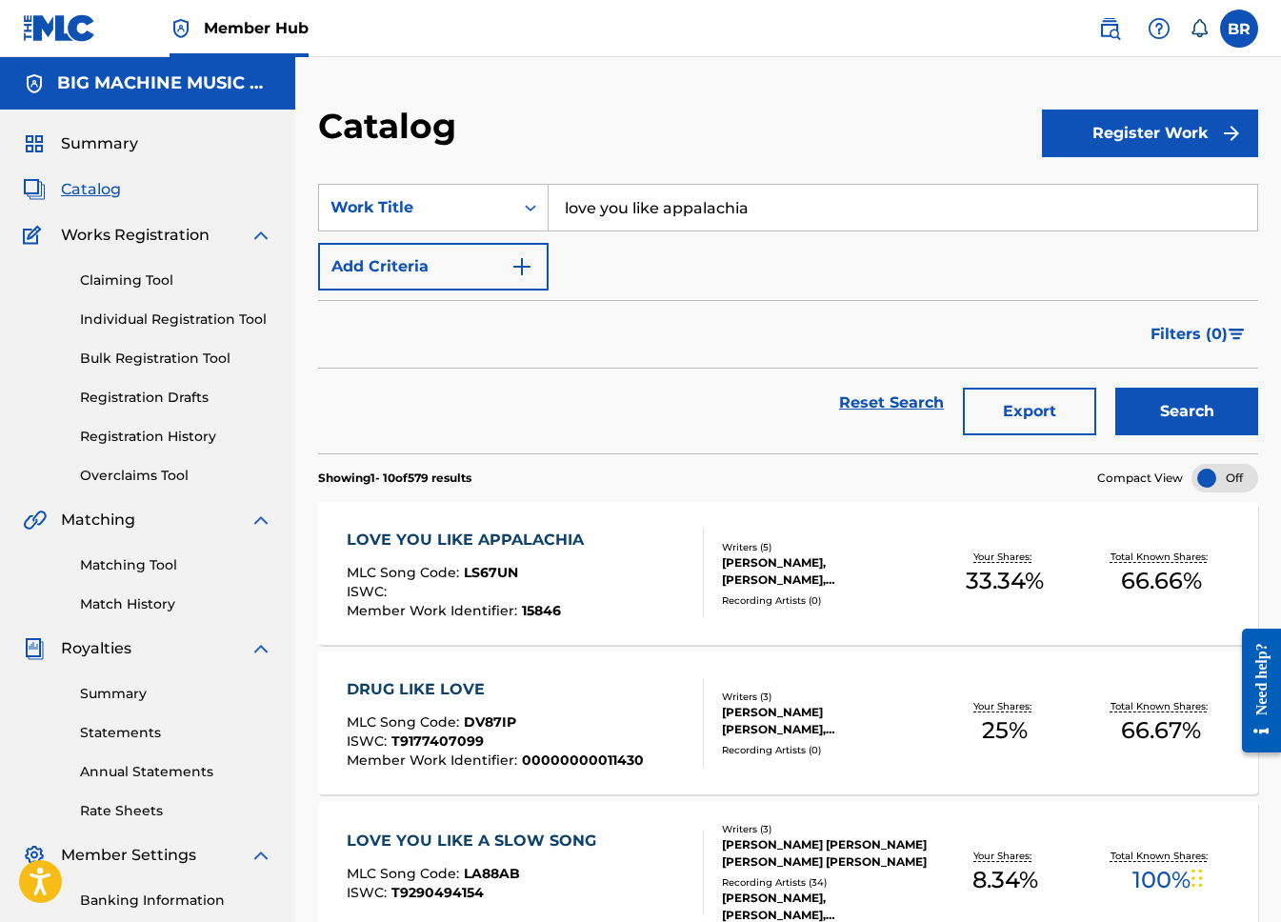
click at [486, 550] on div "LOVE YOU LIKE APPALACHIA MLC Song Code : LS67UN ISWC : Member Work Identifier :…" at bounding box center [470, 572] width 247 height 89
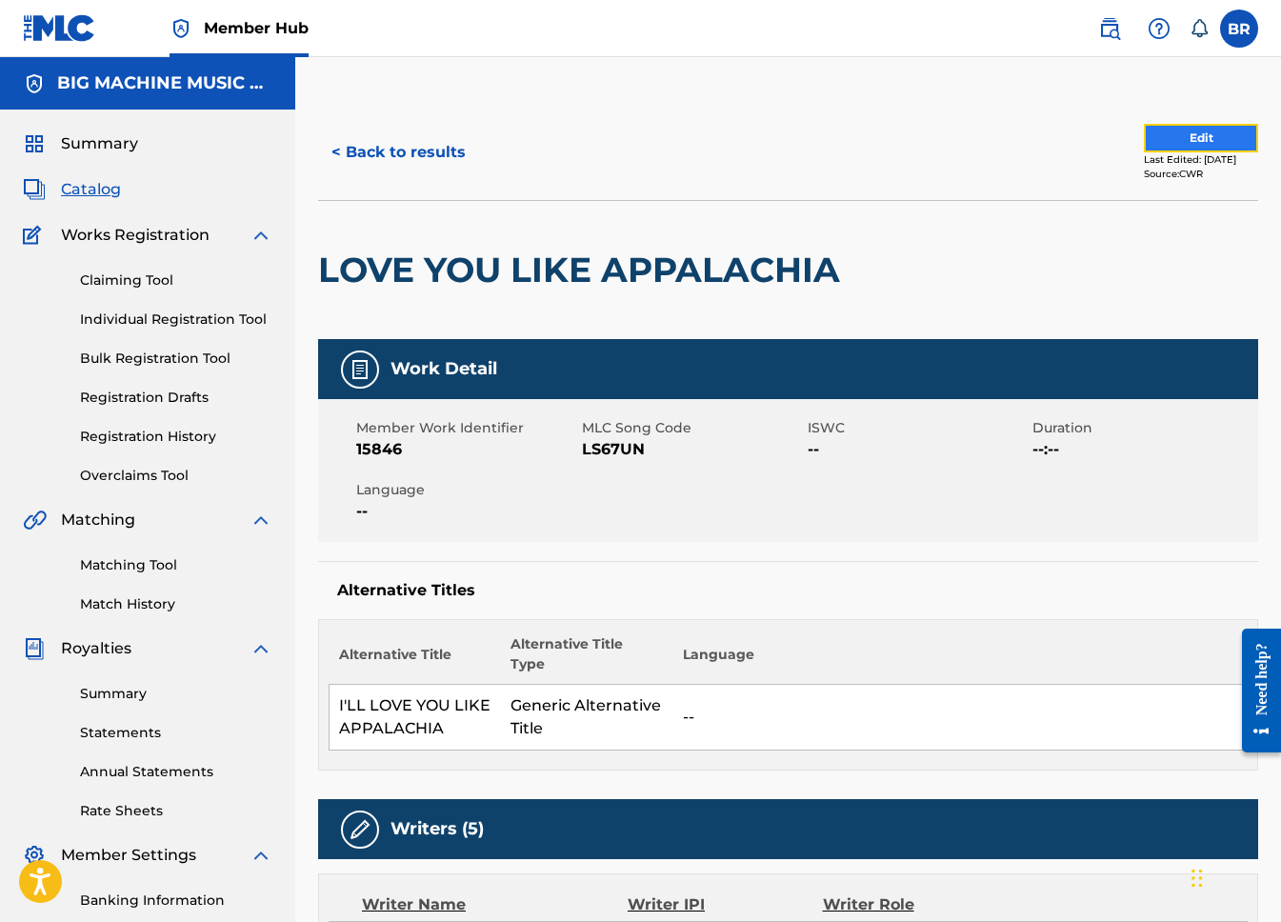
click at [1155, 129] on button "Edit" at bounding box center [1200, 138] width 114 height 29
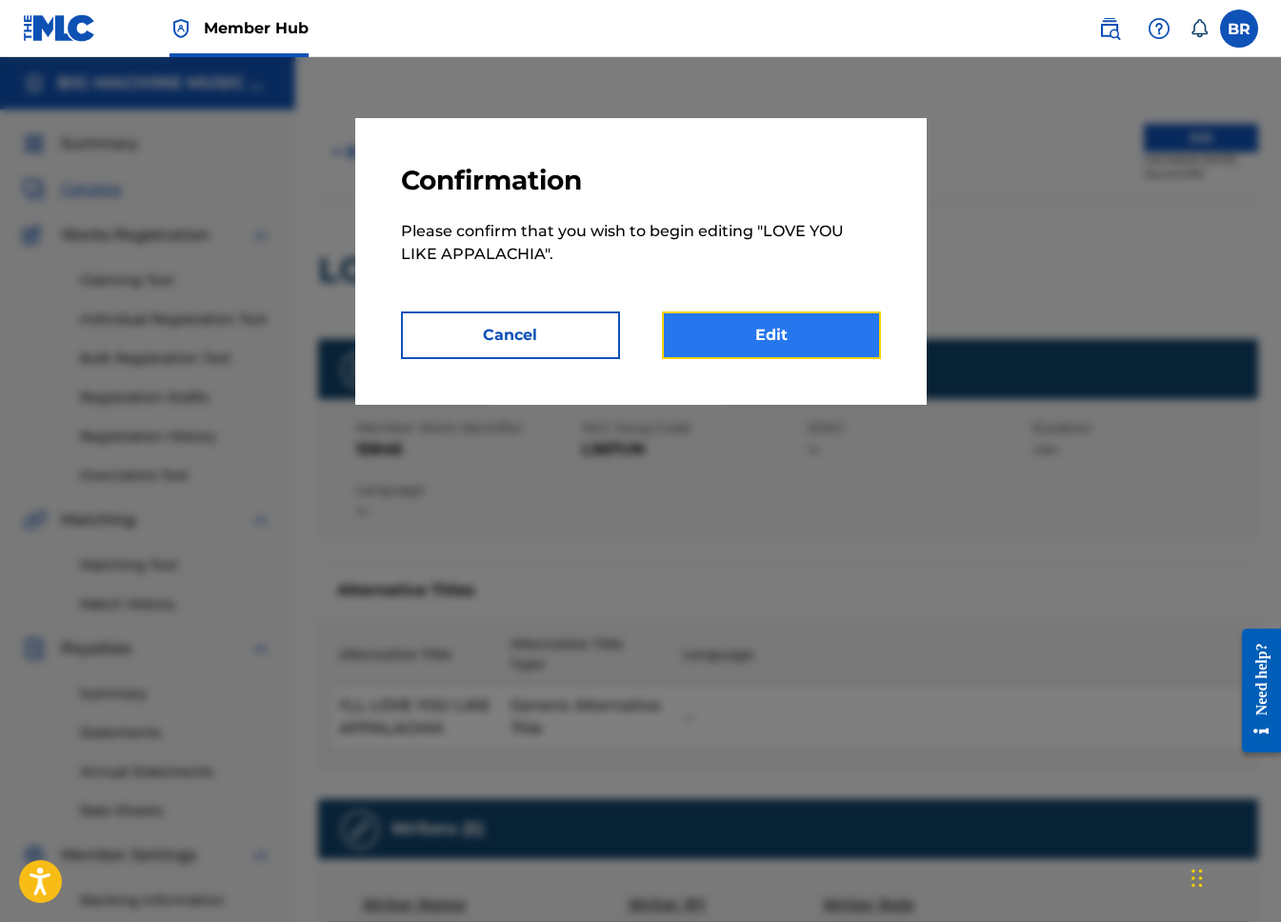
click at [746, 336] on link "Edit" at bounding box center [771, 335] width 219 height 48
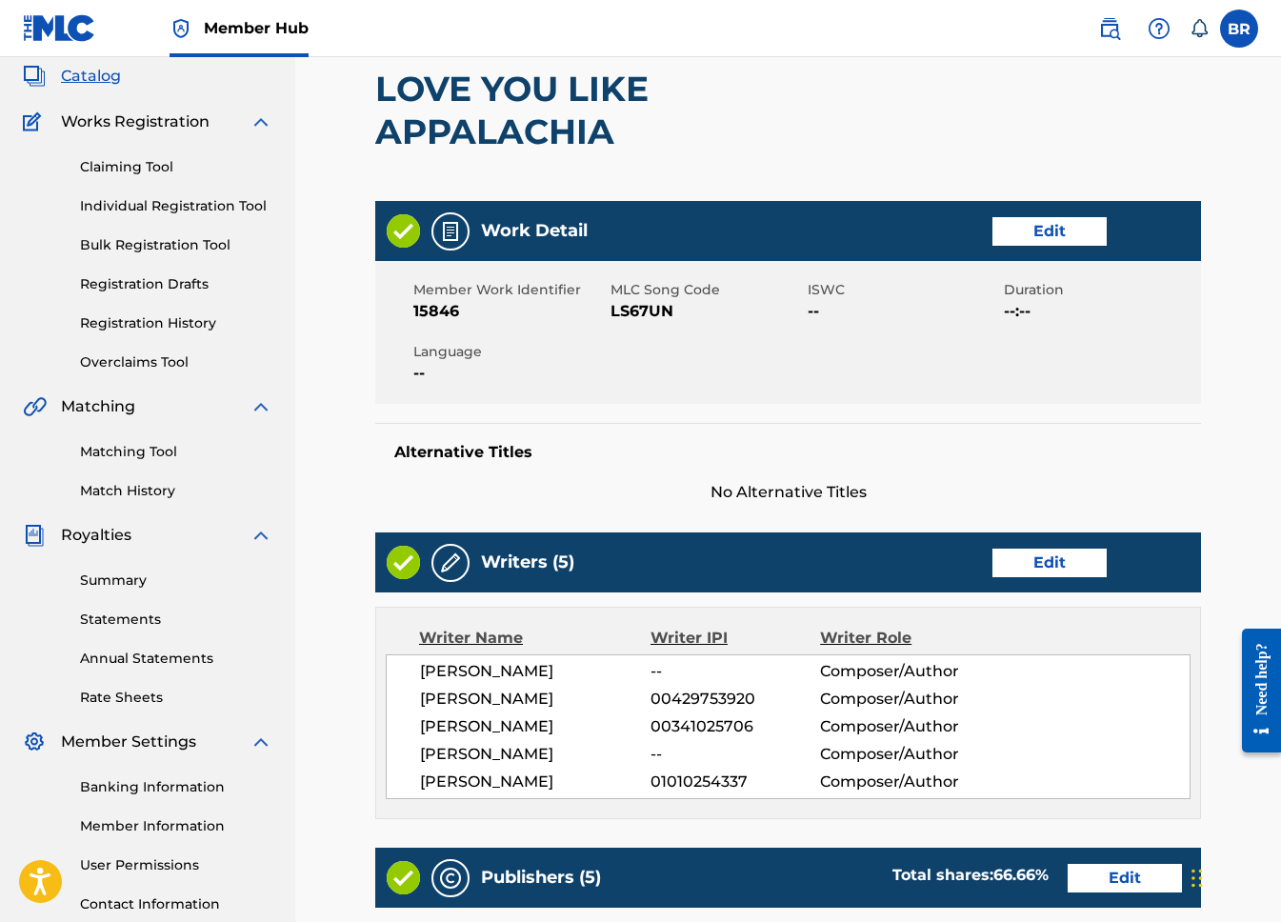
scroll to position [115, 0]
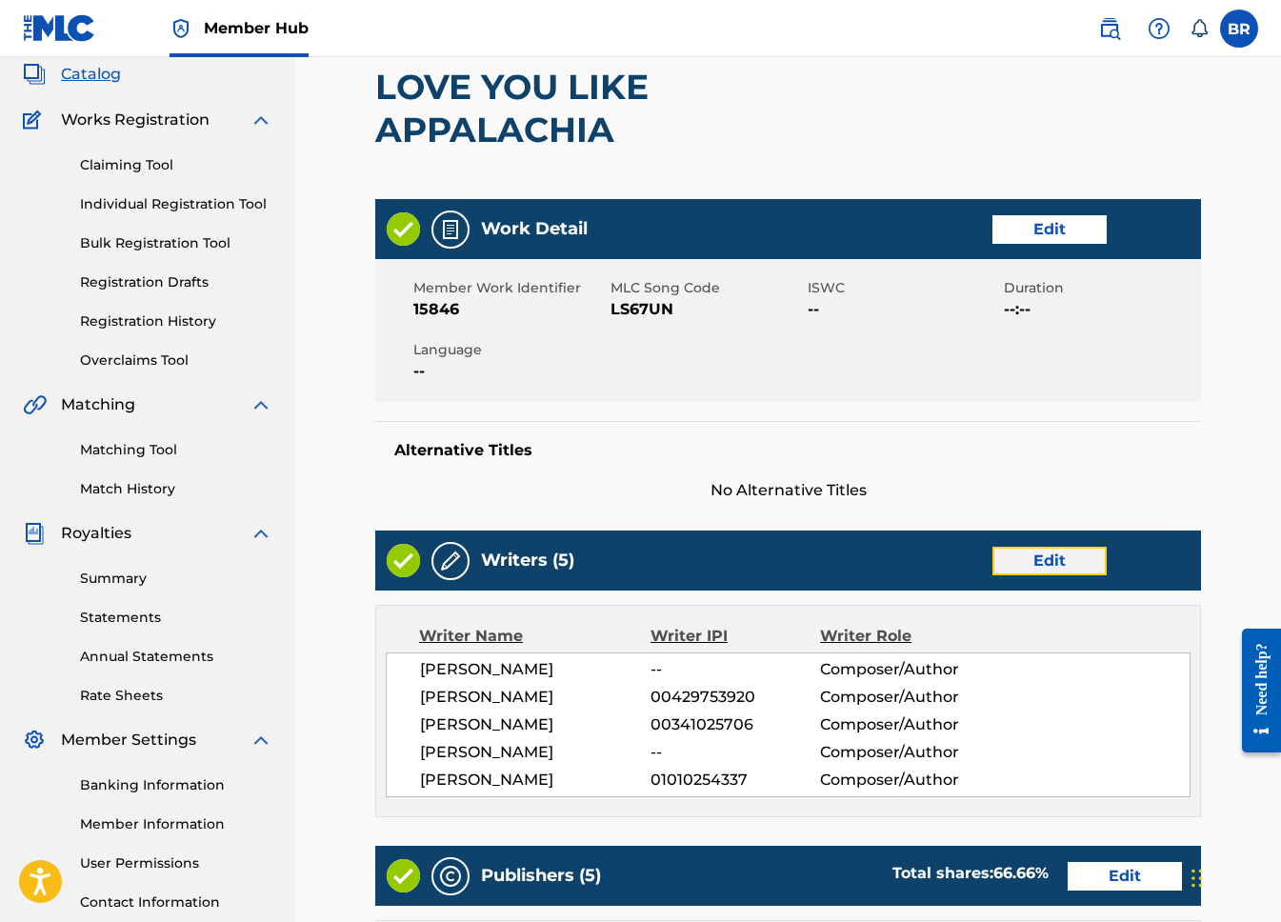
click at [1043, 554] on link "Edit" at bounding box center [1049, 561] width 114 height 29
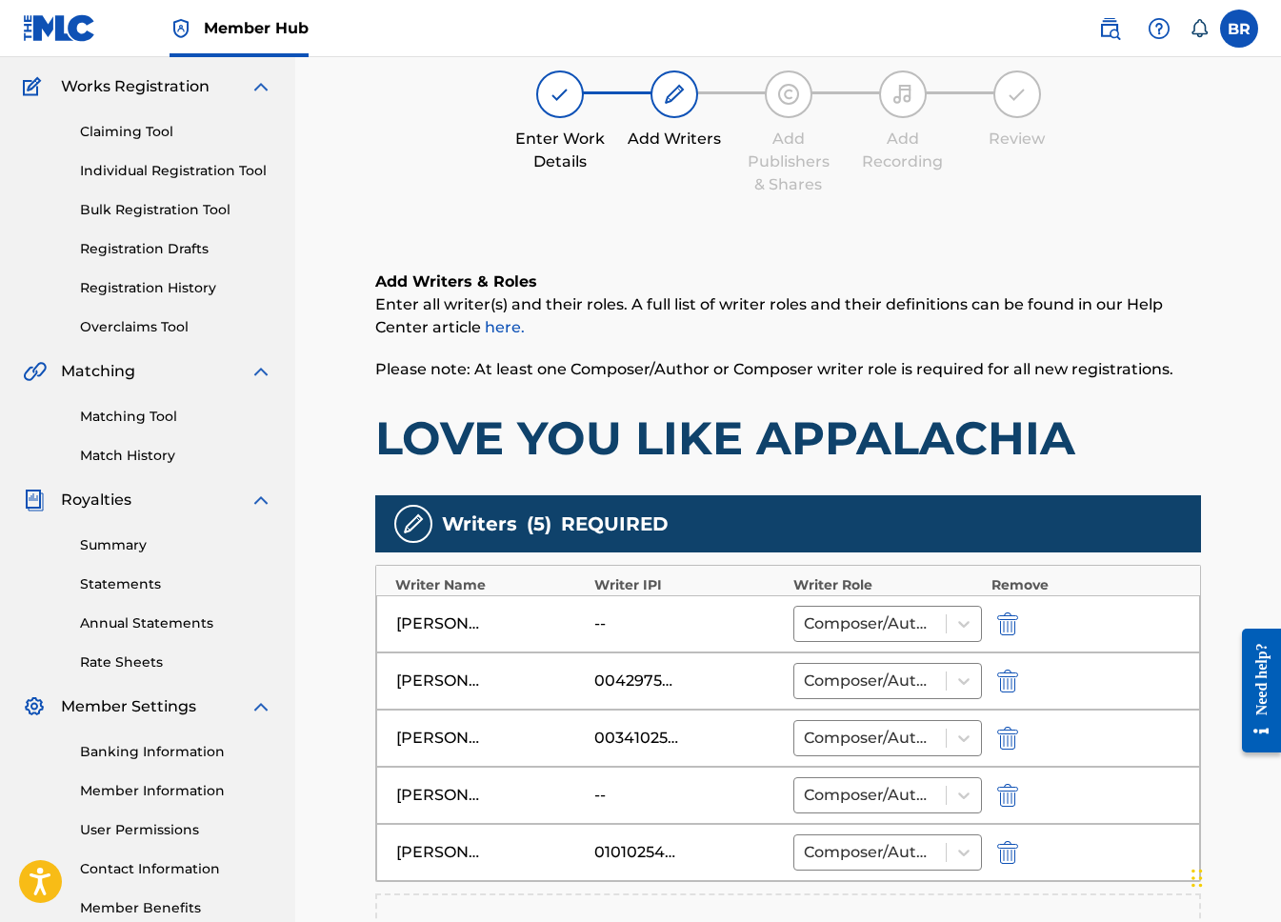
scroll to position [149, 0]
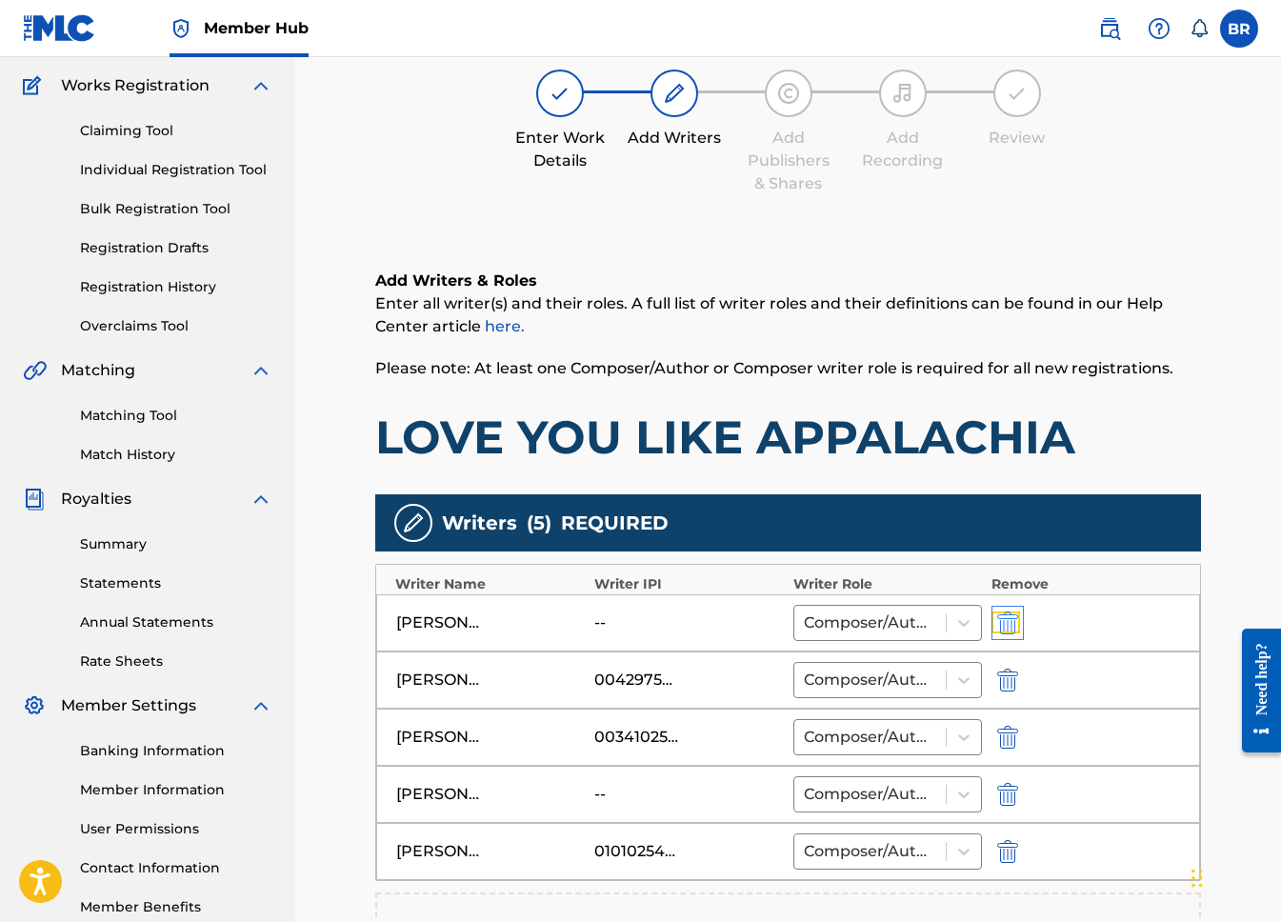
click at [1006, 616] on img "submit" at bounding box center [1007, 622] width 21 height 23
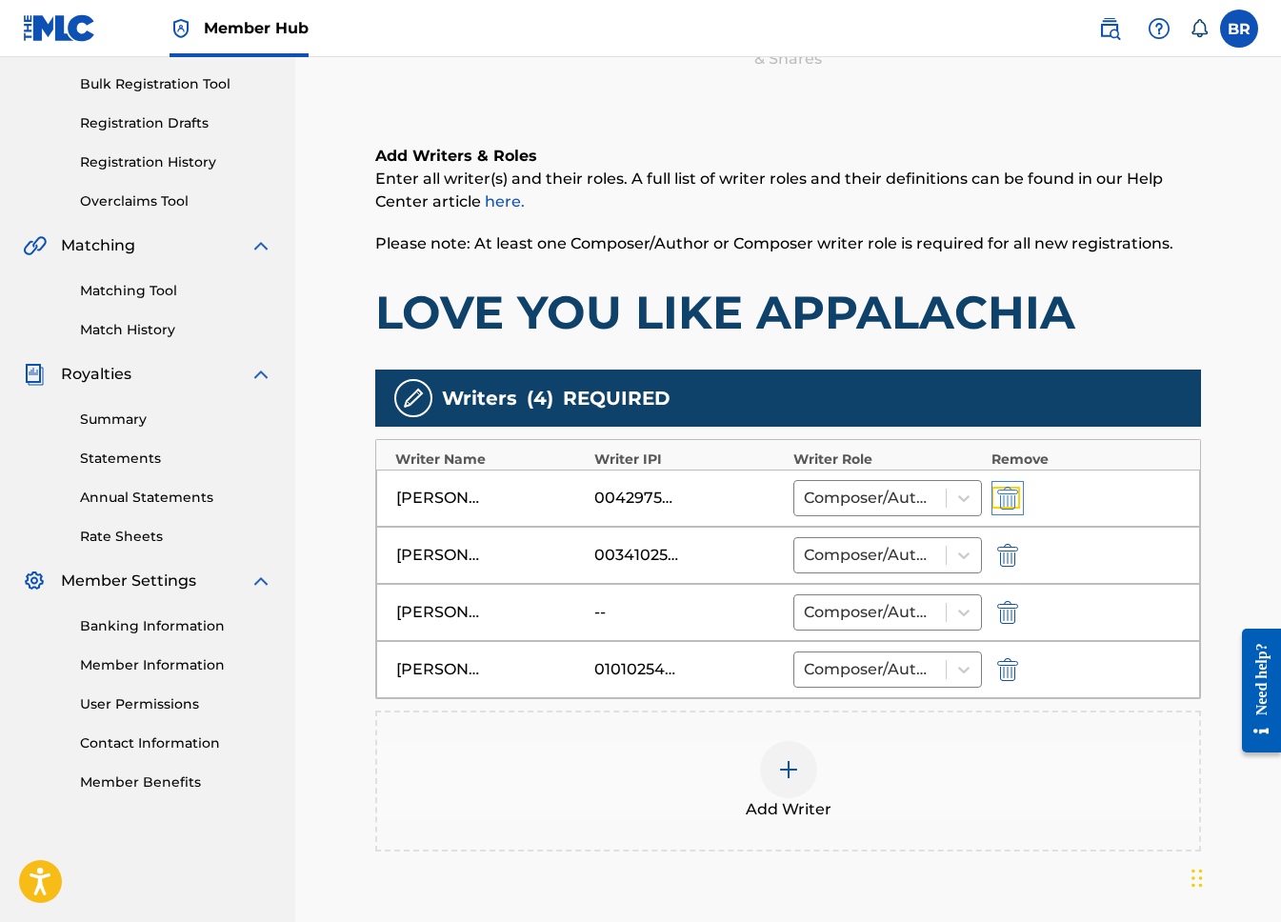
scroll to position [482, 0]
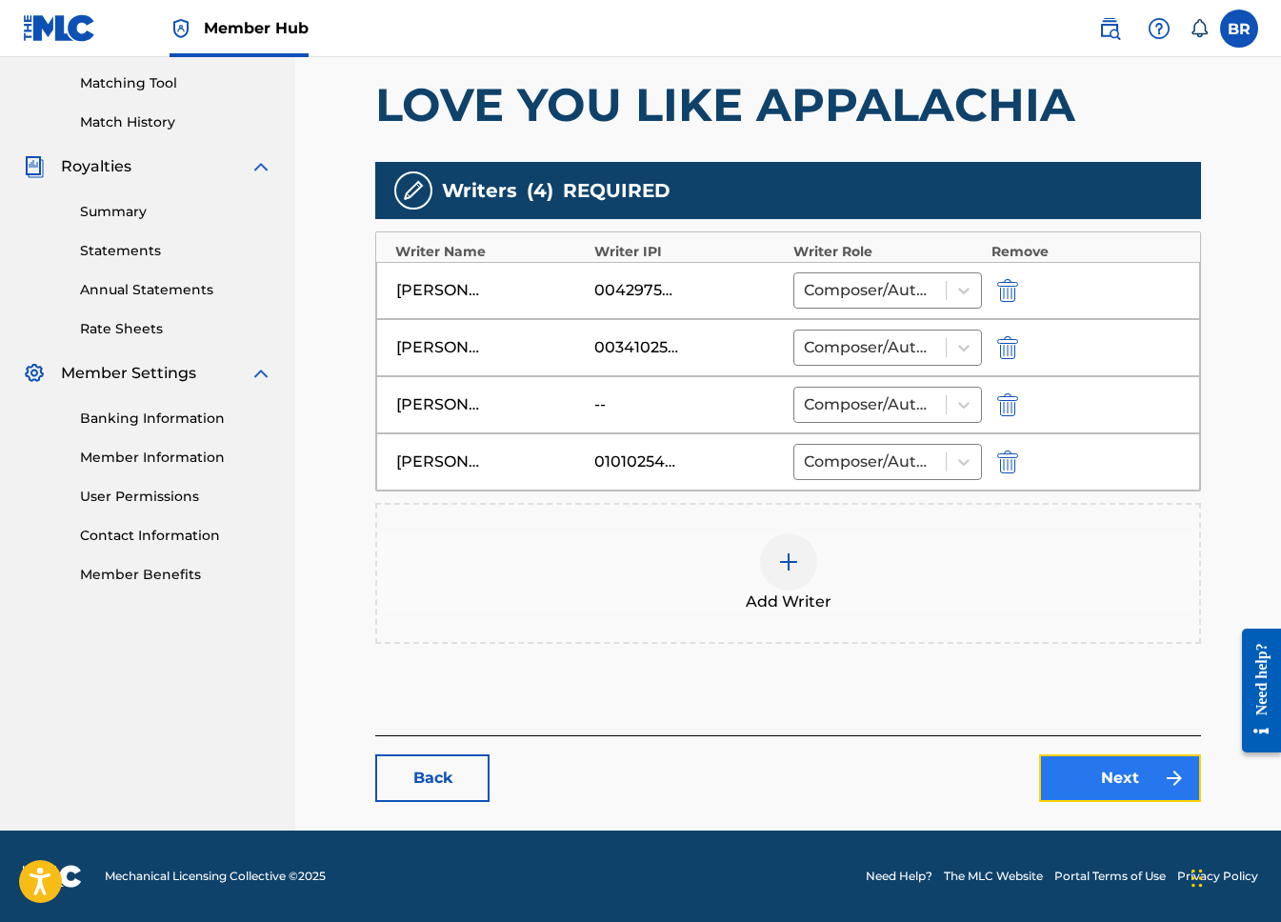
click at [1093, 785] on link "Next" at bounding box center [1120, 778] width 162 height 48
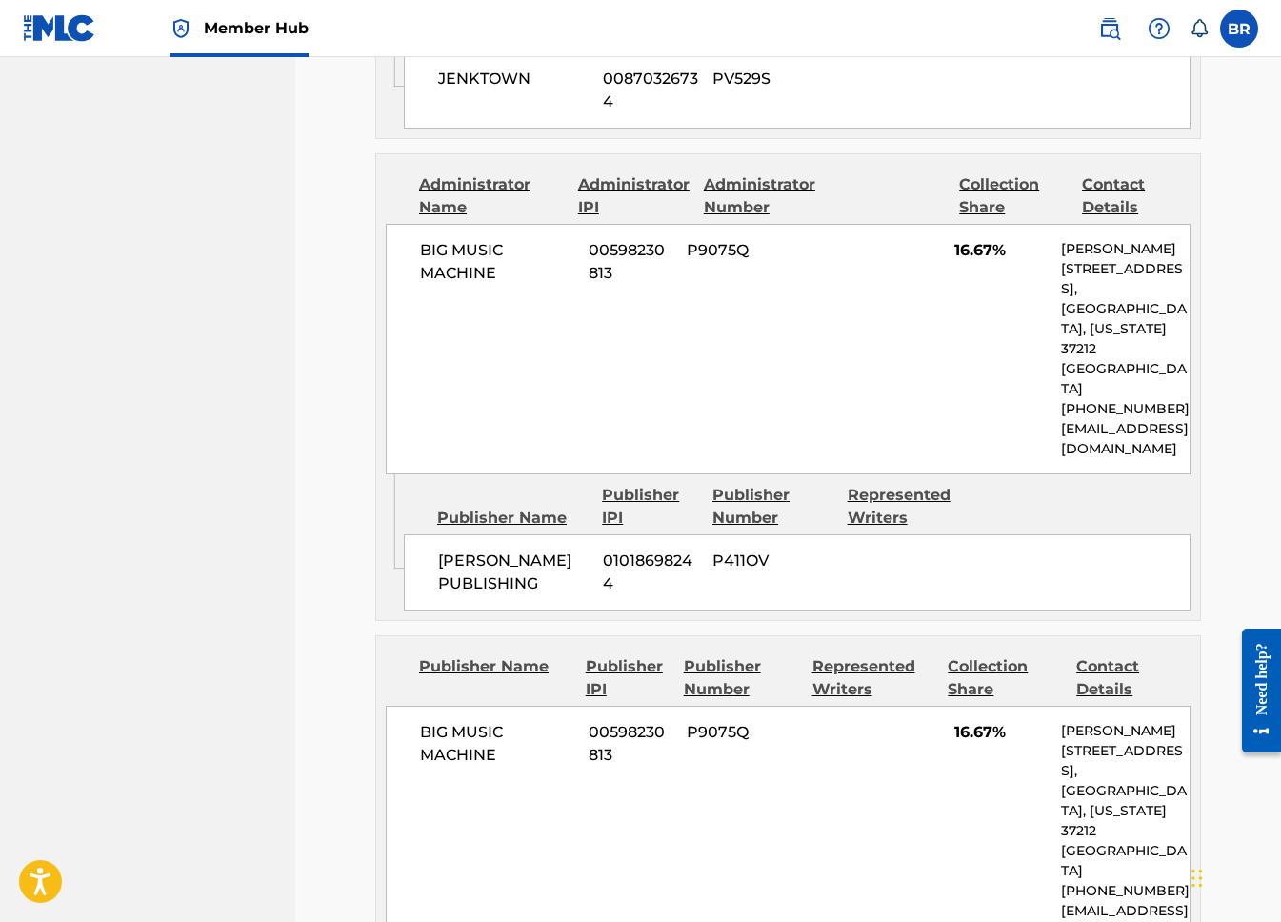
scroll to position [2366, 0]
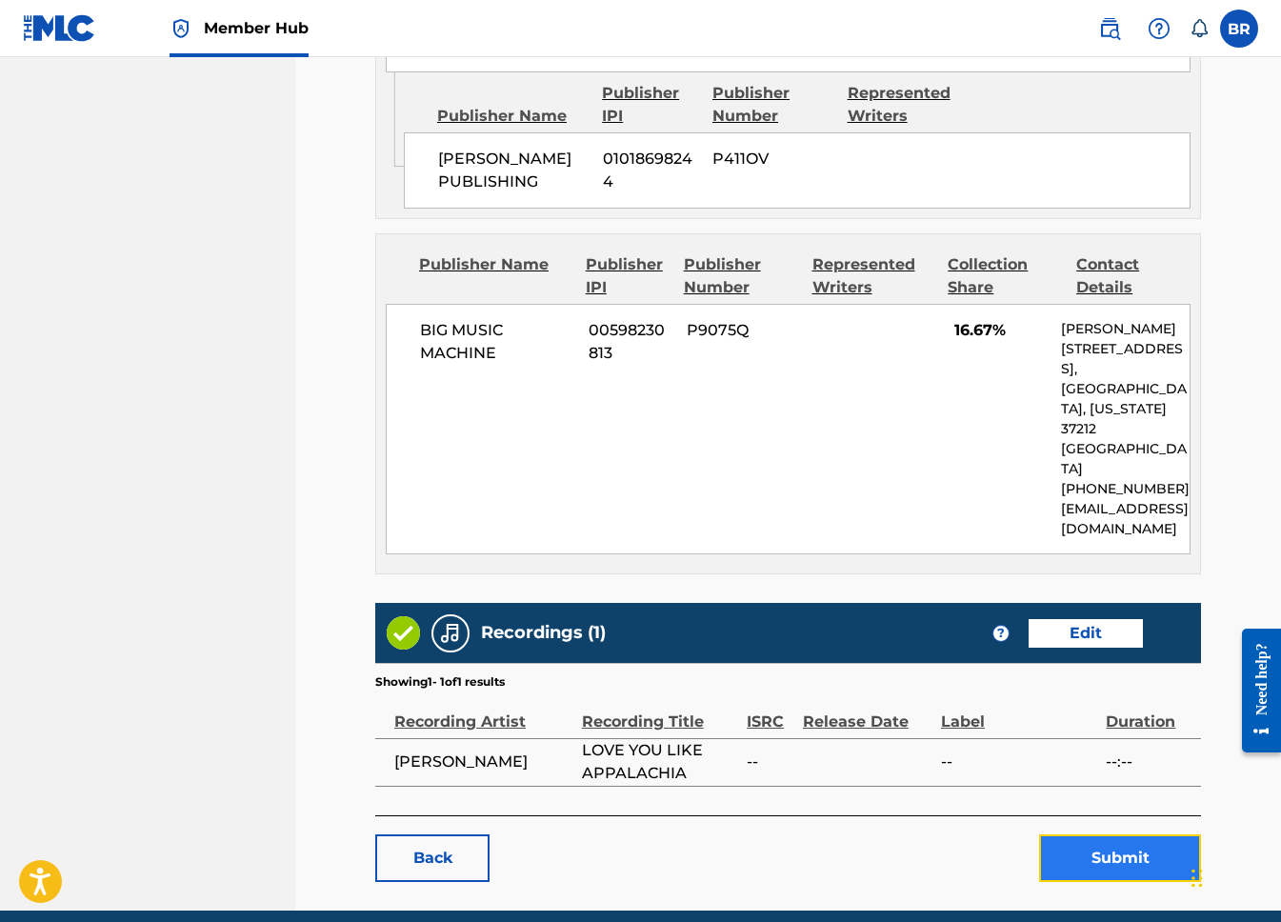
click at [1097, 834] on button "Submit" at bounding box center [1120, 858] width 162 height 48
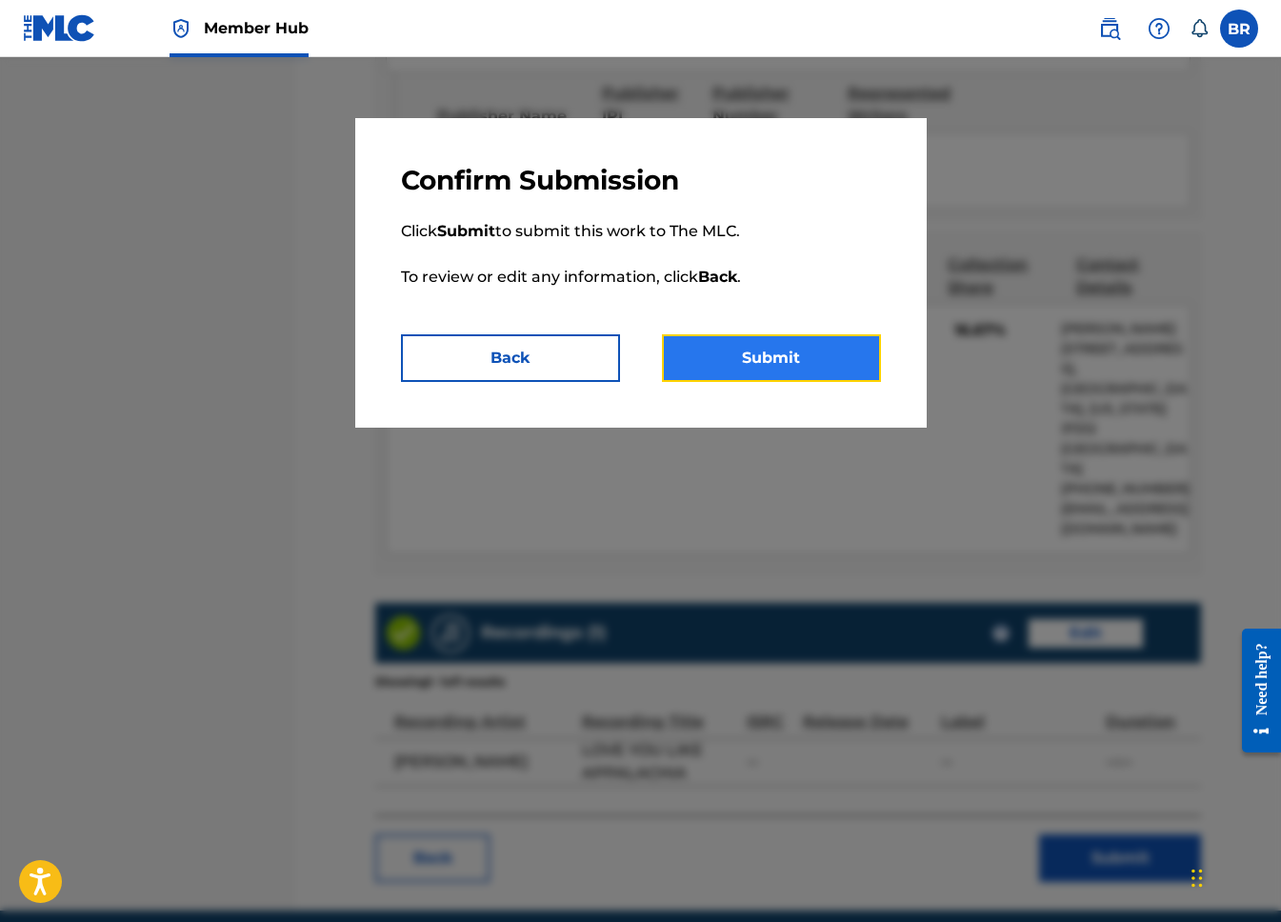
click at [791, 359] on button "Submit" at bounding box center [771, 358] width 219 height 48
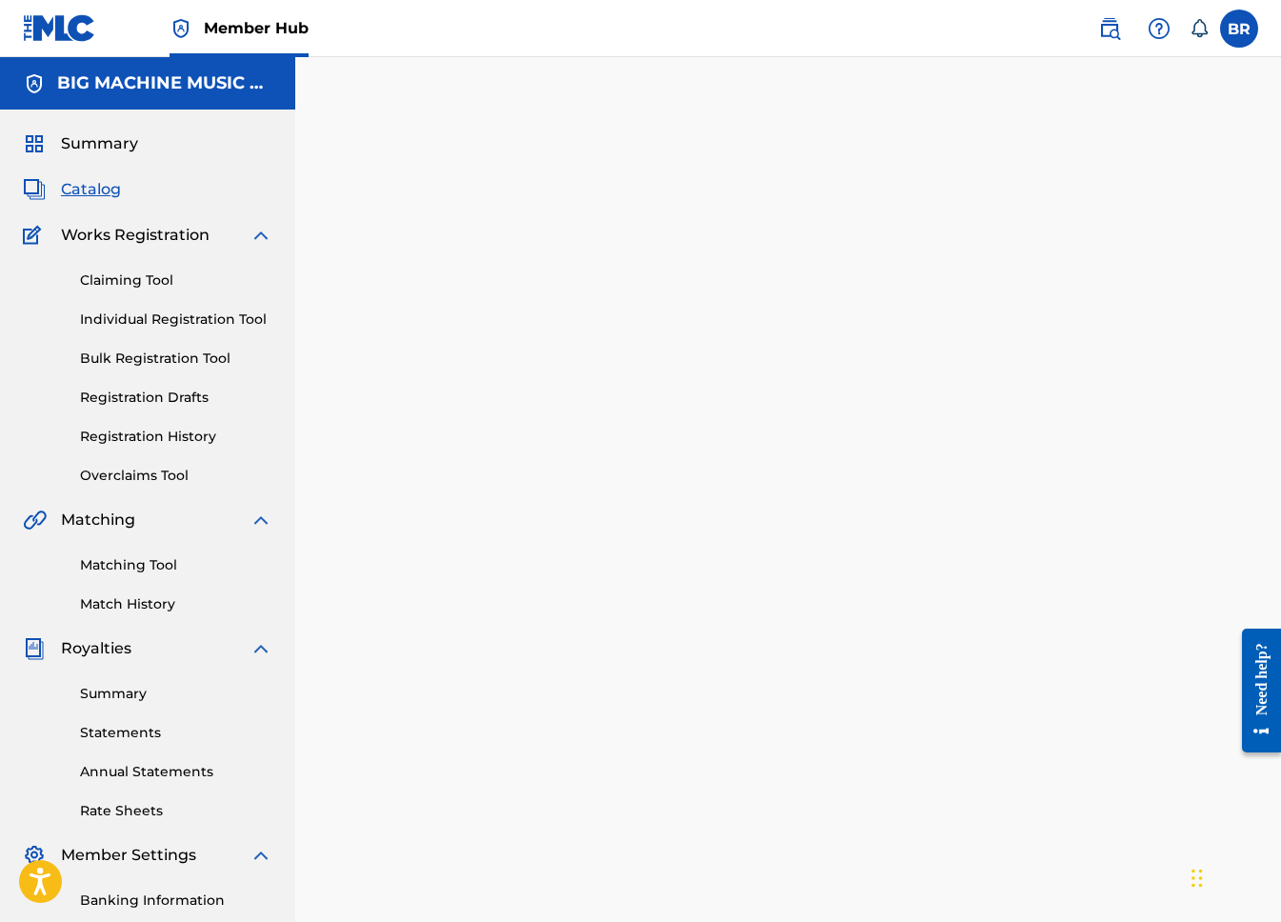
click at [108, 184] on span "Catalog" at bounding box center [91, 189] width 60 height 23
